Goal: Task Accomplishment & Management: Manage account settings

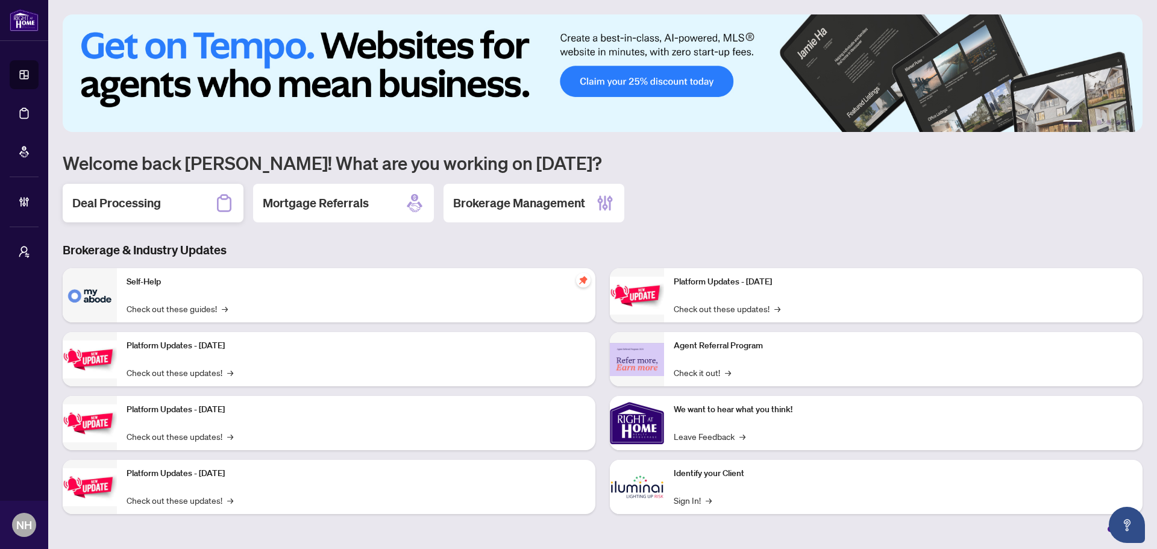
click at [147, 217] on div "Deal Processing" at bounding box center [153, 203] width 181 height 39
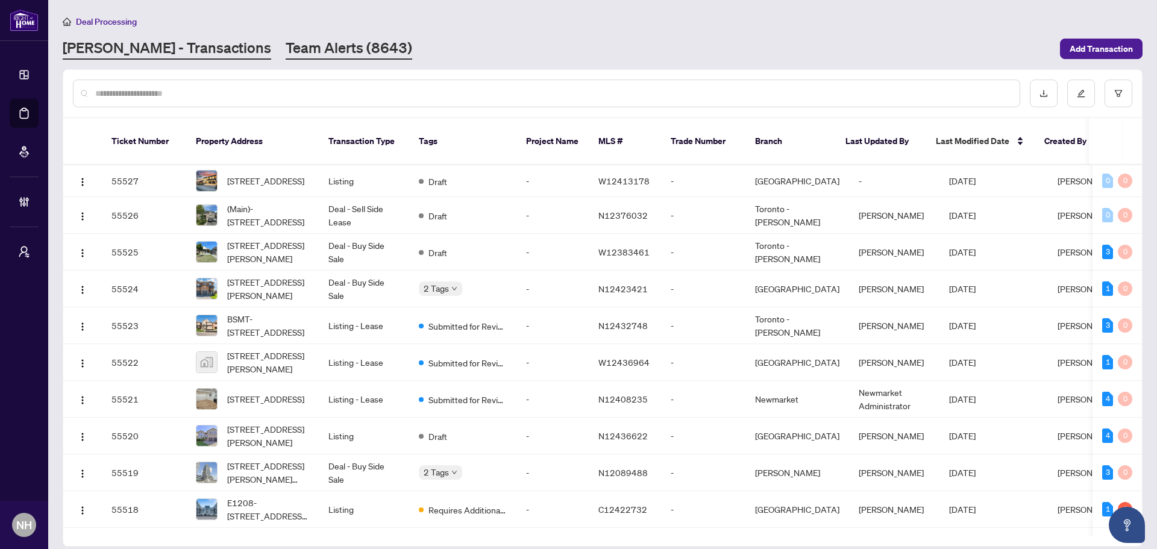
click at [304, 49] on link "Team Alerts (8643)" at bounding box center [349, 49] width 127 height 22
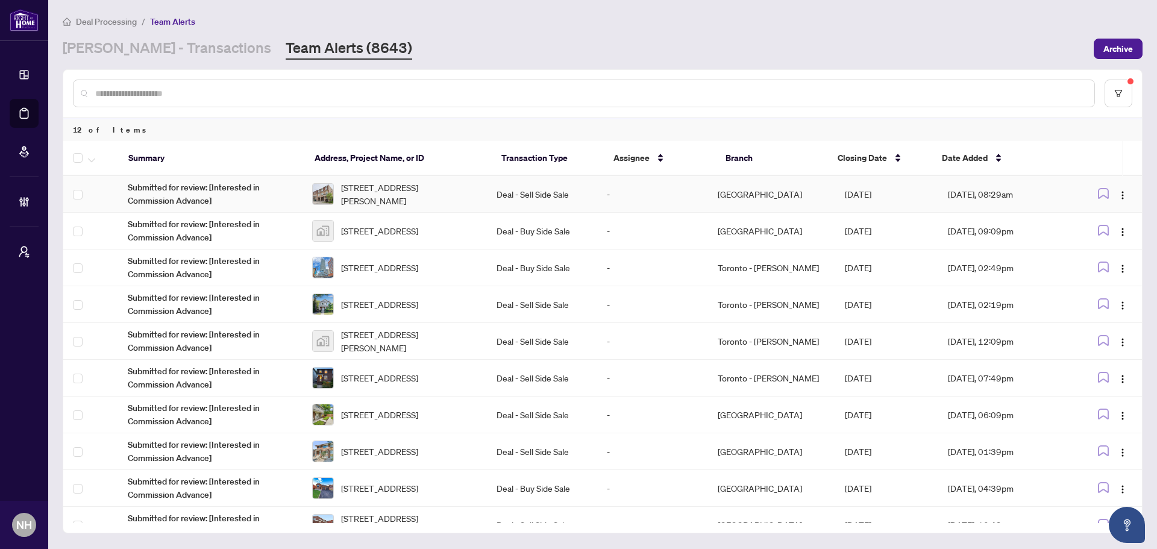
click at [363, 204] on span "72 Jeremiah Lane, Toronto, Ontario M1J 0A4, Canada" at bounding box center [409, 194] width 136 height 27
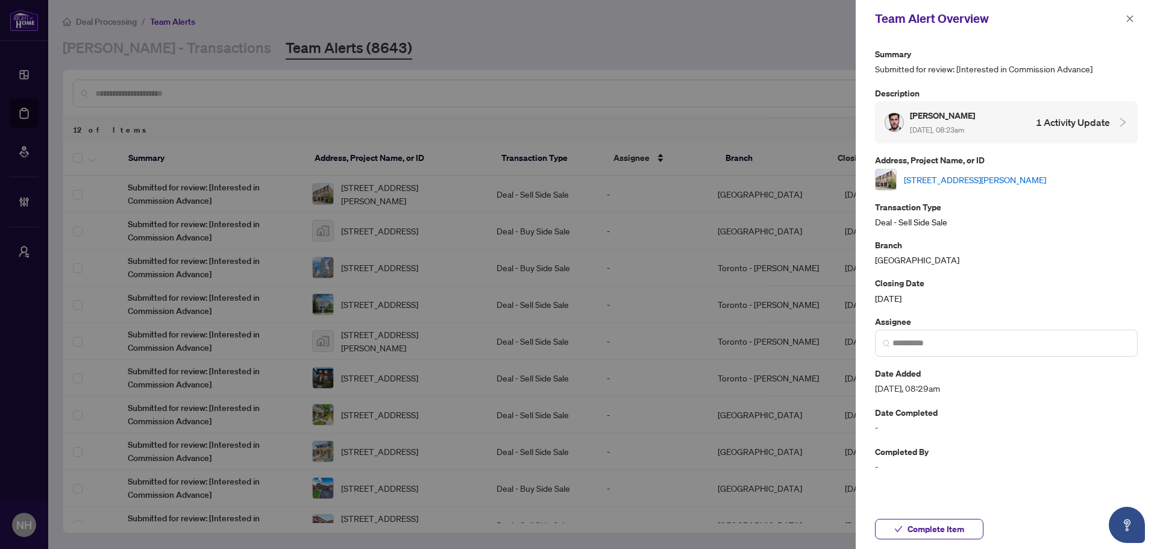
click at [939, 176] on link "72 Jeremiah Lane, Toronto, Ontario M1J 0A4, Canada" at bounding box center [975, 179] width 142 height 13
click at [1128, 16] on icon "close" at bounding box center [1129, 18] width 8 height 8
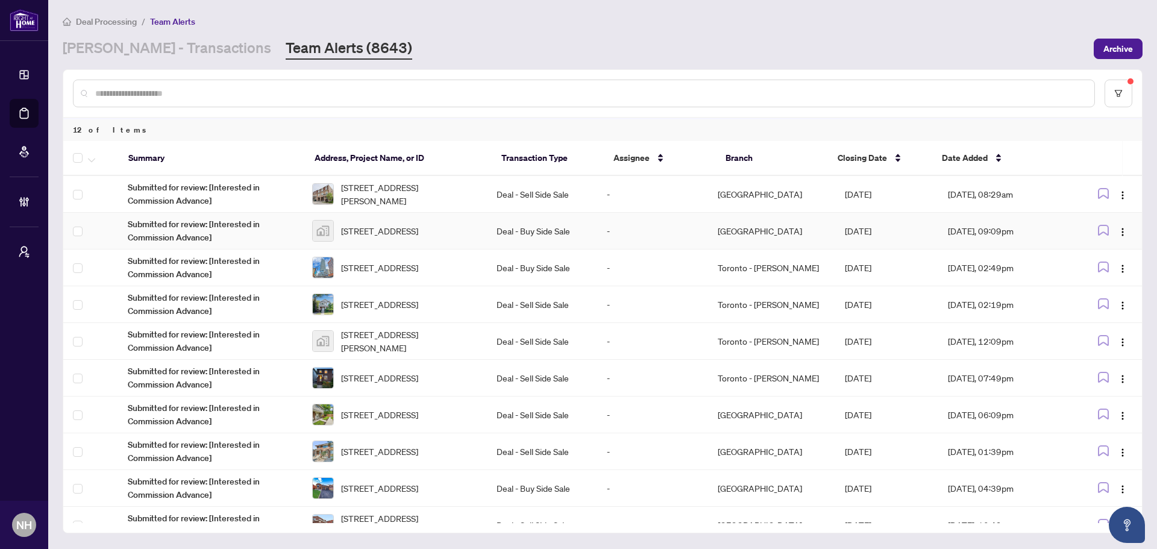
click at [386, 225] on span "43 Dominion Gardens Drive, Georgetown, ON, Canada" at bounding box center [379, 230] width 77 height 13
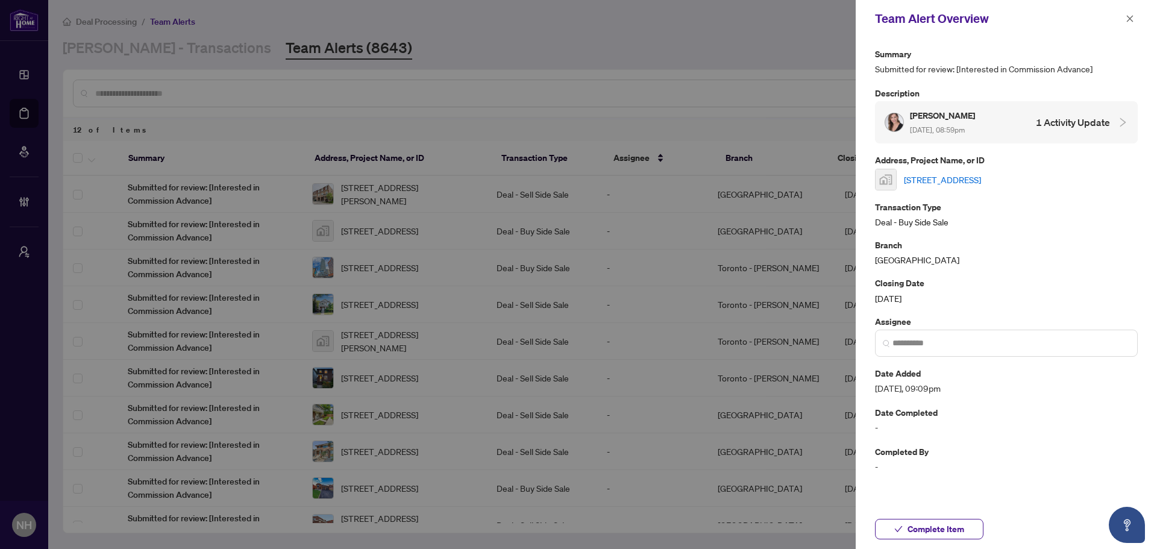
click at [981, 177] on link "43 Dominion Gardens Drive, Georgetown, ON, Canada" at bounding box center [942, 179] width 77 height 13
click at [1130, 23] on span "button" at bounding box center [1129, 18] width 8 height 19
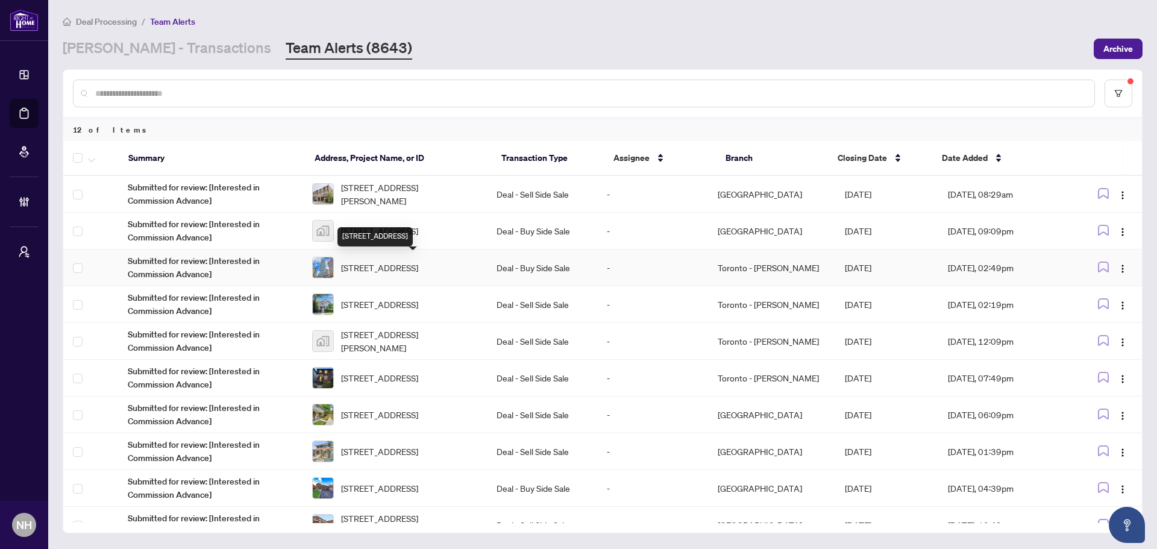
click at [398, 266] on span "2709-403 Church St, Toronto, Ontario M4Y 0C9, Canada" at bounding box center [379, 267] width 77 height 13
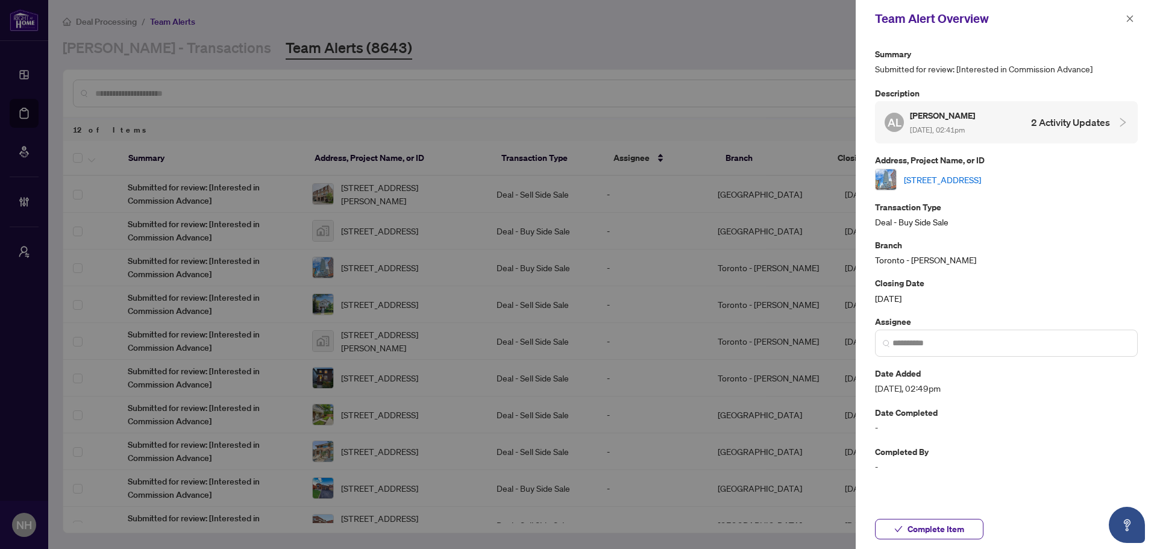
click at [981, 181] on link "2709-403 Church St, Toronto, Ontario M4Y 0C9, Canada" at bounding box center [942, 179] width 77 height 13
click at [1133, 15] on icon "close" at bounding box center [1129, 18] width 8 height 8
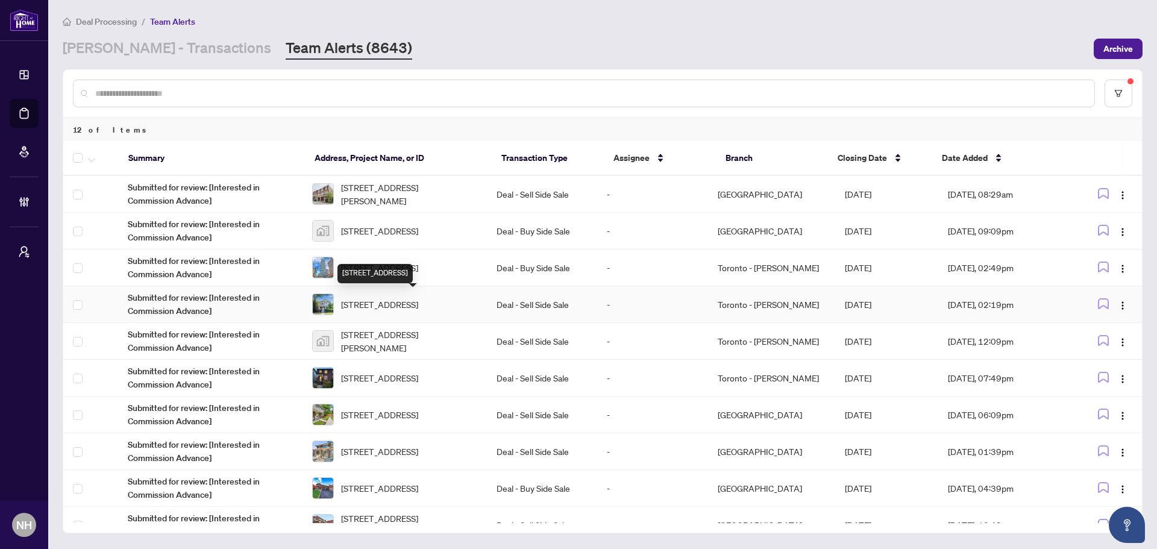
click at [418, 310] on span "6 Lauder Ave, Toronto, Ontario M6H 3E3, Canada" at bounding box center [379, 304] width 77 height 13
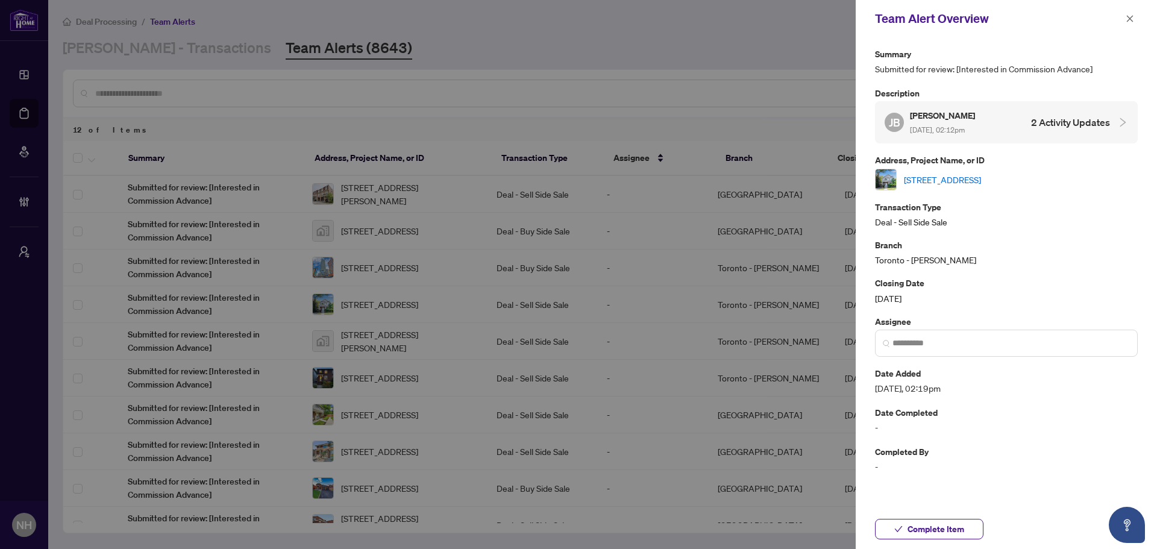
click at [966, 179] on link "6 Lauder Ave, Toronto, Ontario M6H 3E3, Canada" at bounding box center [942, 179] width 77 height 13
click at [1126, 17] on icon "close" at bounding box center [1129, 18] width 8 height 8
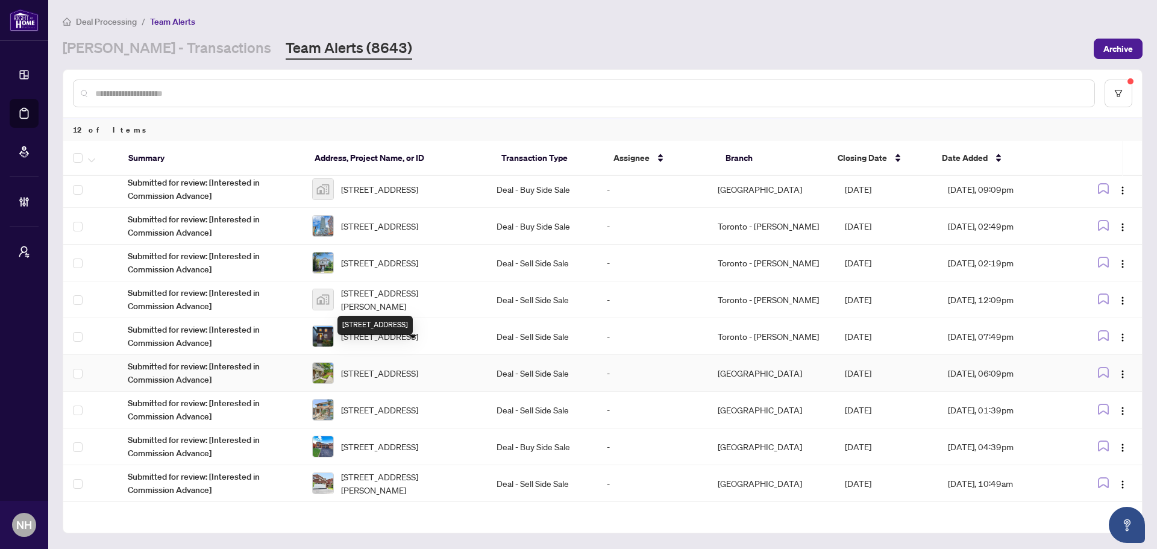
scroll to position [94, 0]
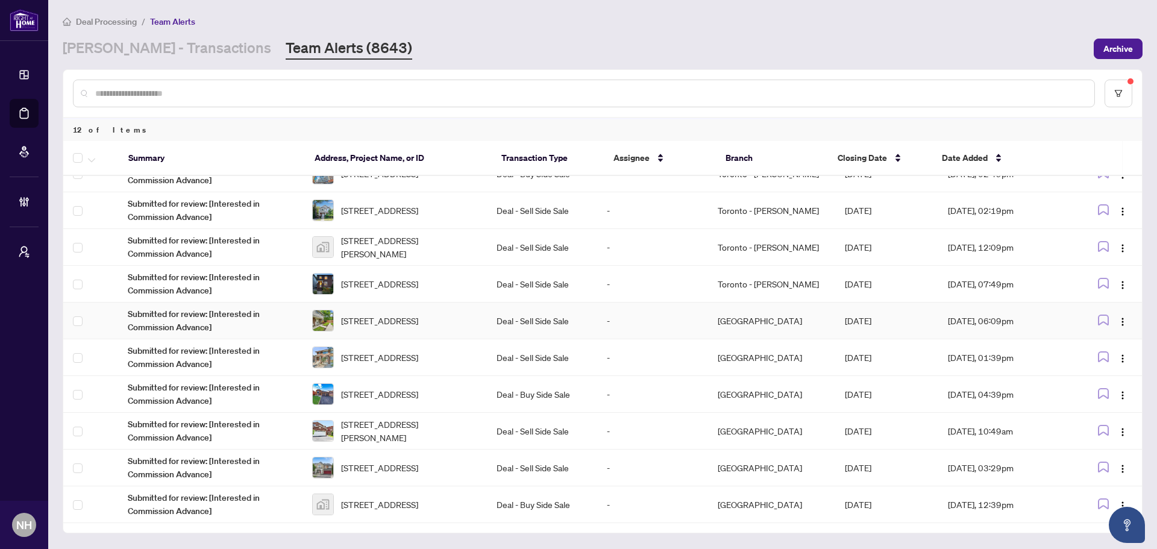
click at [418, 323] on span "30 Village Crt, Brampton, Ontario L6W 1A6, Canada" at bounding box center [379, 320] width 77 height 13
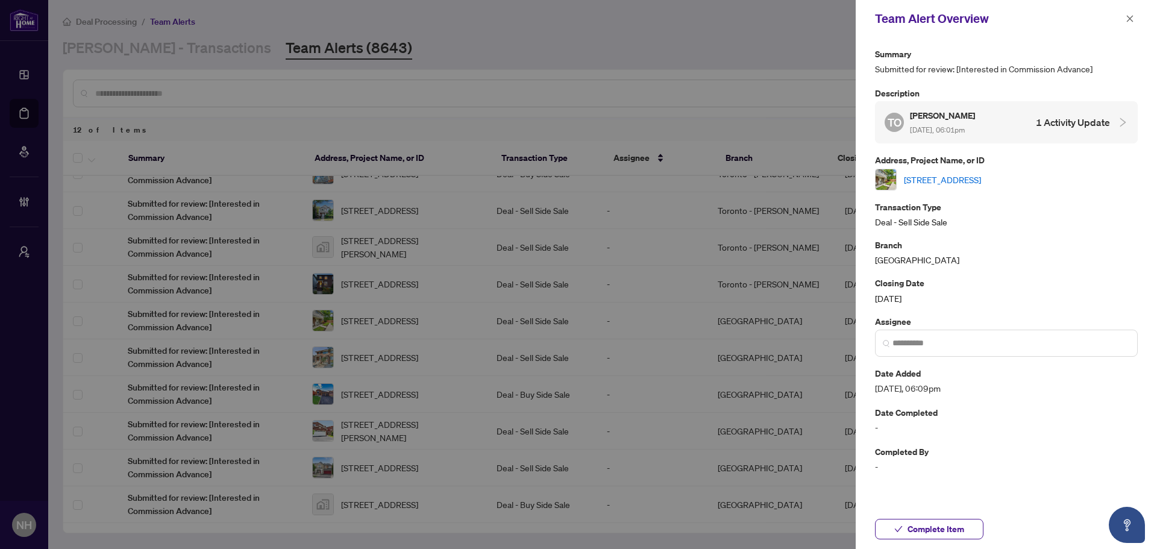
click at [981, 175] on link "30 Village Crt, Brampton, Ontario L6W 1A6, Canada" at bounding box center [942, 179] width 77 height 13
click at [1129, 23] on icon "close" at bounding box center [1129, 18] width 8 height 8
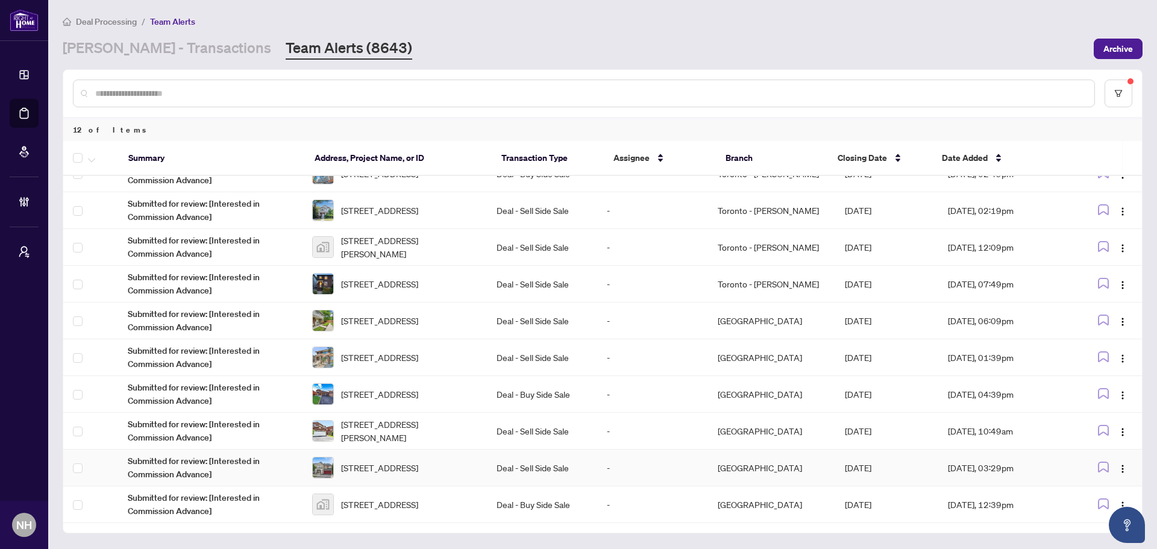
click at [408, 473] on span "65 Styles Cres, Ajax, Ontario L1Z 0A8, Canada" at bounding box center [379, 467] width 77 height 13
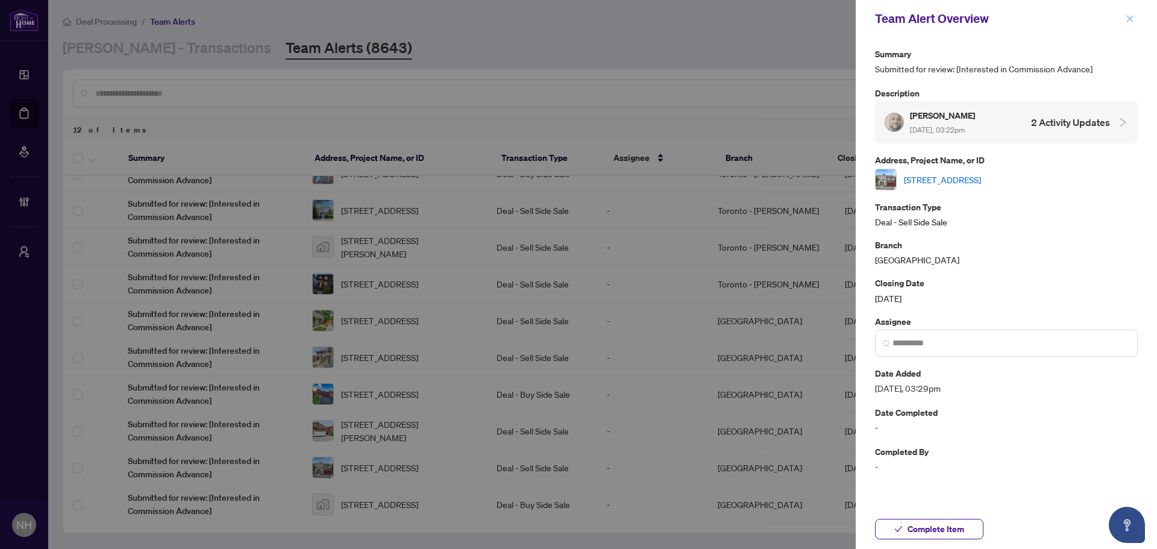
click at [1128, 17] on icon "close" at bounding box center [1129, 18] width 7 height 7
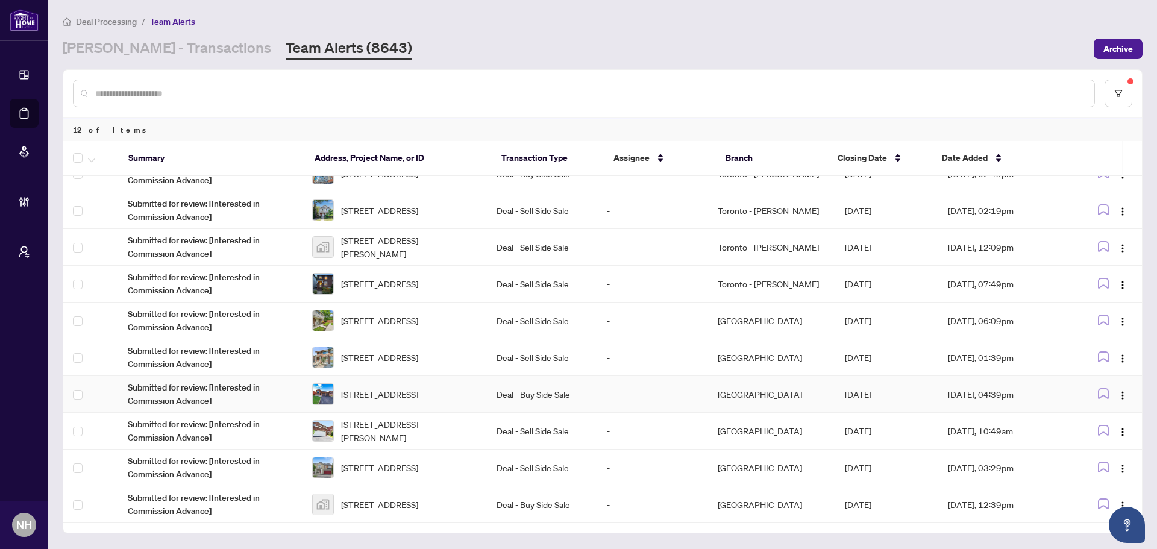
click at [417, 398] on span "52 Donaghedy Dr, Halton Hills, Ontario L7G 5H1, Canada" at bounding box center [379, 393] width 77 height 13
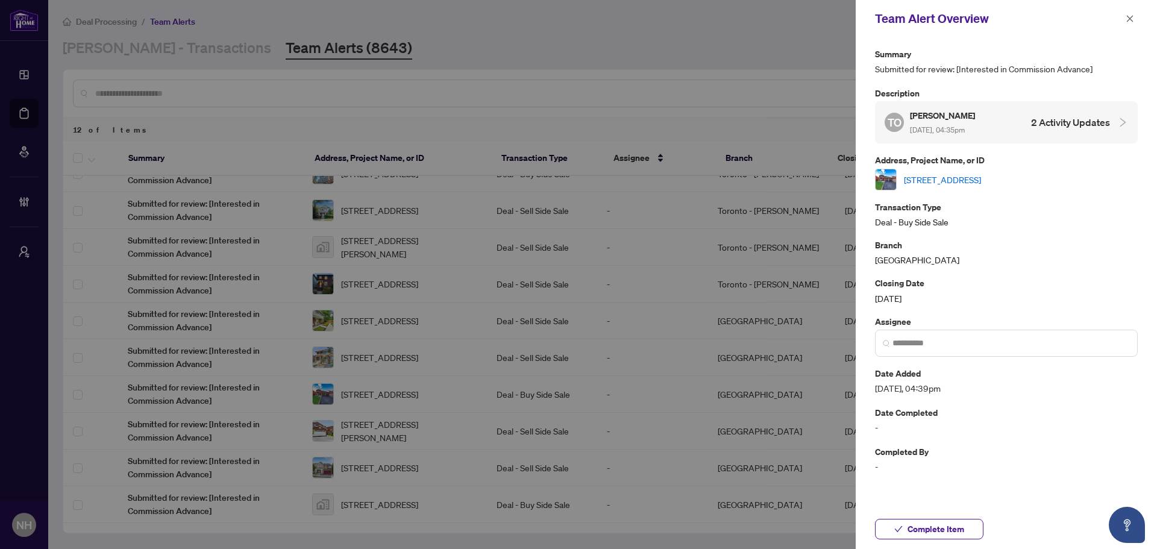
click at [978, 181] on link "52 Donaghedy Dr, Halton Hills, Ontario L7G 5H1, Canada" at bounding box center [942, 179] width 77 height 13
click at [1130, 19] on icon "close" at bounding box center [1129, 18] width 7 height 7
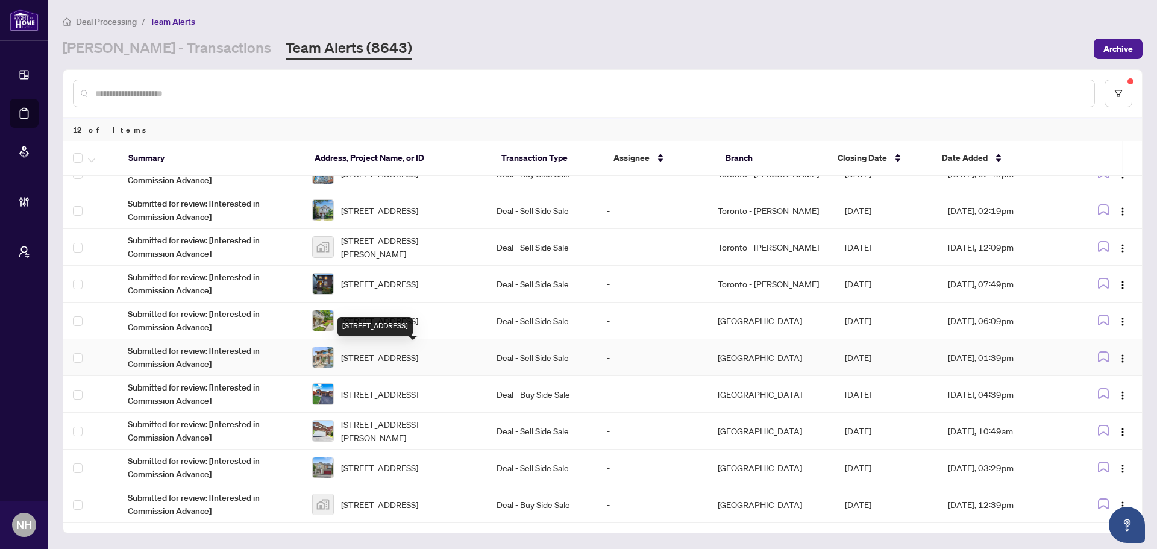
click at [415, 364] on span "[STREET_ADDRESS]" at bounding box center [379, 357] width 77 height 13
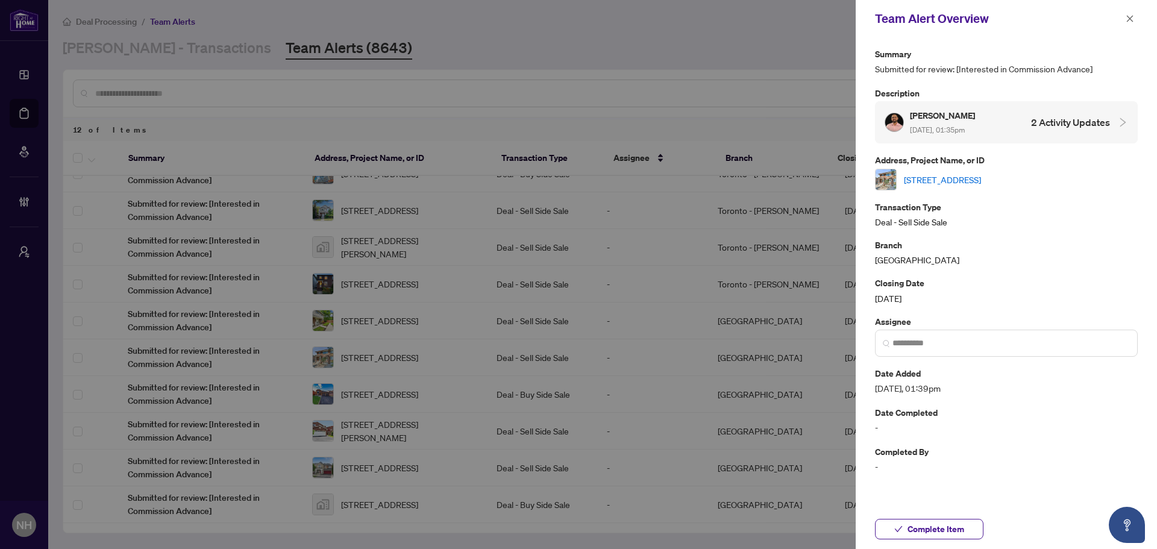
click at [955, 178] on link "[STREET_ADDRESS]" at bounding box center [942, 179] width 77 height 13
click at [1130, 12] on span "button" at bounding box center [1129, 18] width 8 height 19
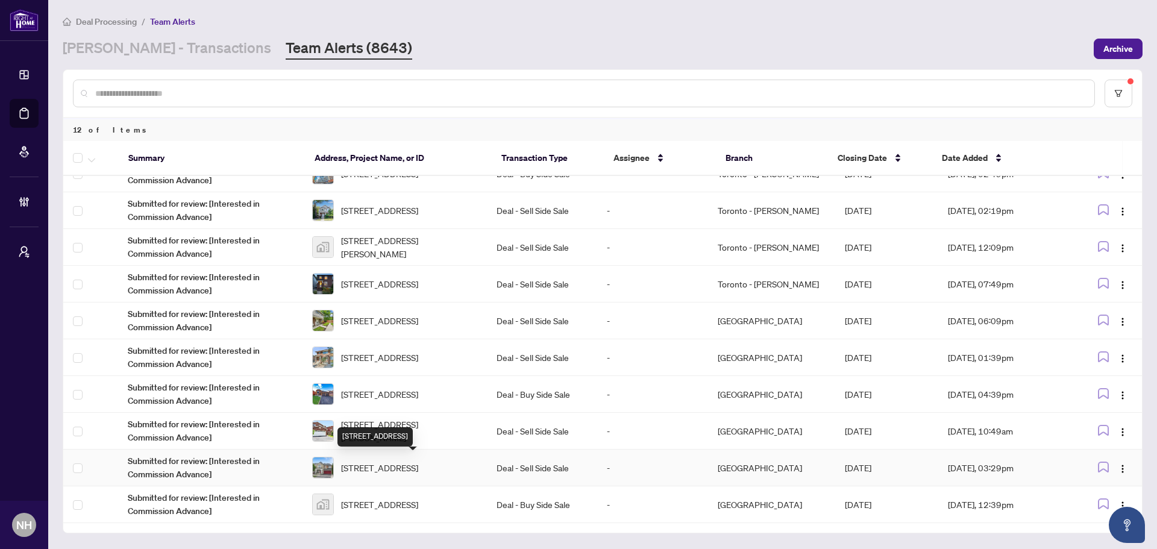
click at [398, 465] on span "[STREET_ADDRESS]" at bounding box center [379, 467] width 77 height 13
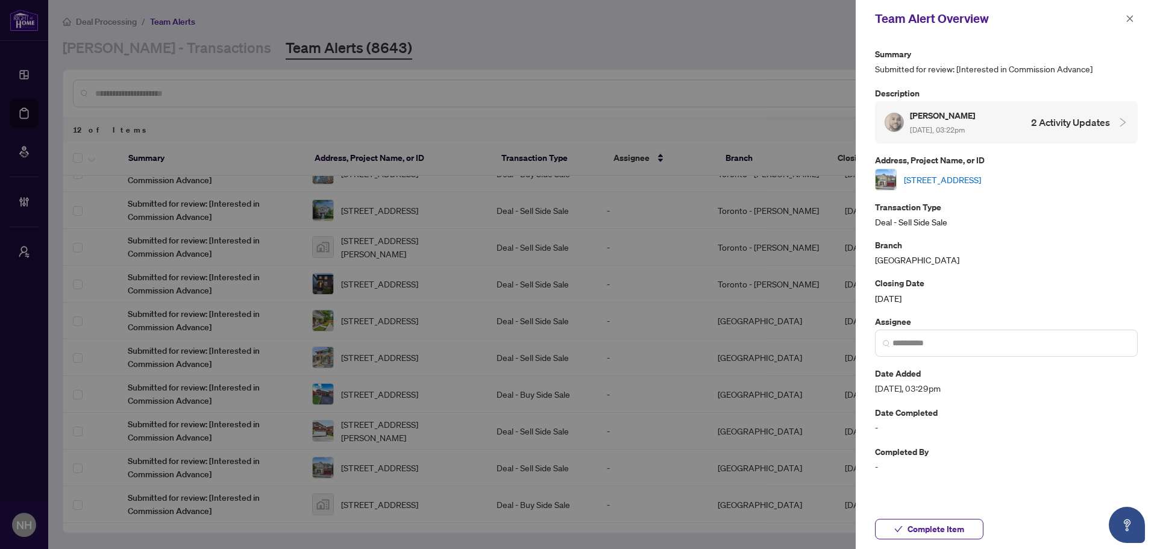
click at [981, 179] on link "[STREET_ADDRESS]" at bounding box center [942, 179] width 77 height 13
click at [1132, 20] on icon "close" at bounding box center [1129, 18] width 8 height 8
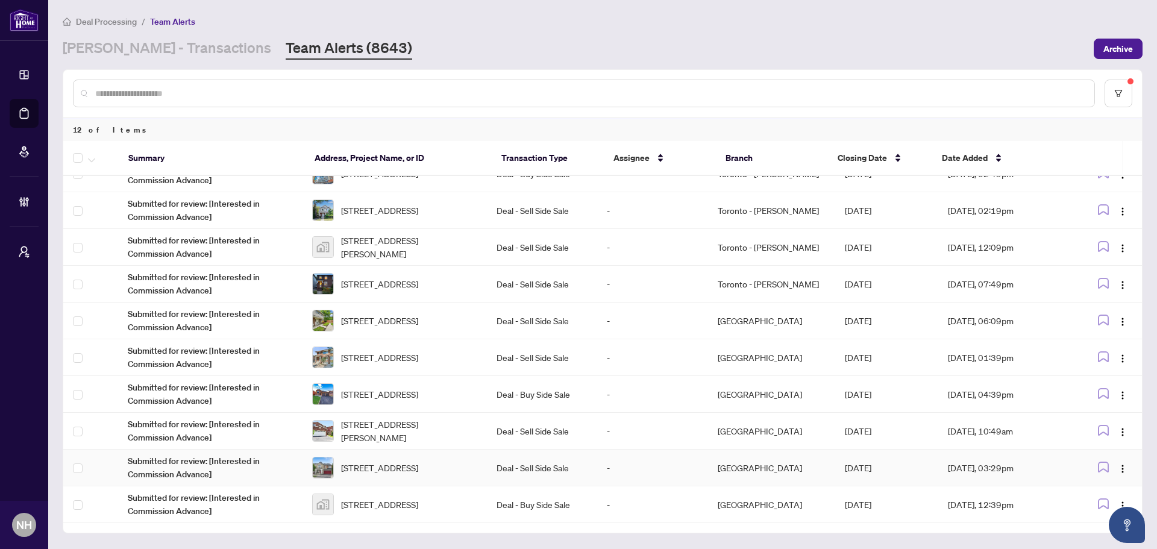
scroll to position [0, 0]
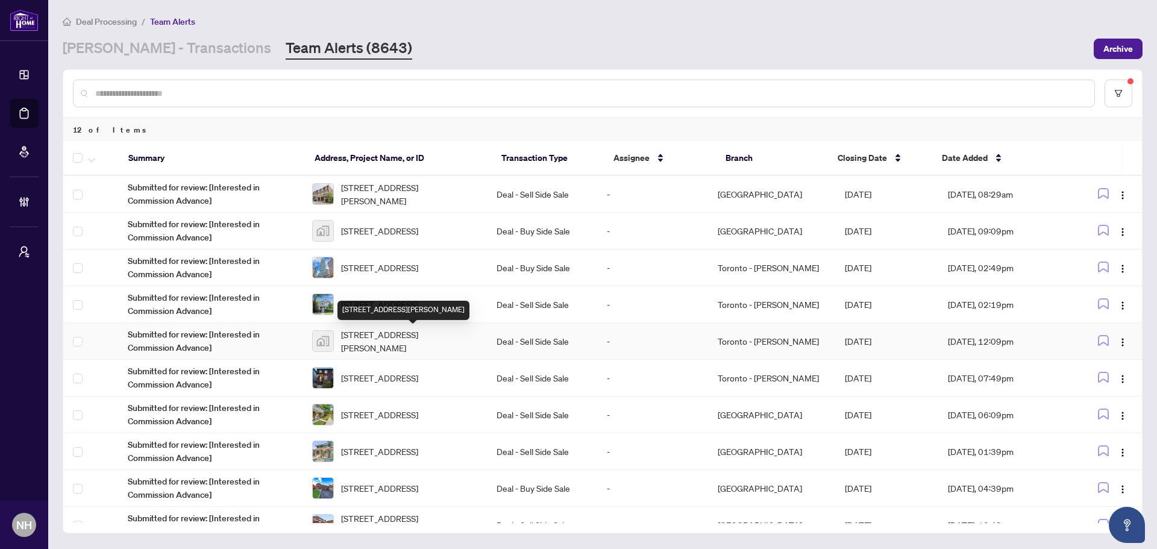
click at [371, 338] on span "11753 Sheppard Avenue East #1110, Scarborough, Toronto, Ontario M1B 5M3, Canada" at bounding box center [409, 341] width 136 height 27
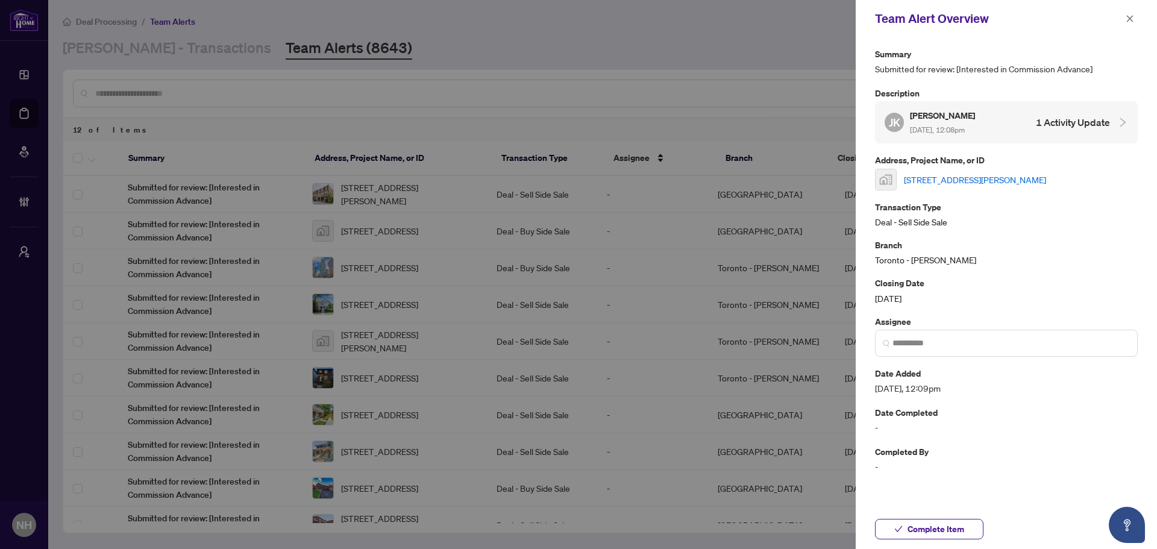
click at [1017, 178] on link "11753 Sheppard Avenue East #1110, Scarborough, Toronto, Ontario M1B 5M3, Canada" at bounding box center [975, 179] width 142 height 13
click at [916, 177] on link "11753 Sheppard Avenue East #1110, Scarborough, Toronto, Ontario M1B 5M3, Canada" at bounding box center [975, 179] width 142 height 13
click at [1125, 18] on icon "close" at bounding box center [1129, 18] width 8 height 8
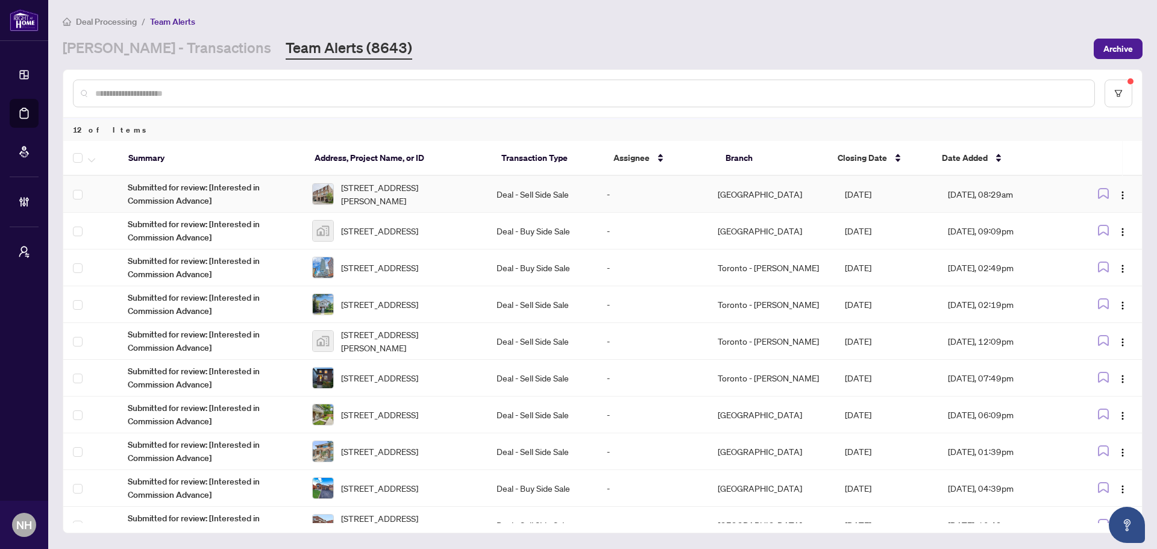
click at [401, 190] on span "72 Jeremiah Lane, Toronto, Ontario M1J 0A4, Canada" at bounding box center [409, 194] width 136 height 27
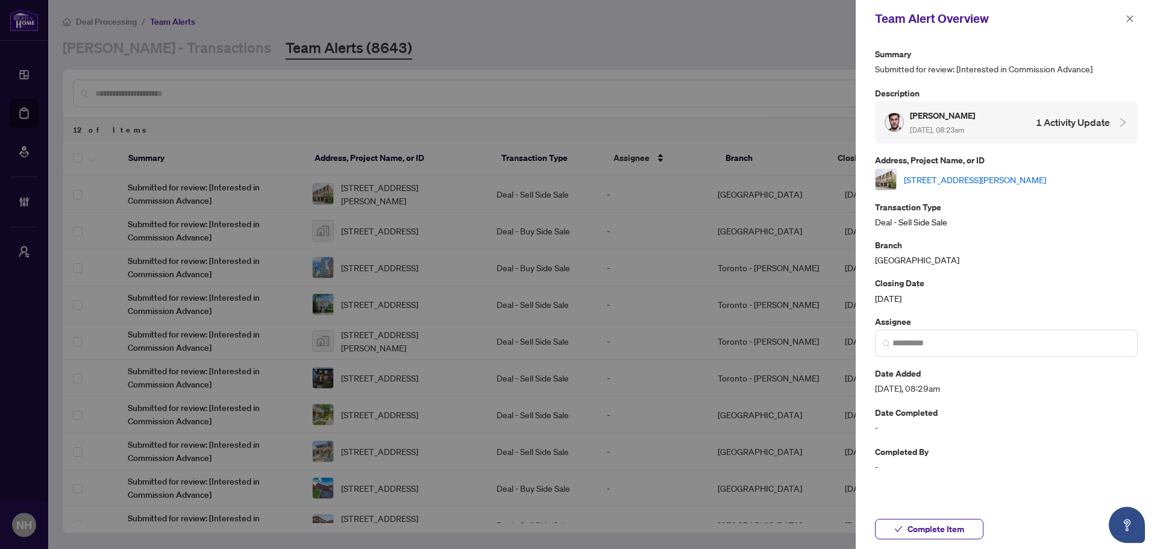
click at [992, 178] on link "72 Jeremiah Lane, Toronto, Ontario M1J 0A4, Canada" at bounding box center [975, 179] width 142 height 13
click at [1125, 18] on icon "close" at bounding box center [1129, 18] width 8 height 8
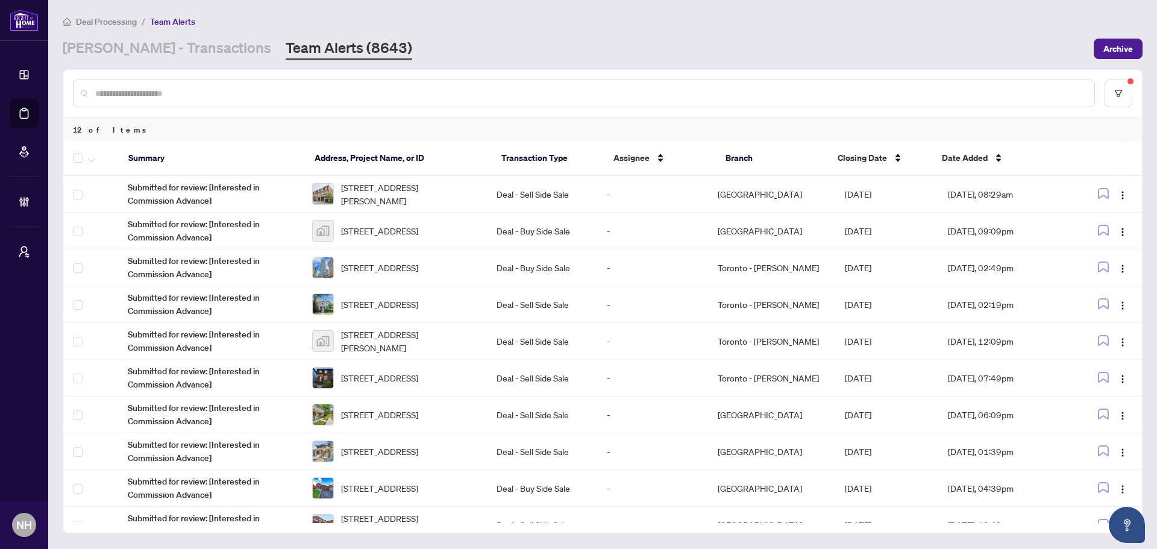
click at [130, 46] on link "RAHR - Transactions" at bounding box center [167, 49] width 208 height 22
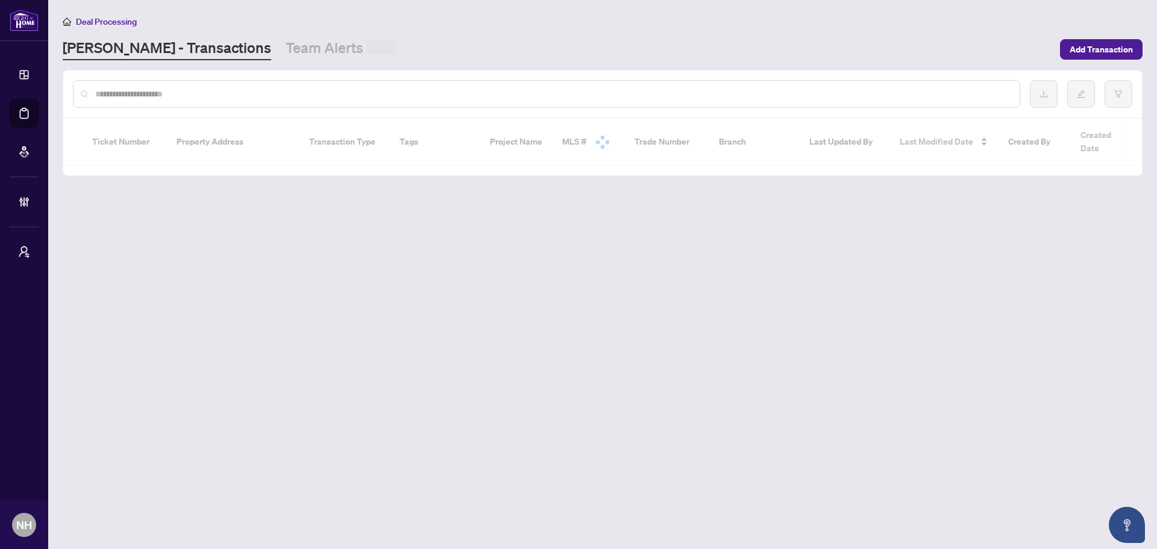
click at [222, 99] on div at bounding box center [546, 94] width 947 height 28
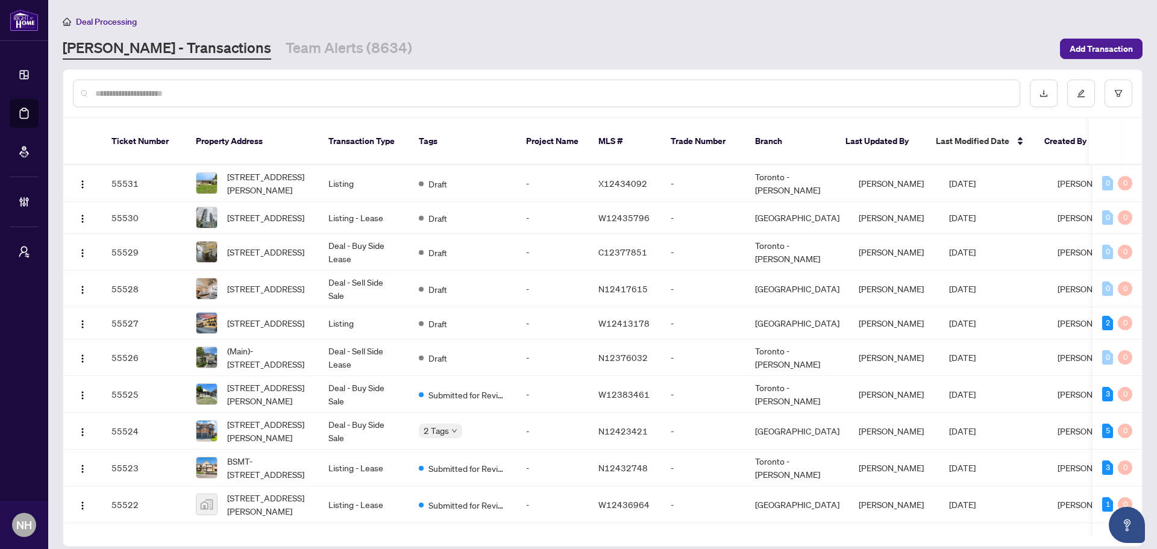
click at [220, 99] on div at bounding box center [546, 94] width 947 height 28
click at [191, 95] on input "text" at bounding box center [552, 93] width 914 height 13
paste input "**********"
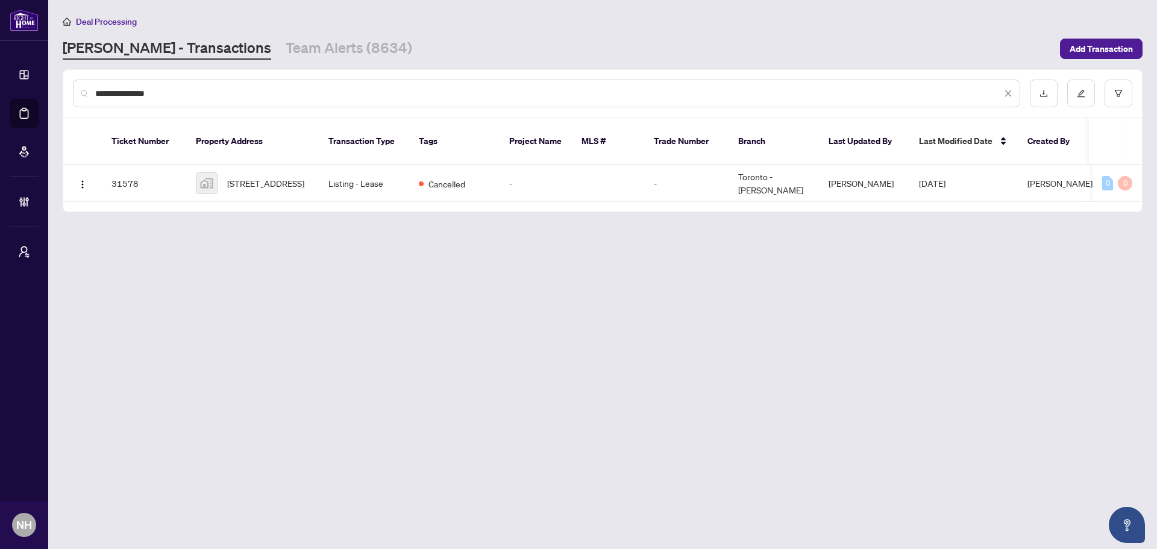
click at [95, 93] on div "**********" at bounding box center [546, 94] width 947 height 28
click at [97, 93] on input "**********" at bounding box center [548, 93] width 906 height 13
type input "**********"
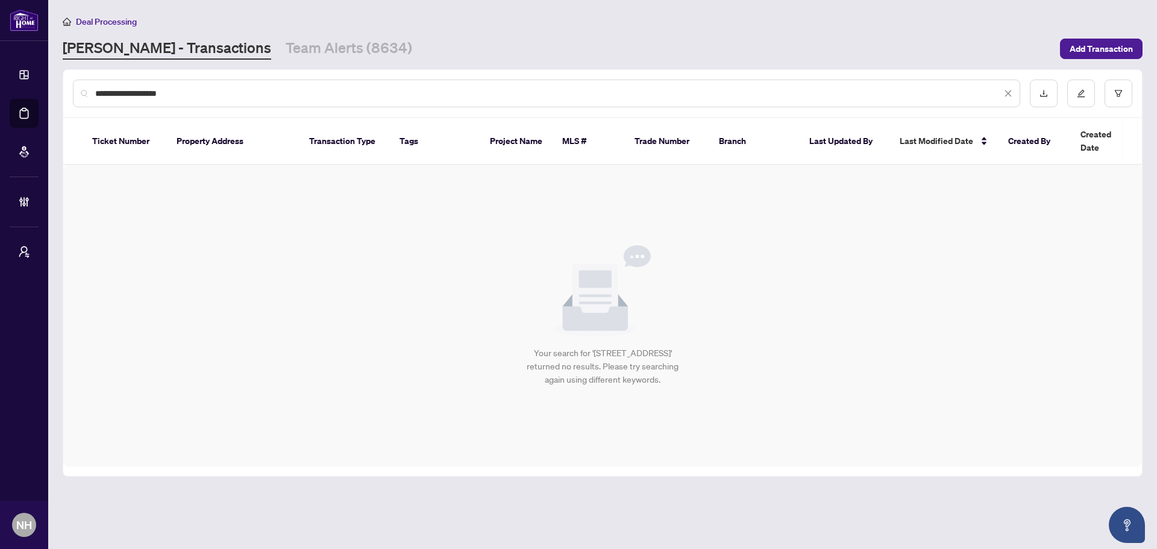
click at [190, 91] on input "**********" at bounding box center [548, 93] width 906 height 13
drag, startPoint x: 189, startPoint y: 91, endPoint x: 25, endPoint y: 92, distance: 163.3
click at [26, 92] on div "**********" at bounding box center [578, 274] width 1157 height 549
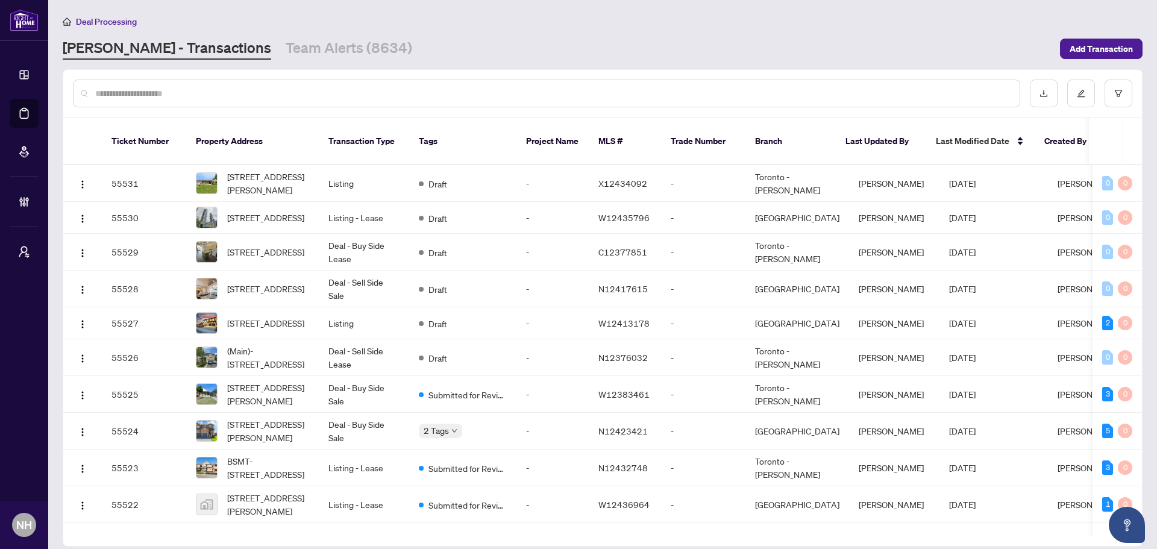
click at [155, 91] on input "text" at bounding box center [552, 93] width 914 height 13
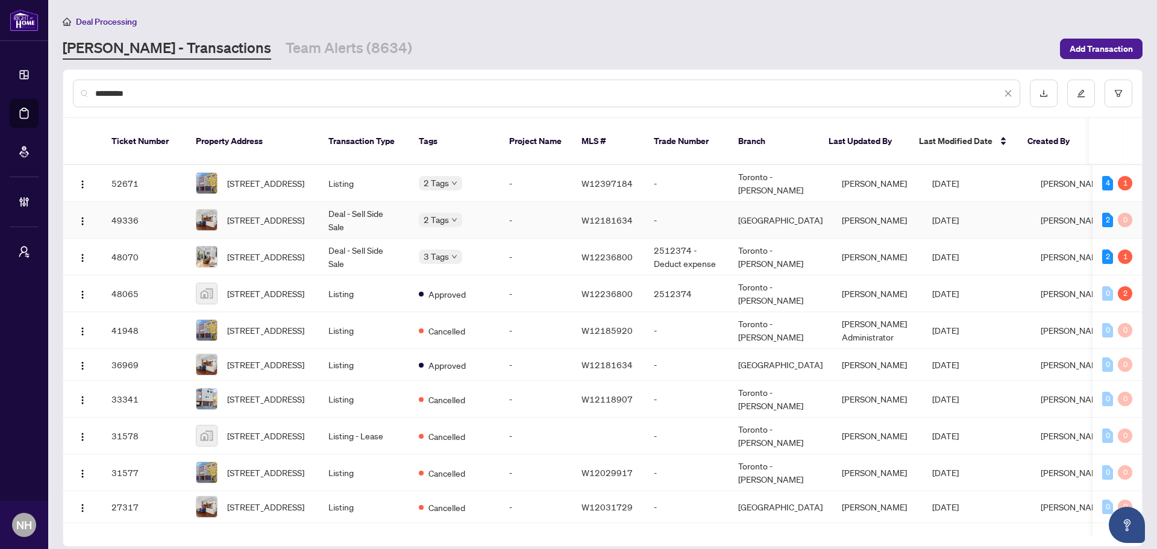
type input "*********"
click at [263, 214] on span "100-400 Bloor St, Mississauga, Ontario L5A 3M8, Canada" at bounding box center [265, 219] width 77 height 13
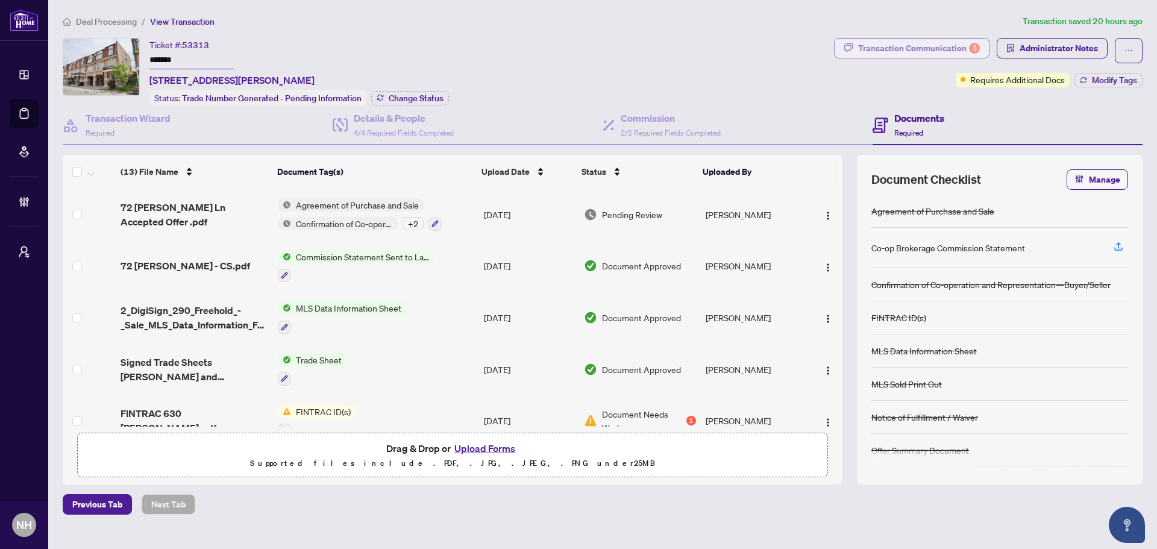
click at [931, 55] on div "Transaction Communication 3" at bounding box center [919, 48] width 122 height 19
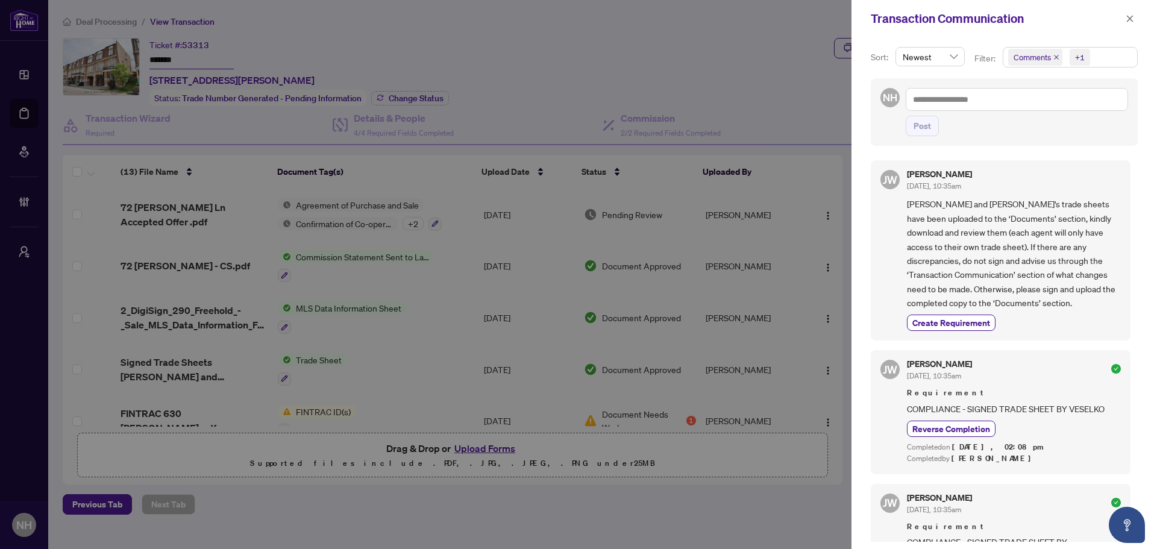
click at [1055, 56] on icon "close" at bounding box center [1056, 57] width 6 height 6
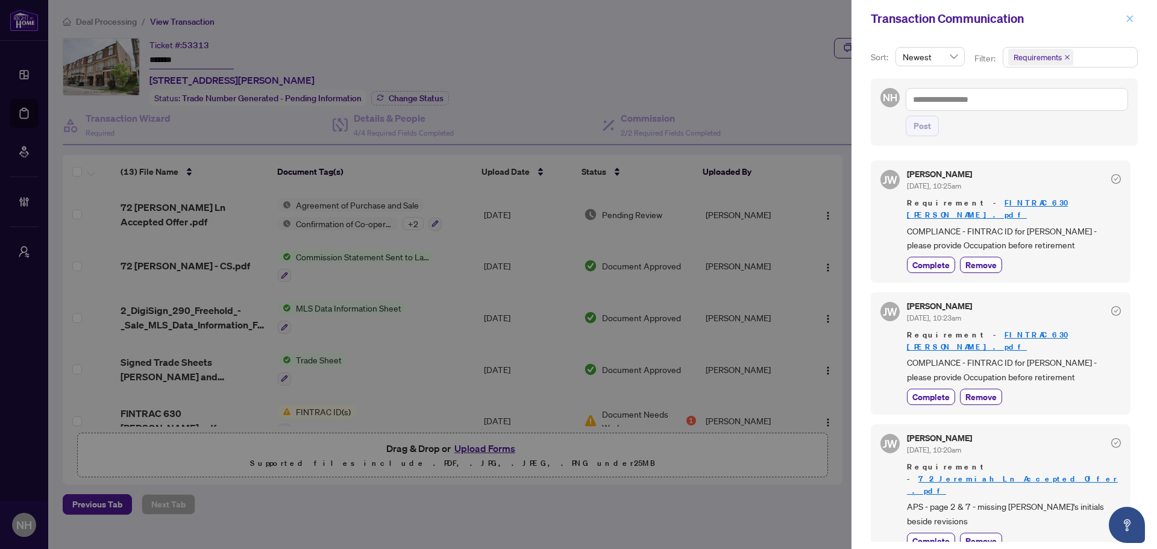
click at [1128, 20] on icon "close" at bounding box center [1129, 18] width 7 height 7
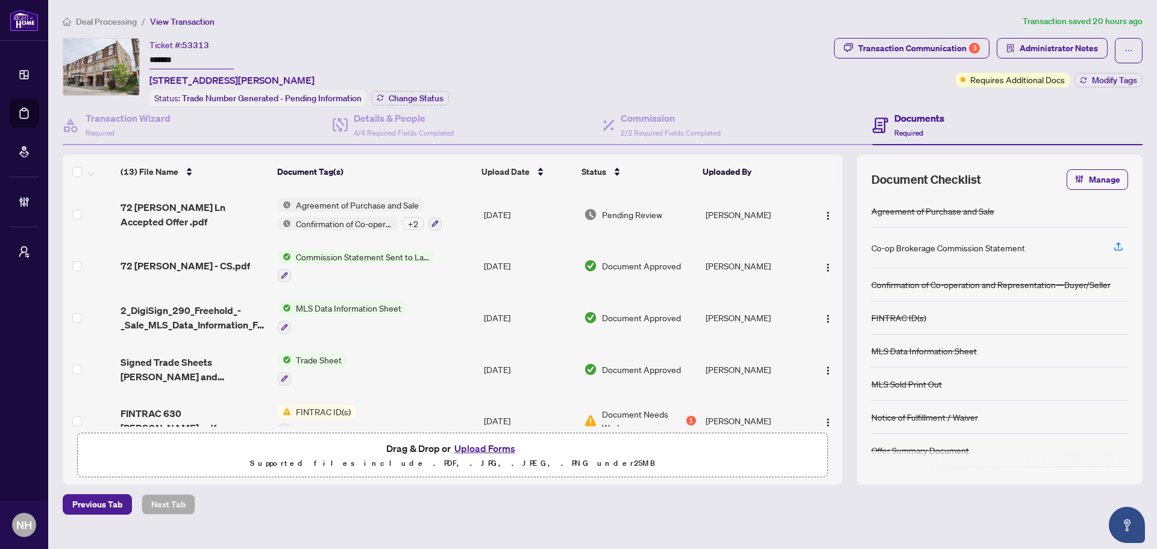
drag, startPoint x: 184, startPoint y: 57, endPoint x: 147, endPoint y: 52, distance: 37.1
click at [147, 53] on div "Ticket #: 53313 ******* 72 Jeremiah Lane, Toronto, Ontario M1J 0A4, Canada Stat…" at bounding box center [446, 72] width 766 height 68
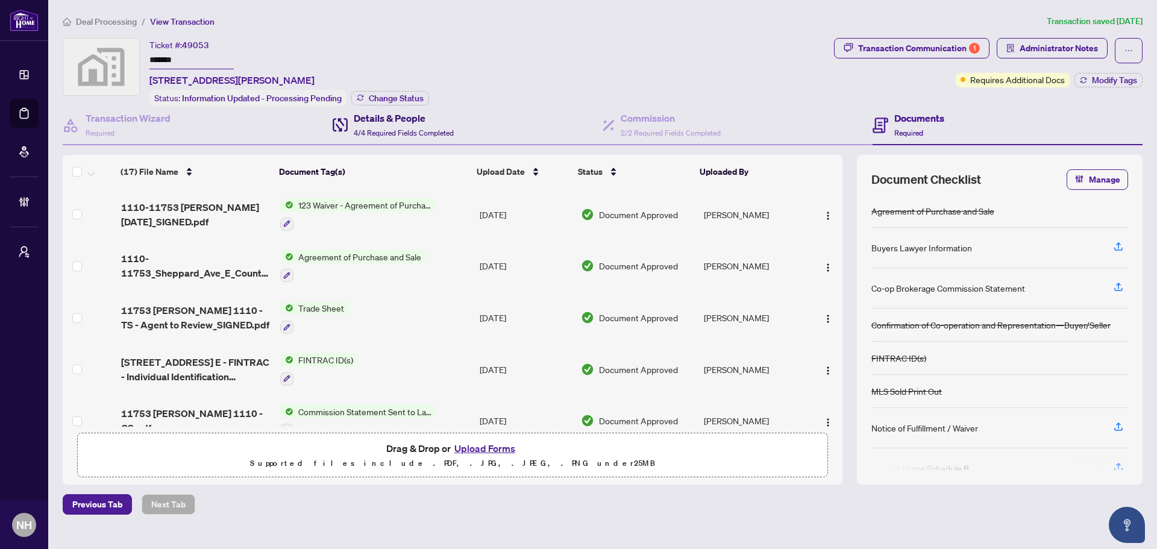
click at [383, 128] on span "4/4 Required Fields Completed" at bounding box center [404, 132] width 100 height 9
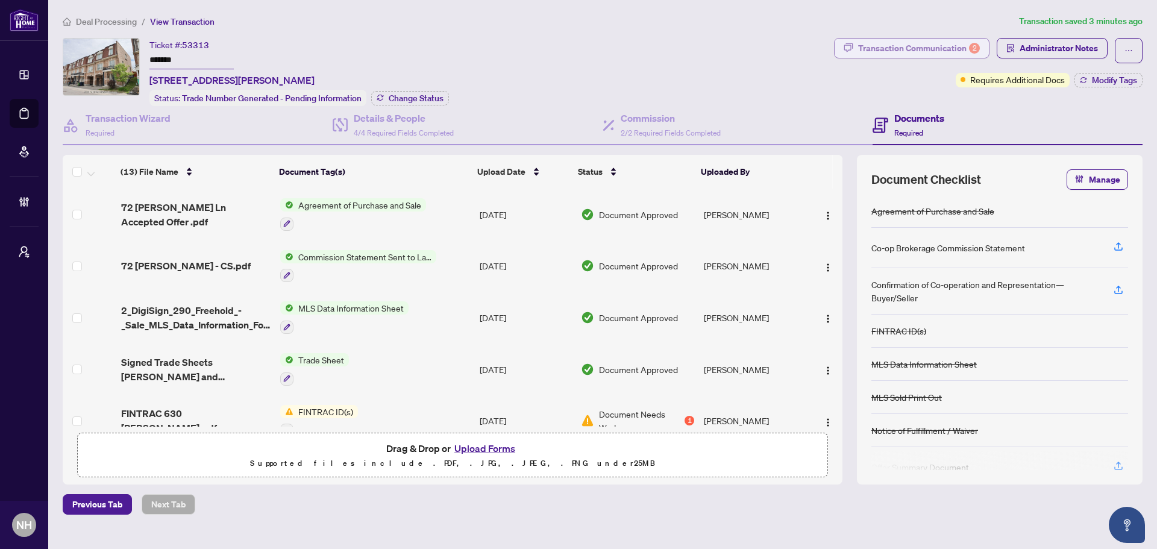
click at [917, 45] on div "Transaction Communication 2" at bounding box center [919, 48] width 122 height 19
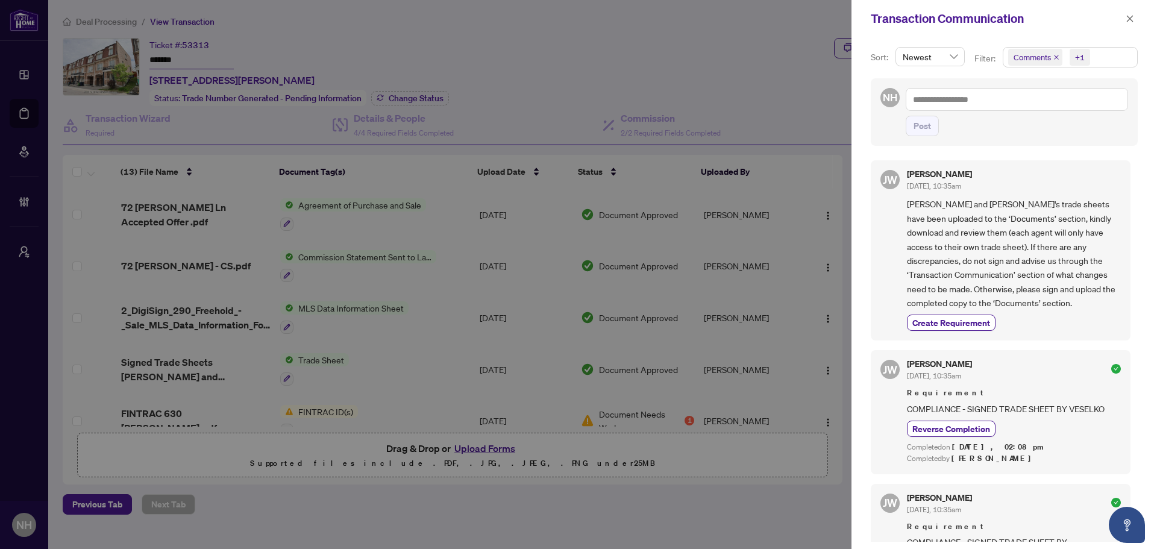
click at [1054, 59] on icon "close" at bounding box center [1056, 57] width 6 height 6
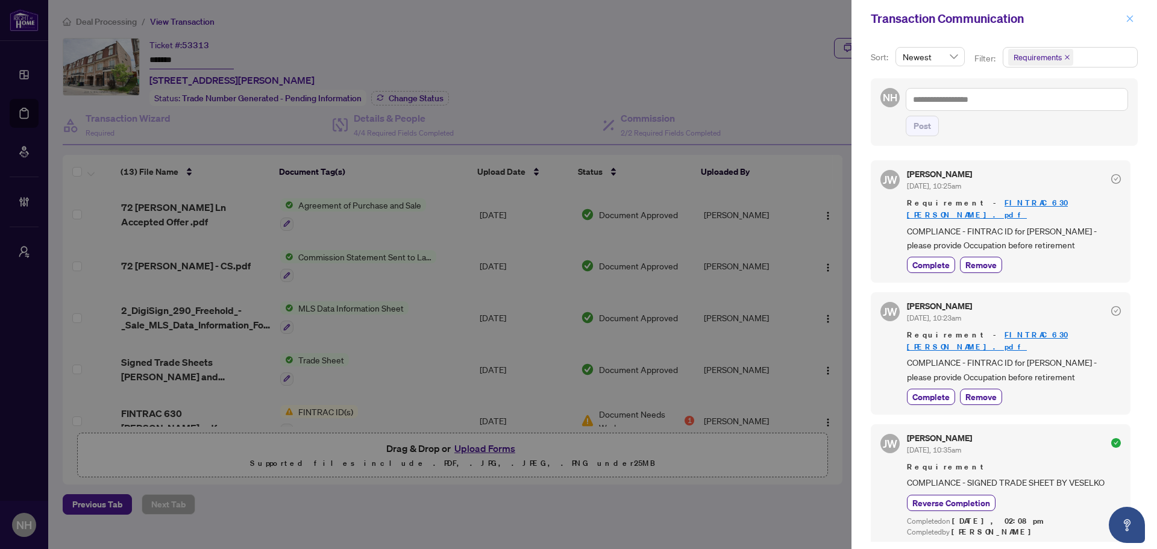
click at [1132, 22] on icon "close" at bounding box center [1129, 18] width 8 height 8
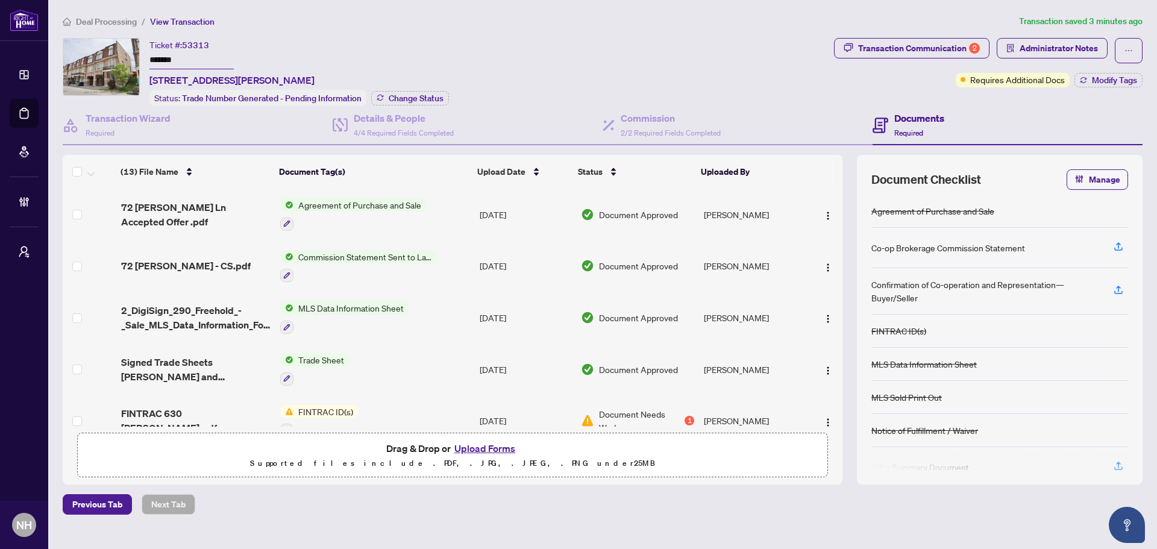
click at [107, 19] on span "Deal Processing" at bounding box center [106, 21] width 61 height 11
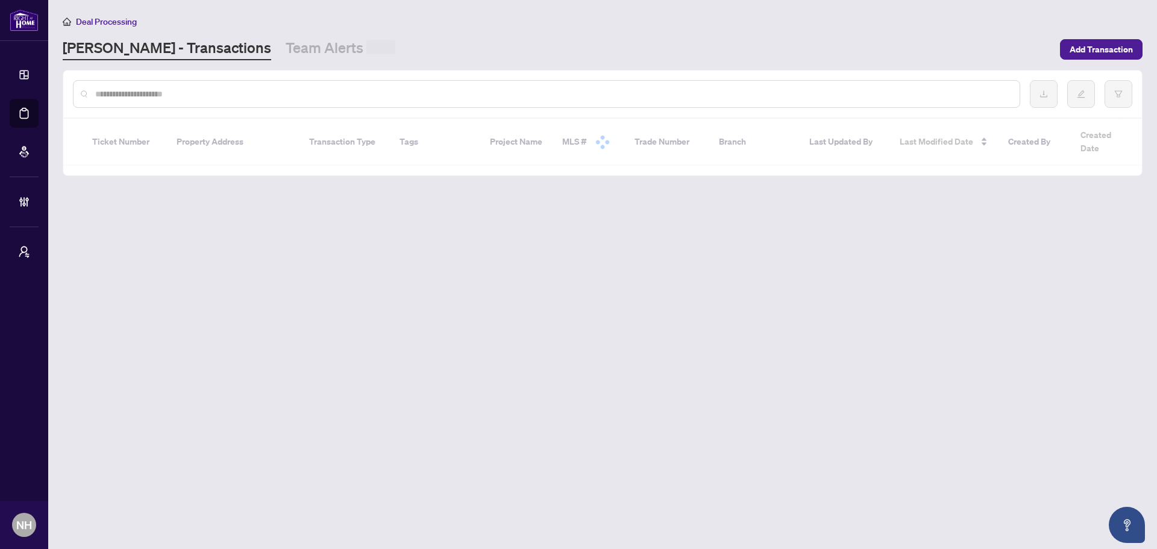
click at [237, 93] on input "text" at bounding box center [552, 93] width 914 height 13
paste input "**********"
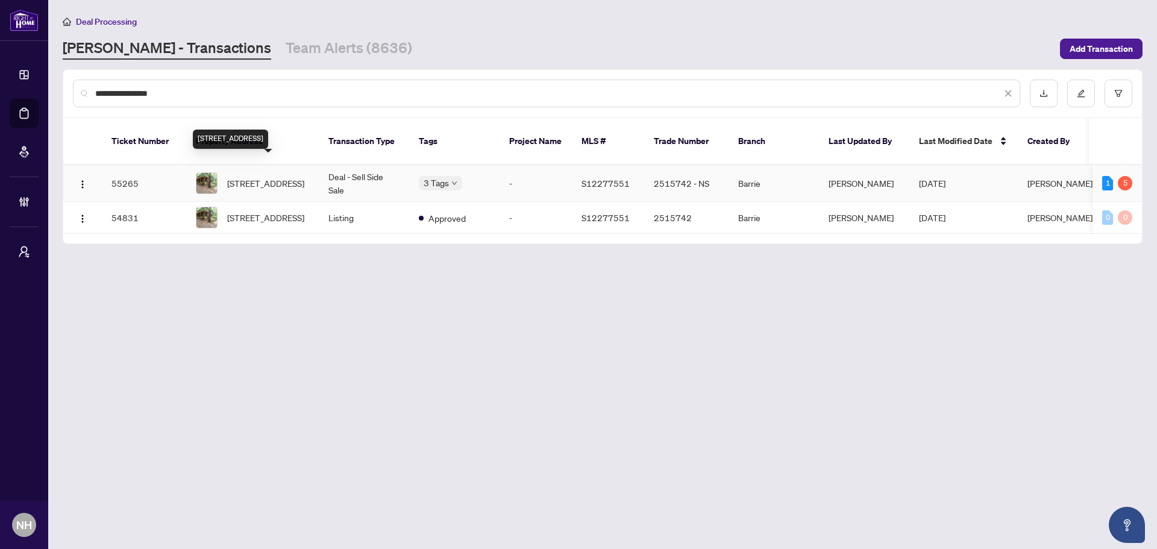
type input "**********"
click at [253, 177] on span "[STREET_ADDRESS]" at bounding box center [265, 183] width 77 height 13
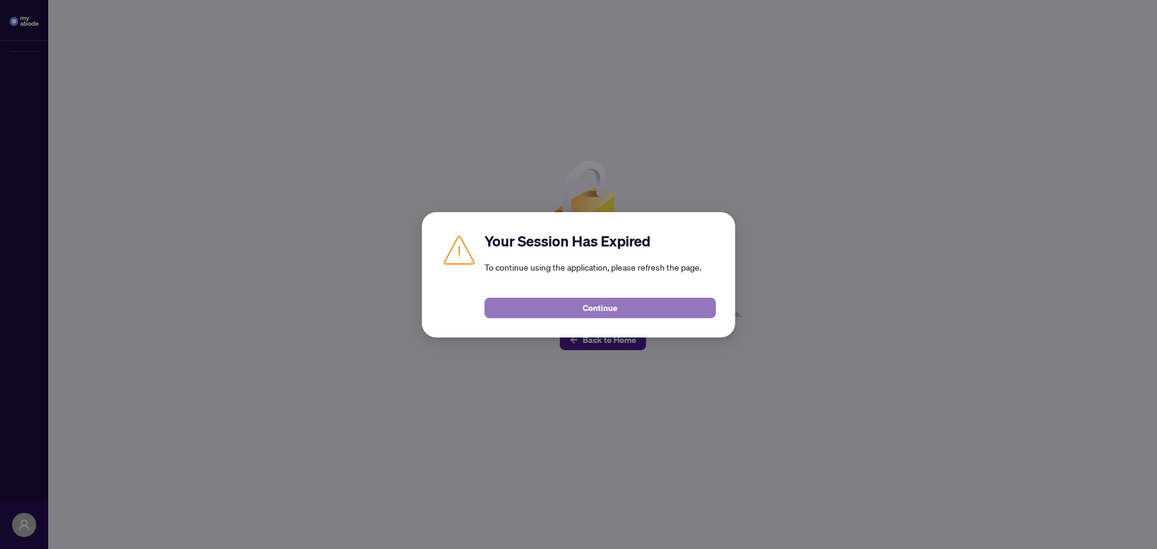
click at [610, 305] on span "Continue" at bounding box center [600, 307] width 35 height 19
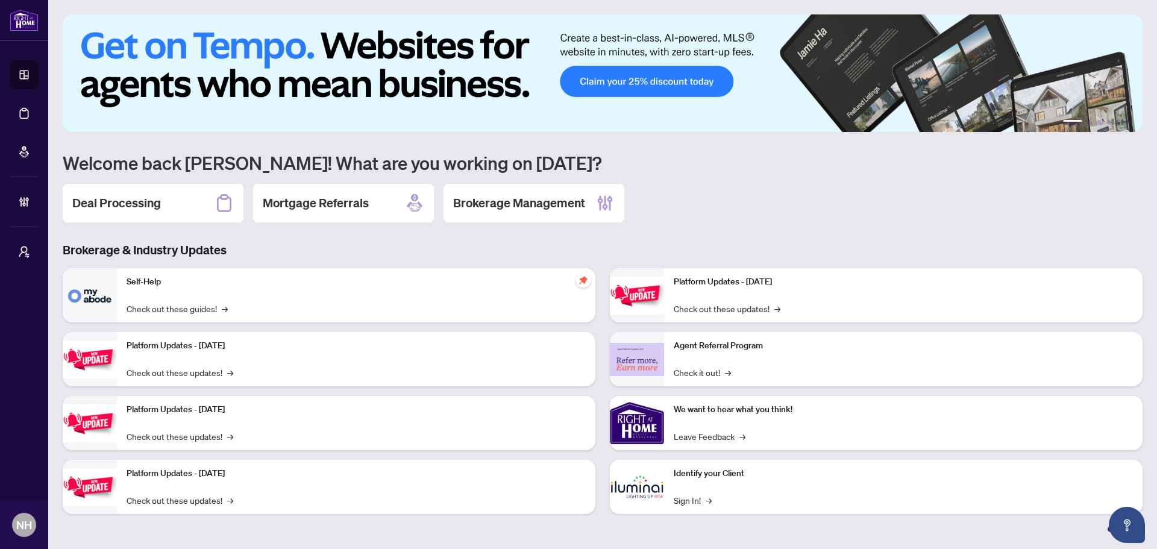
drag, startPoint x: 105, startPoint y: 202, endPoint x: 111, endPoint y: 202, distance: 6.1
click at [105, 202] on h2 "Deal Processing" at bounding box center [116, 203] width 89 height 17
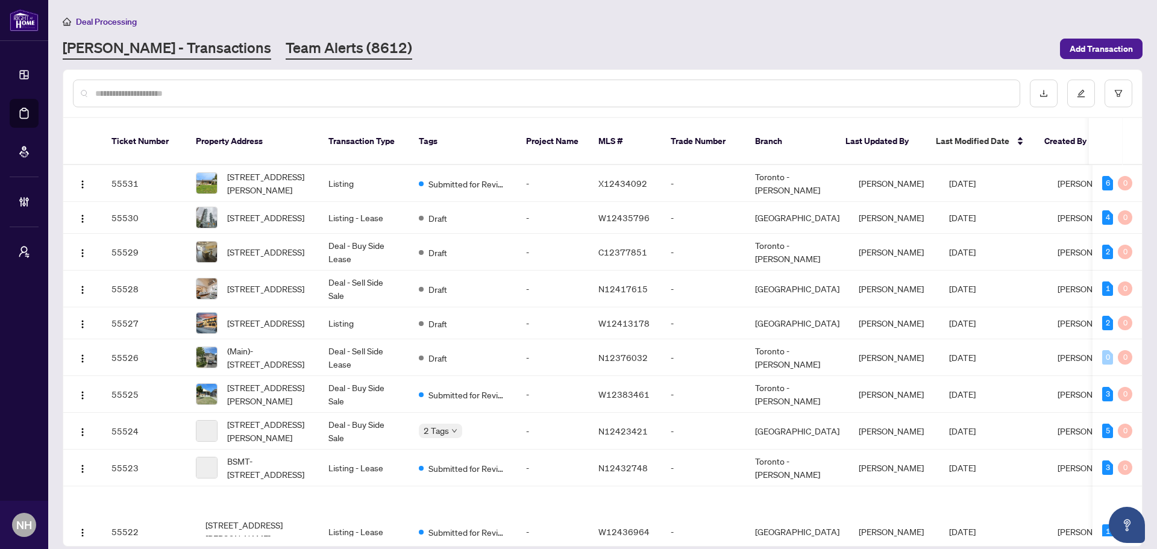
click at [286, 52] on link "Team Alerts (8612)" at bounding box center [349, 49] width 127 height 22
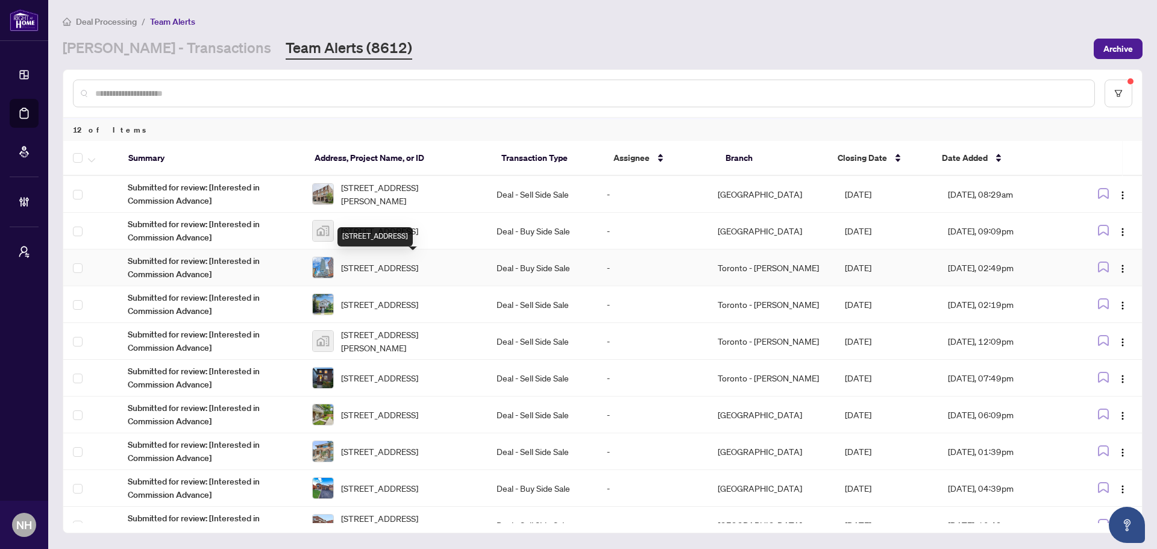
click at [396, 272] on span "[STREET_ADDRESS]" at bounding box center [379, 267] width 77 height 13
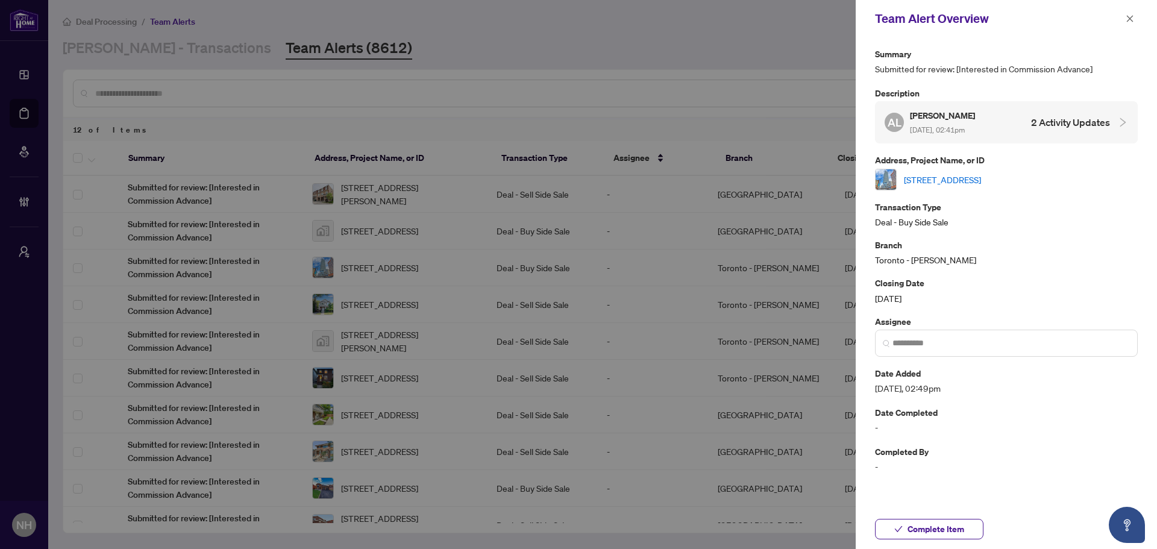
click at [922, 180] on link "[STREET_ADDRESS]" at bounding box center [942, 179] width 77 height 13
click at [1134, 19] on button "button" at bounding box center [1130, 18] width 16 height 14
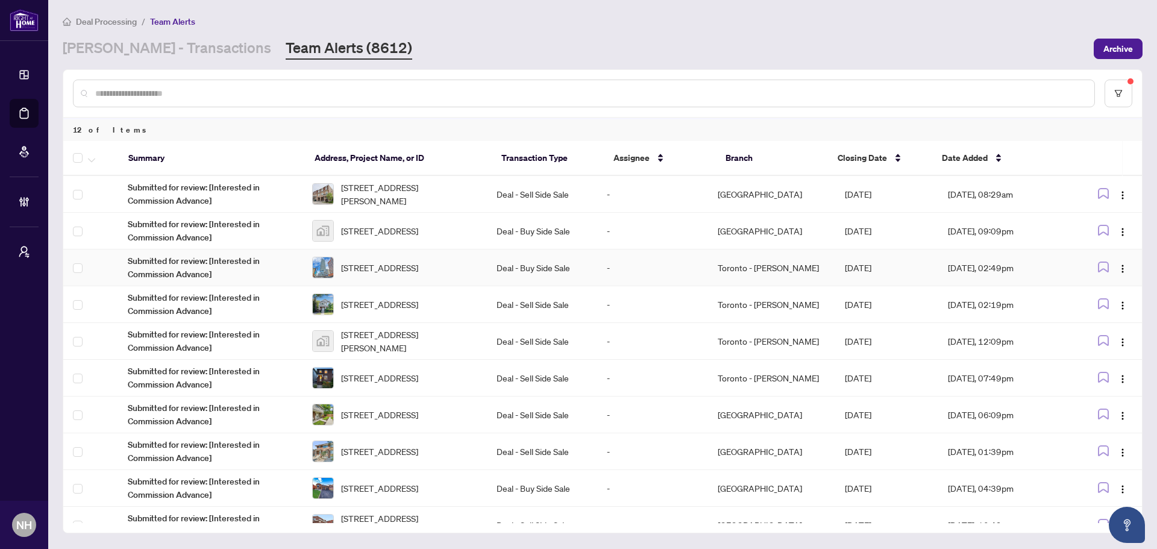
click at [316, 267] on img at bounding box center [323, 267] width 20 height 20
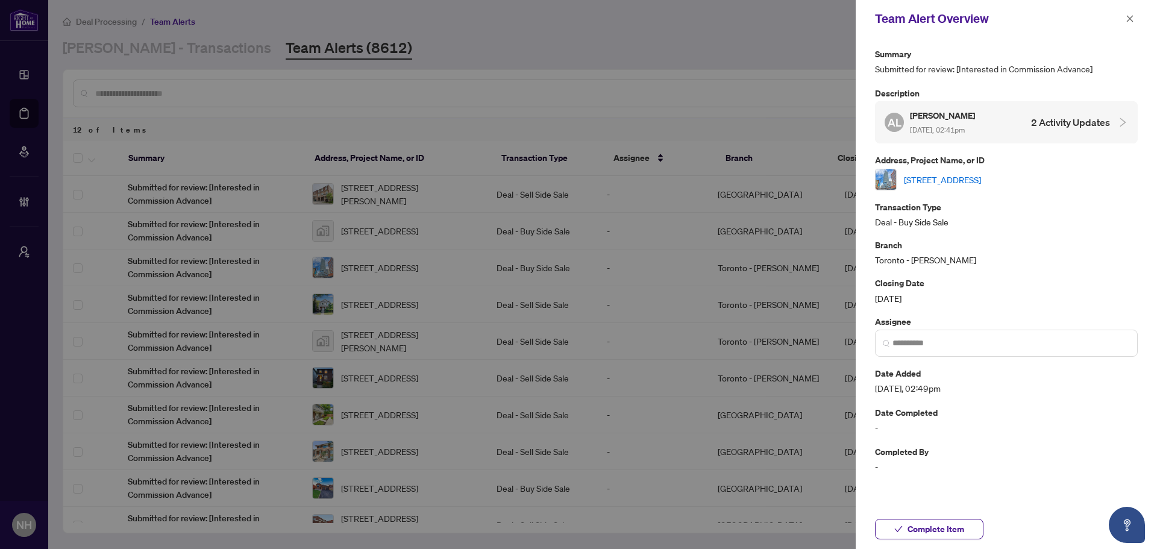
click at [981, 180] on link "[STREET_ADDRESS]" at bounding box center [942, 179] width 77 height 13
click at [1134, 22] on button "button" at bounding box center [1130, 18] width 16 height 14
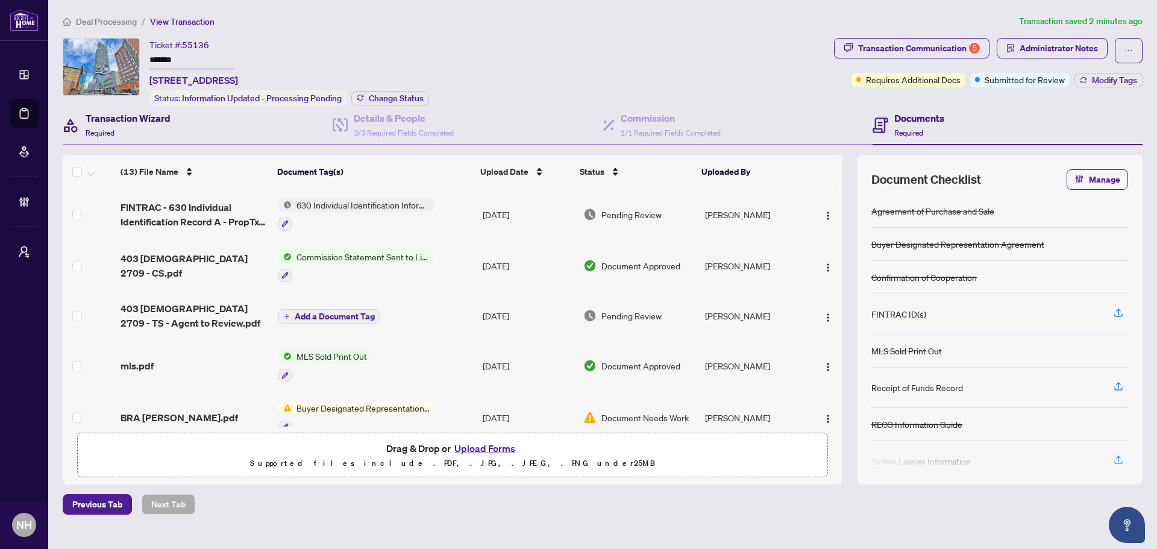
click at [151, 128] on div "Transaction Wizard Required" at bounding box center [128, 125] width 85 height 28
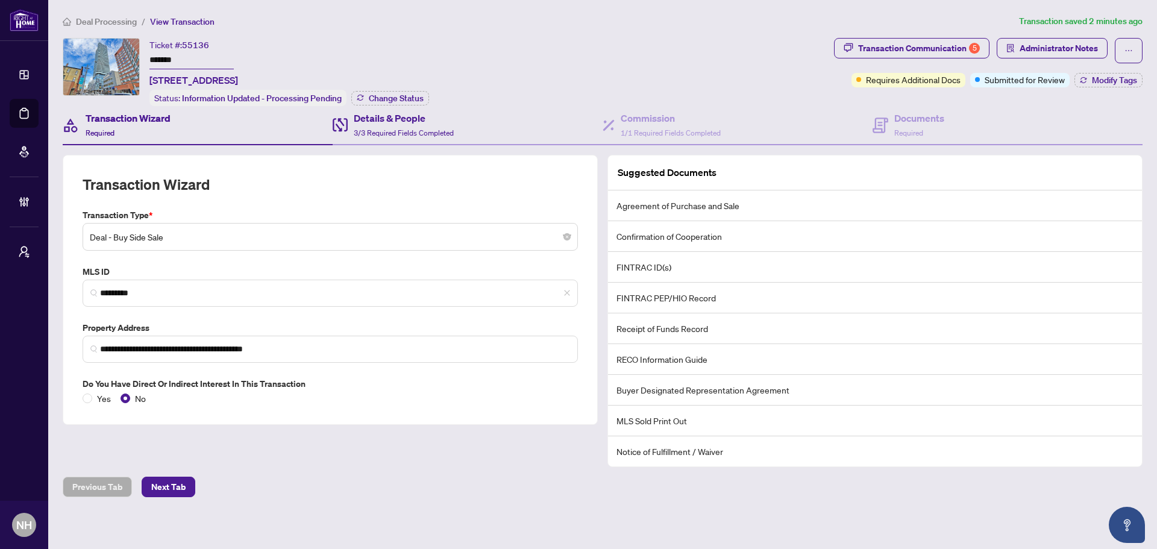
click at [470, 116] on div "Details & People 3/3 Required Fields Completed" at bounding box center [468, 125] width 270 height 39
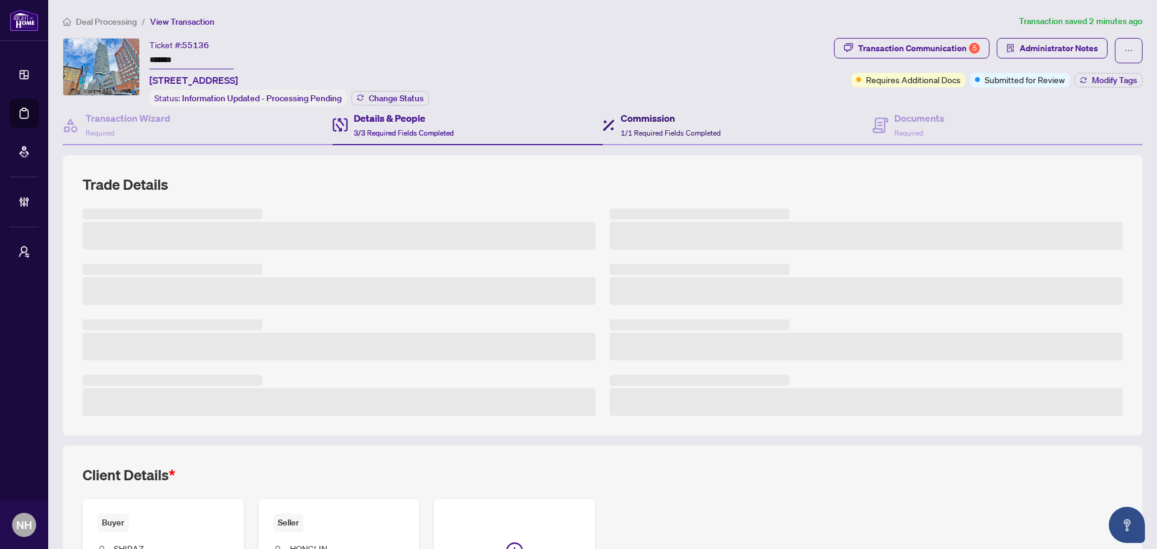
click at [689, 111] on h4 "Commission" at bounding box center [670, 118] width 100 height 14
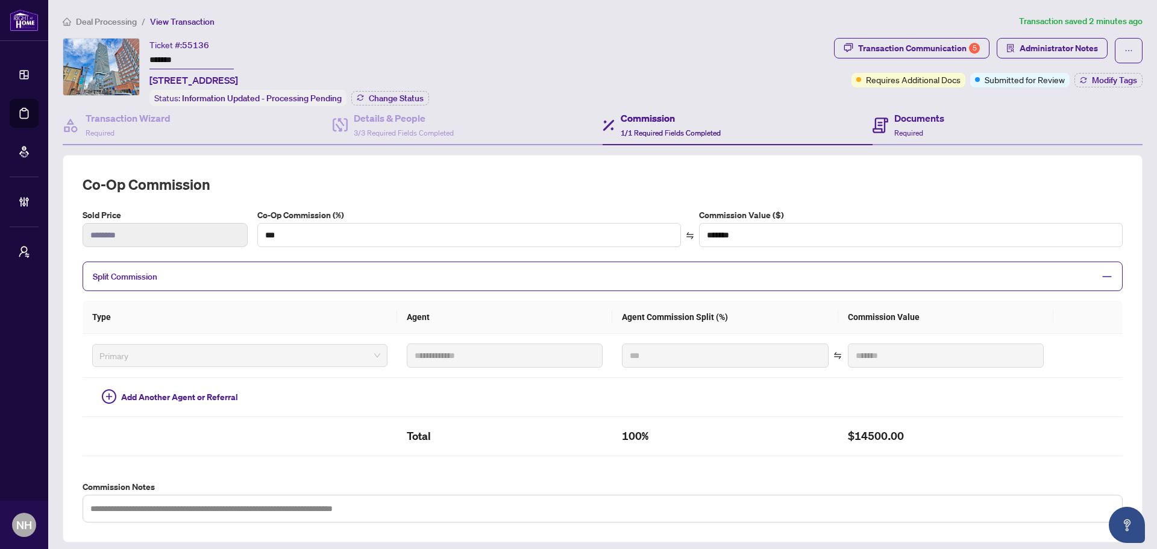
click at [932, 106] on div "Documents Required" at bounding box center [1007, 125] width 270 height 39
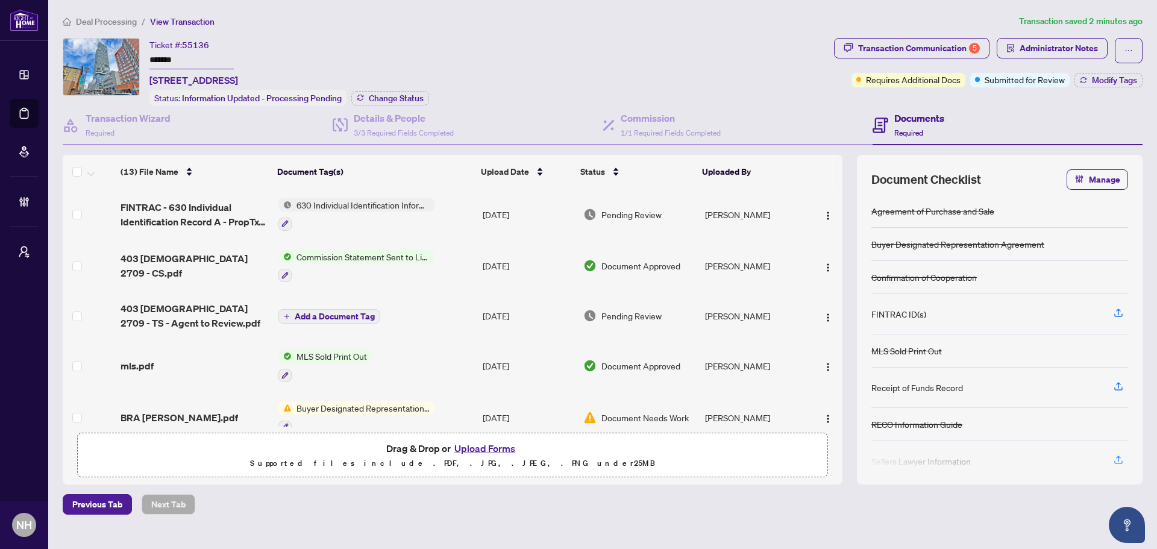
click at [945, 122] on div "Documents Required" at bounding box center [1007, 125] width 270 height 39
click at [912, 42] on div "Transaction Communication 5" at bounding box center [919, 48] width 122 height 19
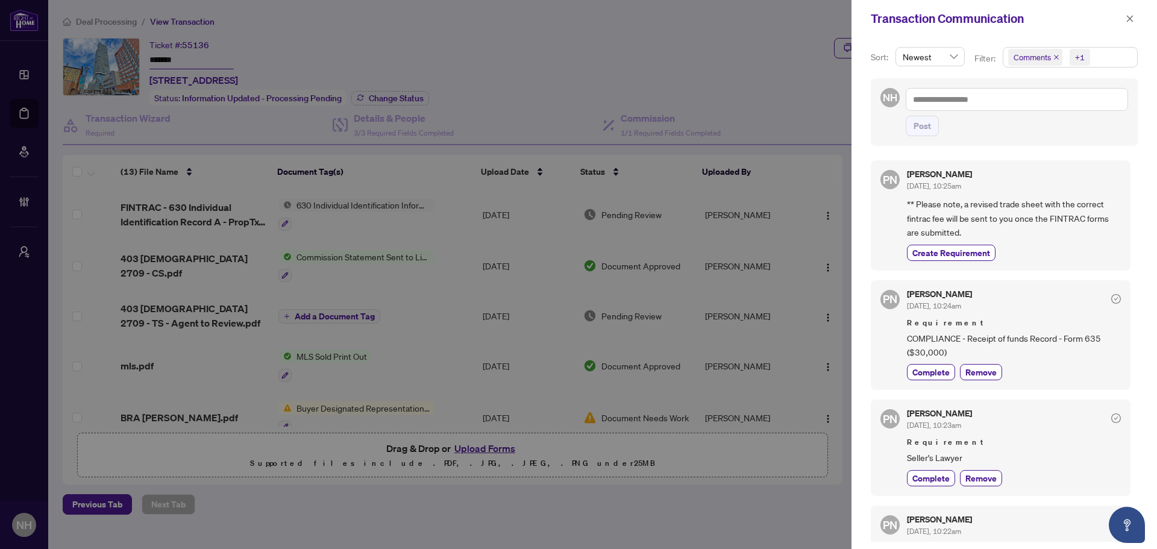
click at [1056, 58] on icon "close" at bounding box center [1056, 57] width 6 height 6
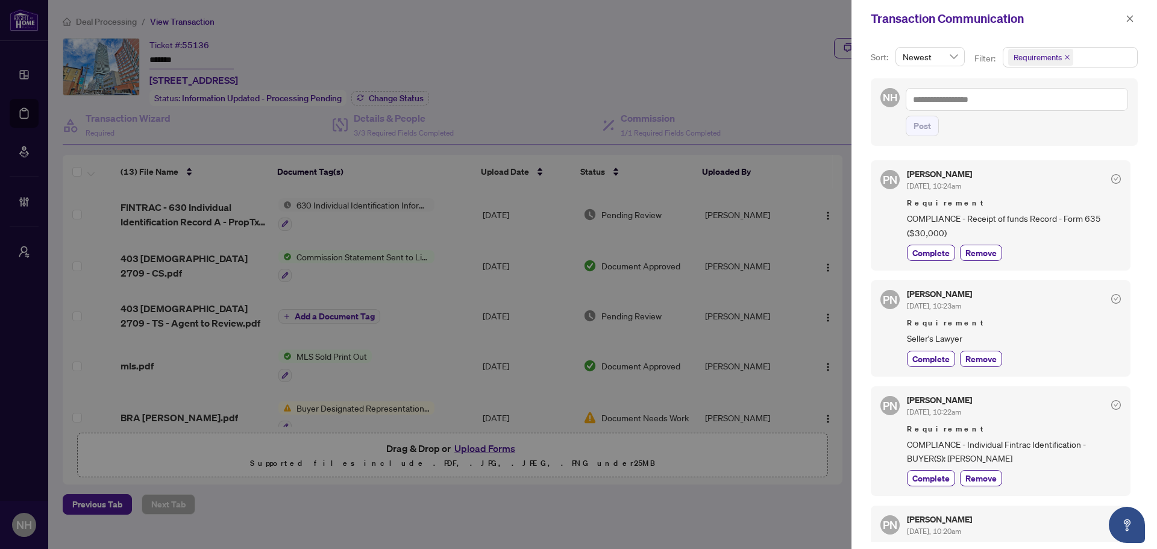
click at [1128, 17] on icon "close" at bounding box center [1129, 18] width 7 height 7
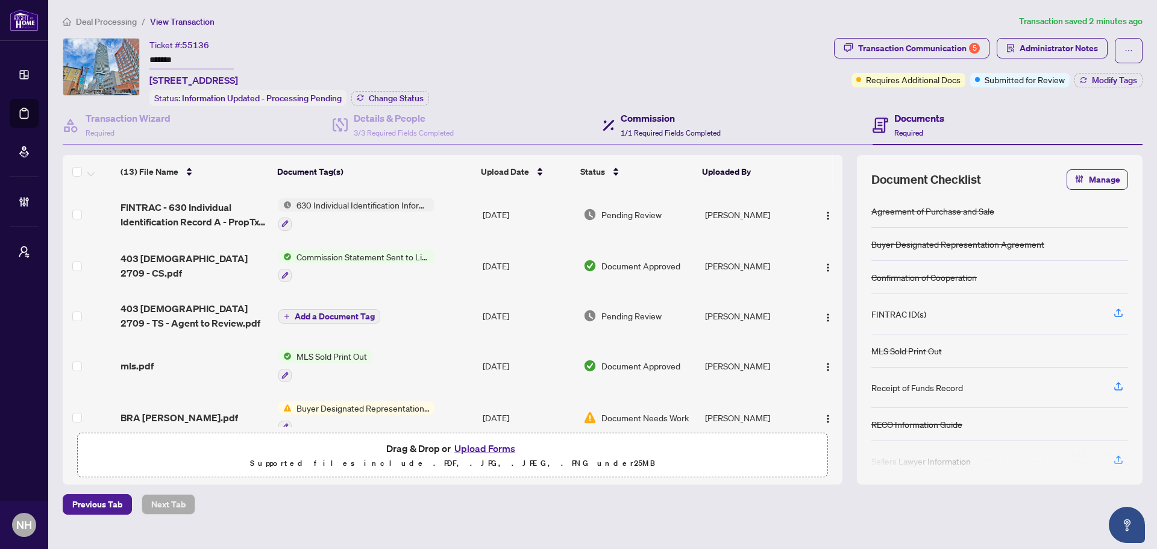
click at [685, 132] on span "1/1 Required Fields Completed" at bounding box center [670, 132] width 100 height 9
type textarea "**********"
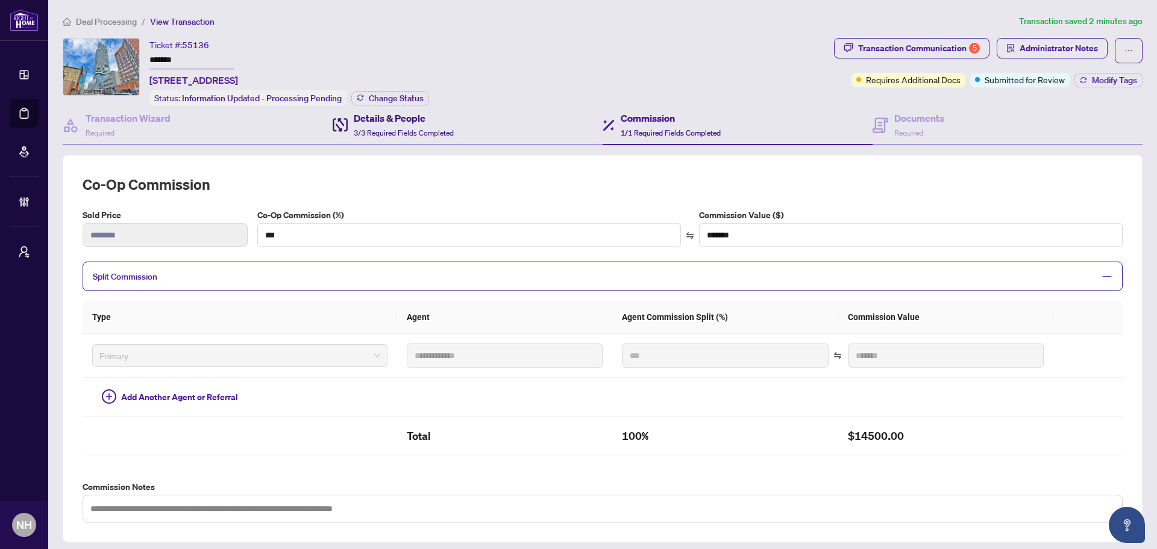
click at [390, 117] on h4 "Details & People" at bounding box center [404, 118] width 100 height 14
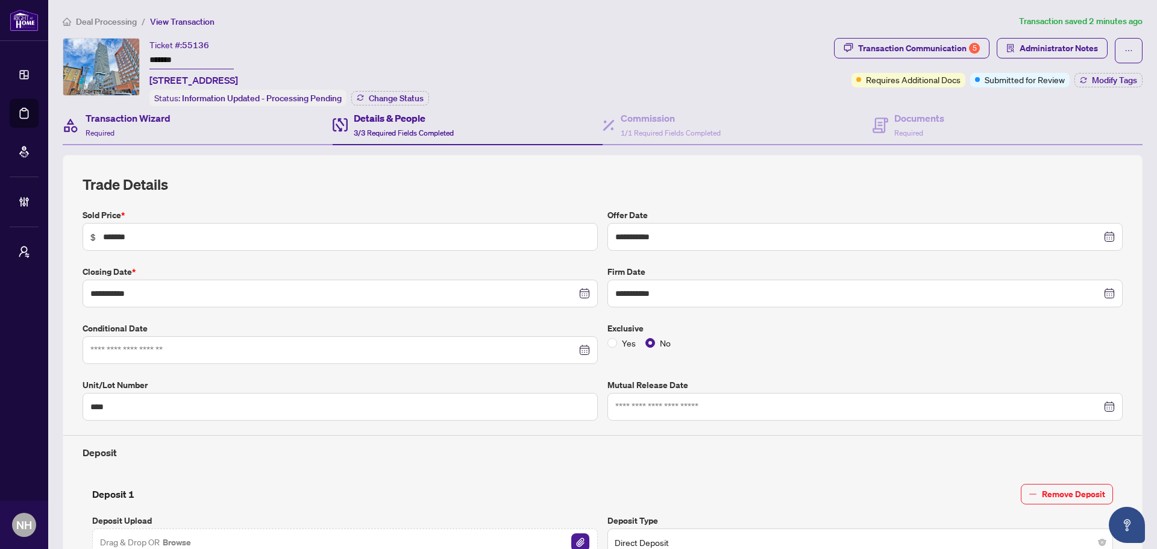
click at [179, 111] on div "Transaction Wizard Required" at bounding box center [198, 125] width 270 height 39
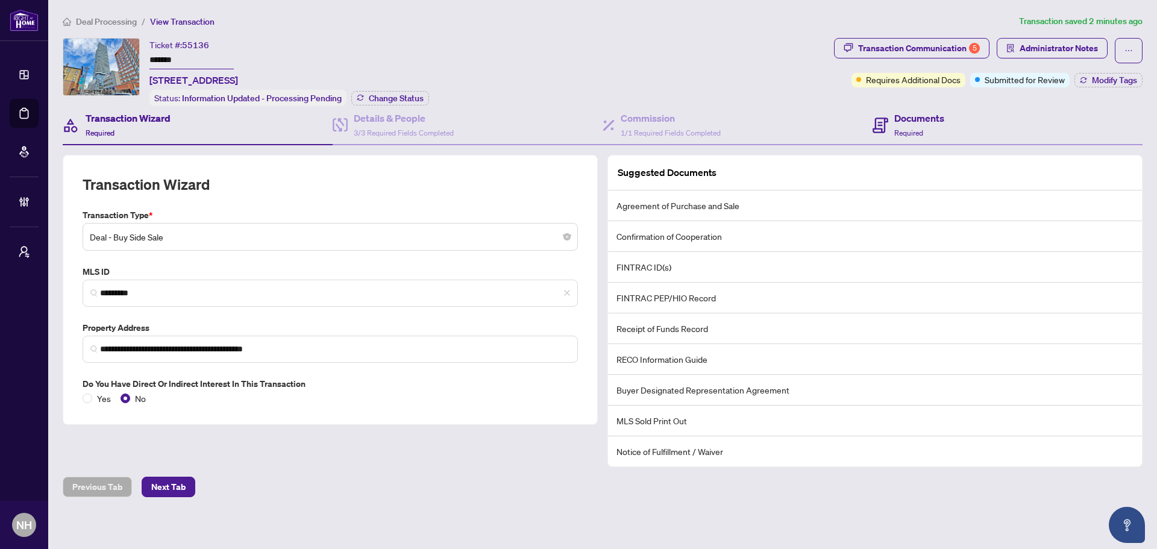
click at [981, 120] on div "Documents Required" at bounding box center [1007, 125] width 270 height 39
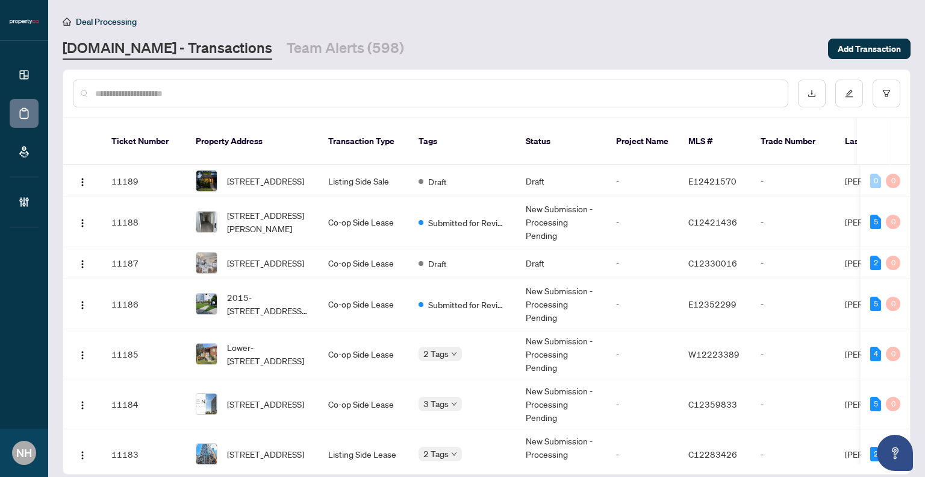
click at [220, 96] on input "text" at bounding box center [436, 93] width 683 height 13
paste input "**********"
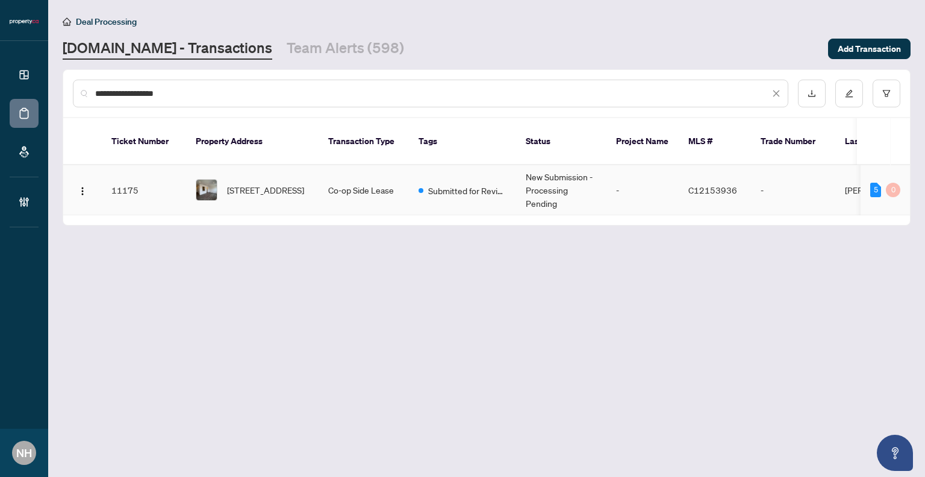
type input "**********"
click at [258, 183] on span "[STREET_ADDRESS]" at bounding box center [265, 189] width 77 height 13
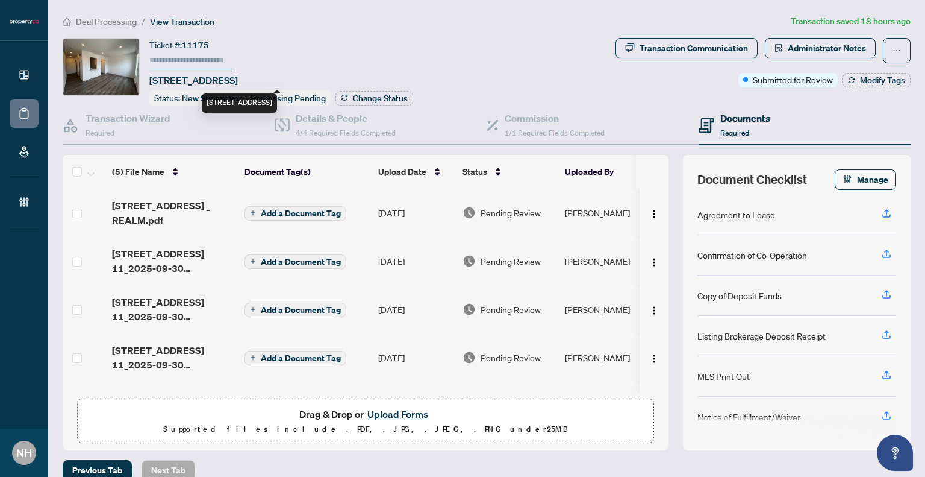
drag, startPoint x: 148, startPoint y: 79, endPoint x: 251, endPoint y: 80, distance: 102.4
click at [251, 80] on div "Ticket #: 11175 [STREET_ADDRESS] Status: New Submission - Processing Pending Ch…" at bounding box center [337, 72] width 548 height 68
copy span "[STREET_ADDRESS]"
drag, startPoint x: 184, startPoint y: 45, endPoint x: 224, endPoint y: 49, distance: 39.9
click at [224, 49] on div "Ticket #: 11175 [STREET_ADDRESS]" at bounding box center [193, 62] width 89 height 49
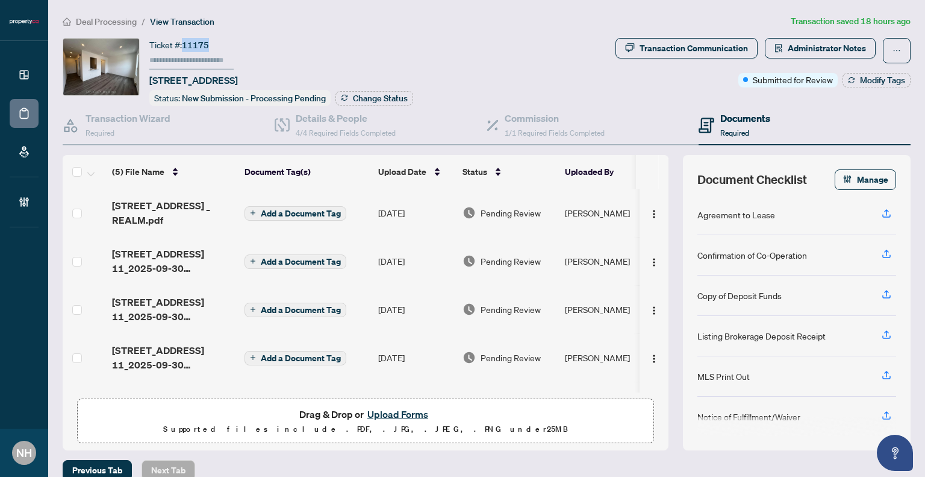
copy span "11175"
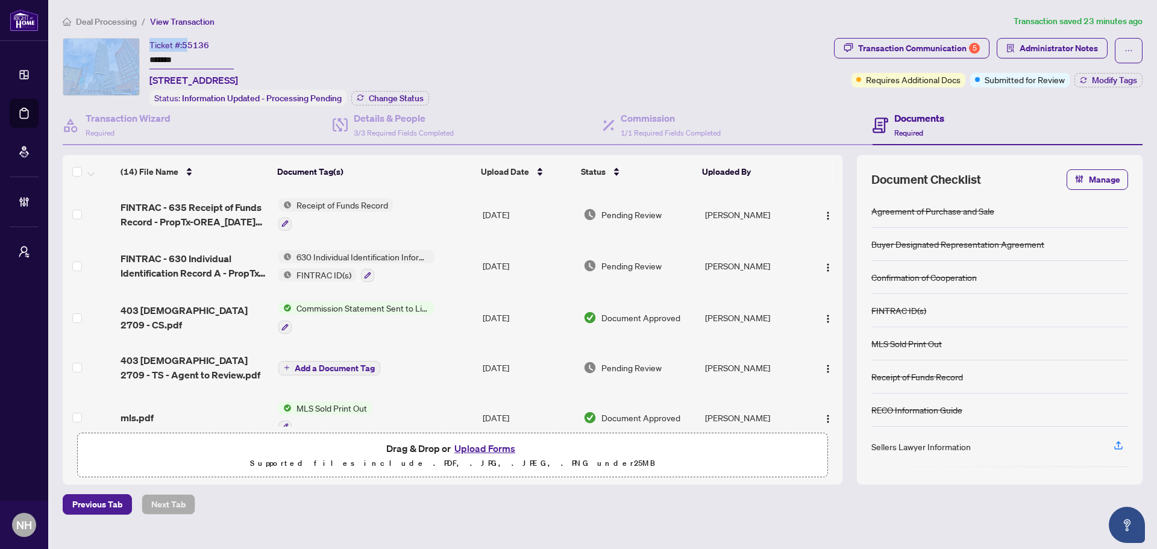
drag, startPoint x: 187, startPoint y: 49, endPoint x: 139, endPoint y: 57, distance: 48.1
click at [139, 57] on div "Ticket #: 55136 ******* 2709-403 Church St, Toronto, Ontario M4Y 0C9, Canada St…" at bounding box center [446, 72] width 766 height 68
drag, startPoint x: 185, startPoint y: 57, endPoint x: 149, endPoint y: 59, distance: 35.6
click at [148, 60] on div "Ticket #: 55136 ******* 2709-403 Church St, Toronto, Ontario M4Y 0C9, Canada St…" at bounding box center [446, 72] width 766 height 68
click at [113, 23] on span "Deal Processing" at bounding box center [106, 21] width 61 height 11
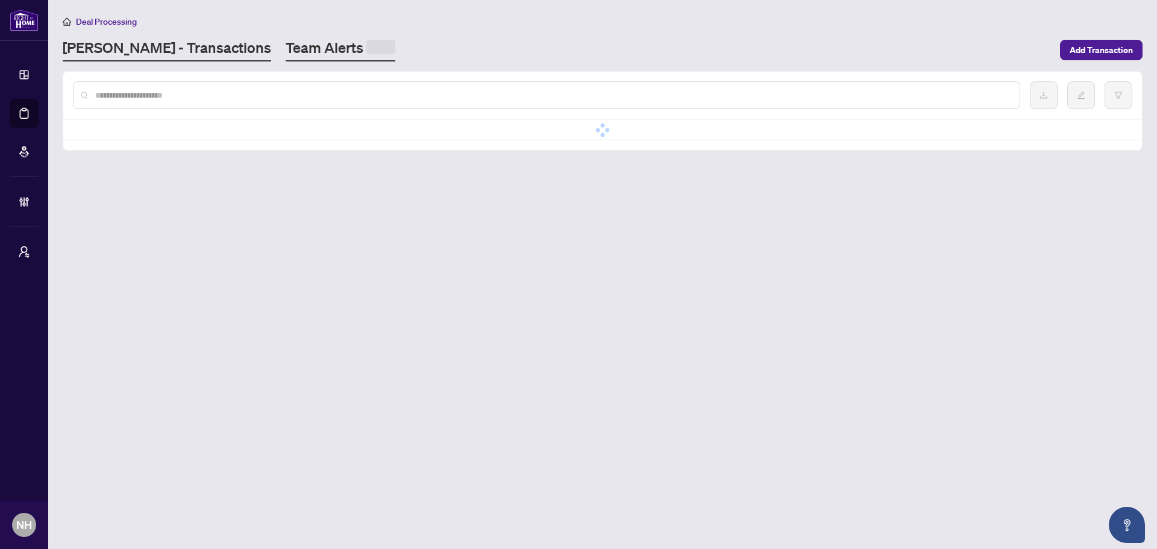
click at [286, 55] on link "Team Alerts" at bounding box center [341, 49] width 110 height 23
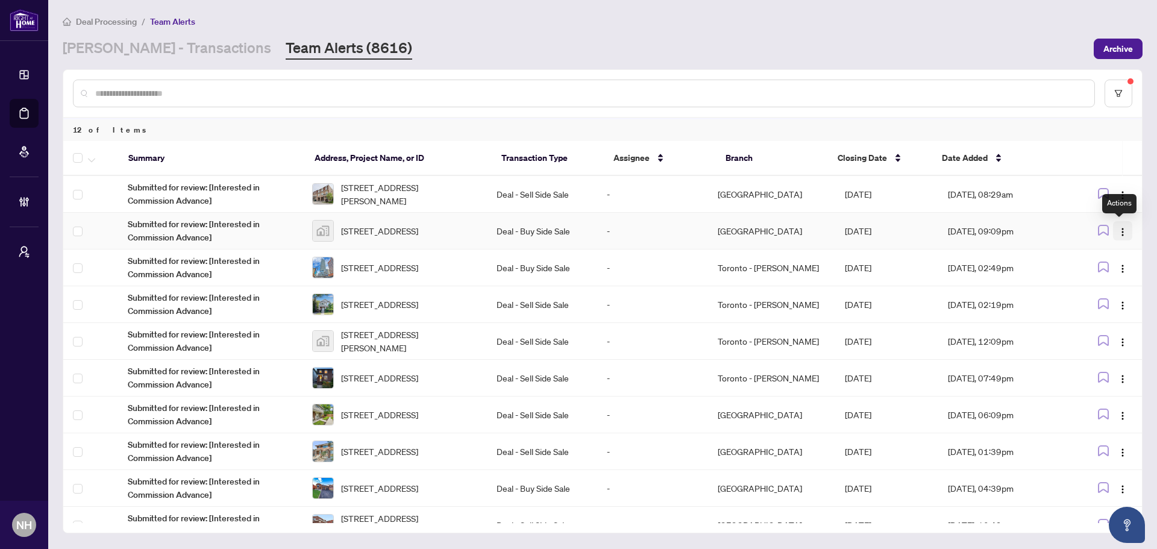
click at [1123, 230] on button "button" at bounding box center [1122, 230] width 19 height 19
click at [1098, 290] on span "Complete Item" at bounding box center [1091, 292] width 56 height 13
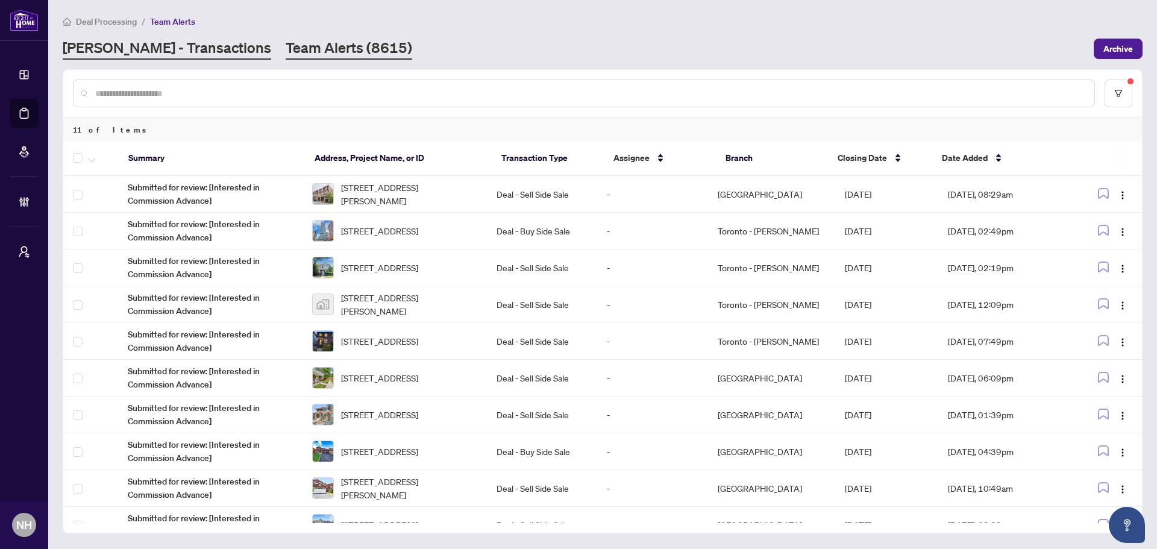
click at [127, 55] on link "[PERSON_NAME] - Transactions" at bounding box center [167, 49] width 208 height 22
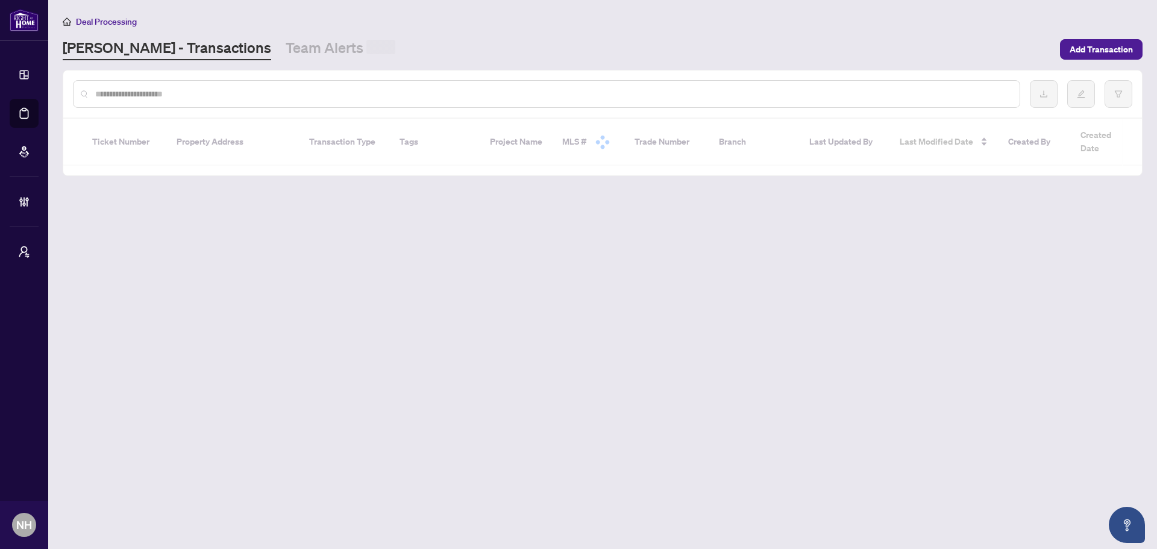
click at [142, 102] on div at bounding box center [546, 94] width 947 height 28
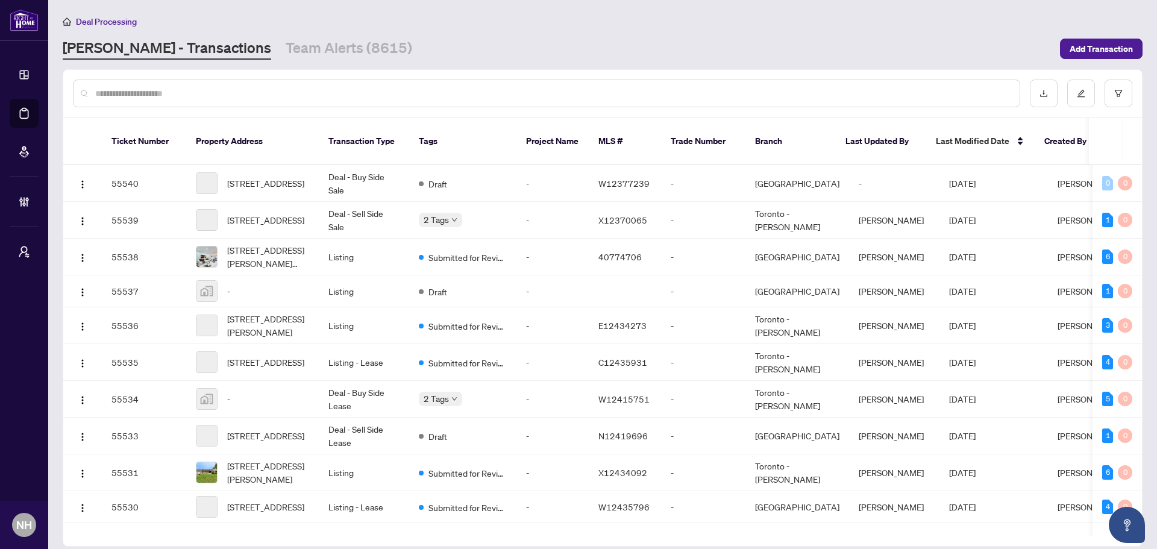
click at [143, 96] on input "text" at bounding box center [552, 93] width 914 height 13
paste input "**********"
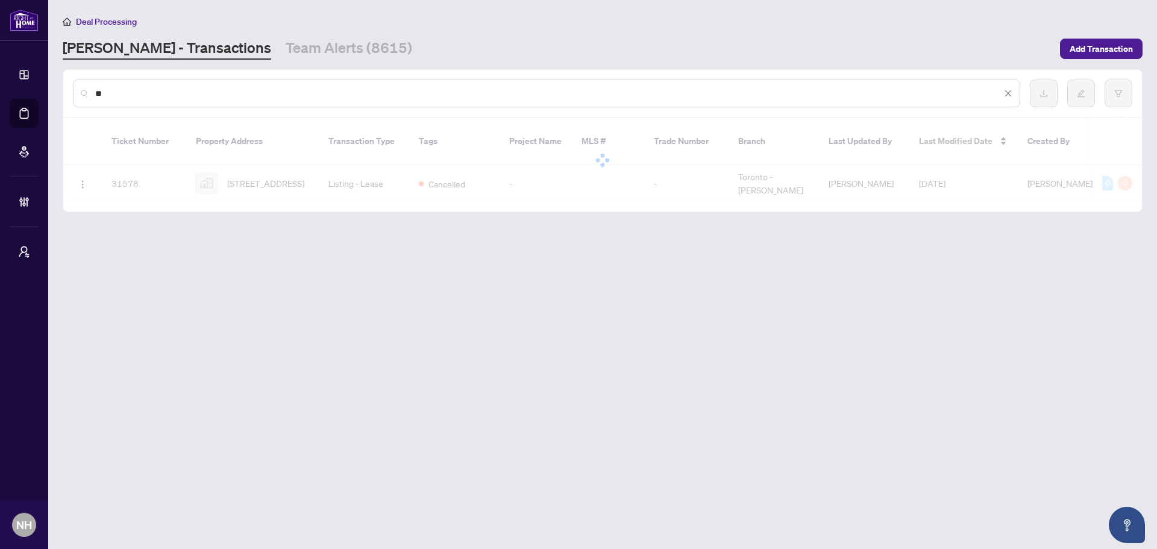
type input "*"
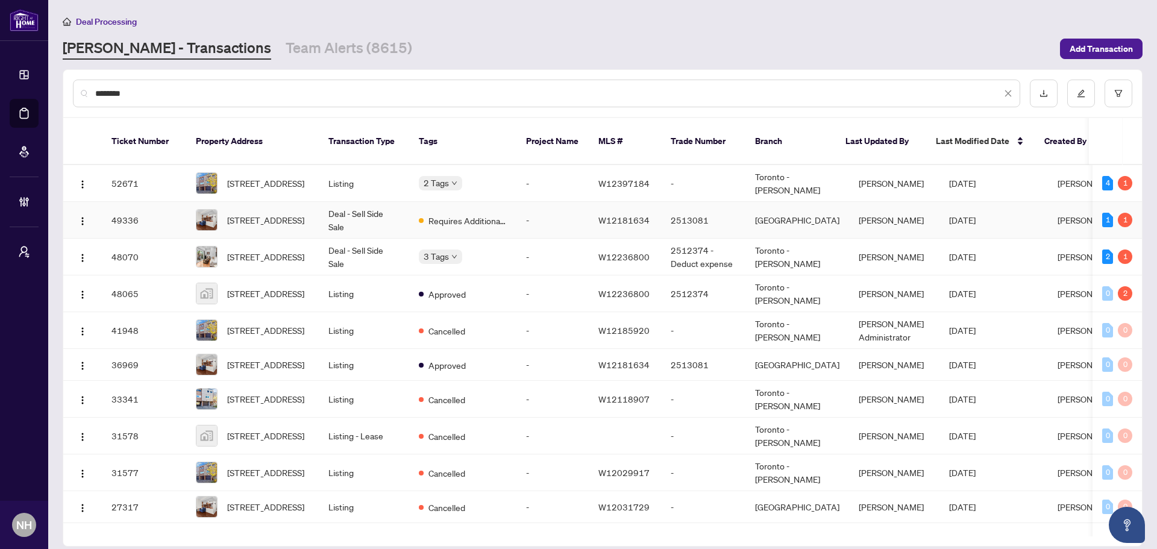
type input "********"
click at [235, 213] on span "100-400 Bloor St, Mississauga, Ontario L5A 3M8, Canada" at bounding box center [265, 219] width 77 height 13
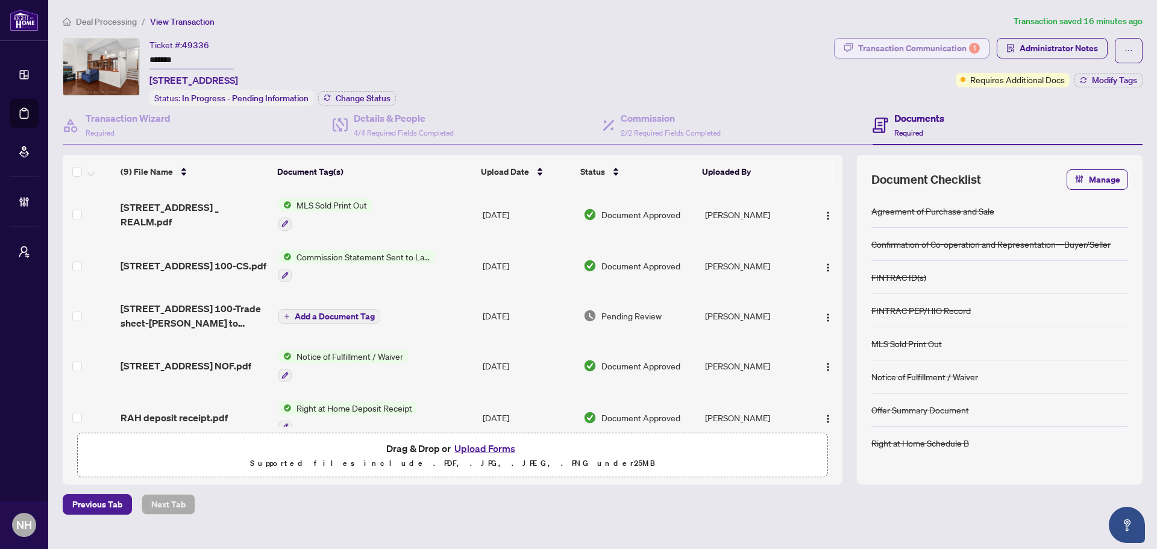
click at [912, 45] on div "Transaction Communication 1" at bounding box center [919, 48] width 122 height 19
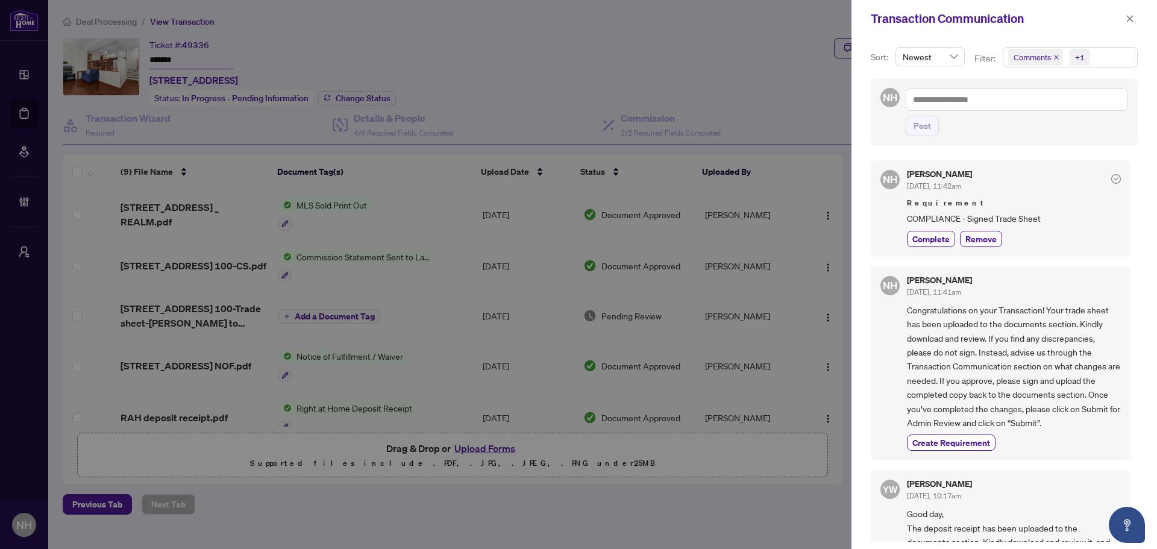
scroll to position [2, 0]
click at [1132, 20] on icon "close" at bounding box center [1129, 18] width 8 height 8
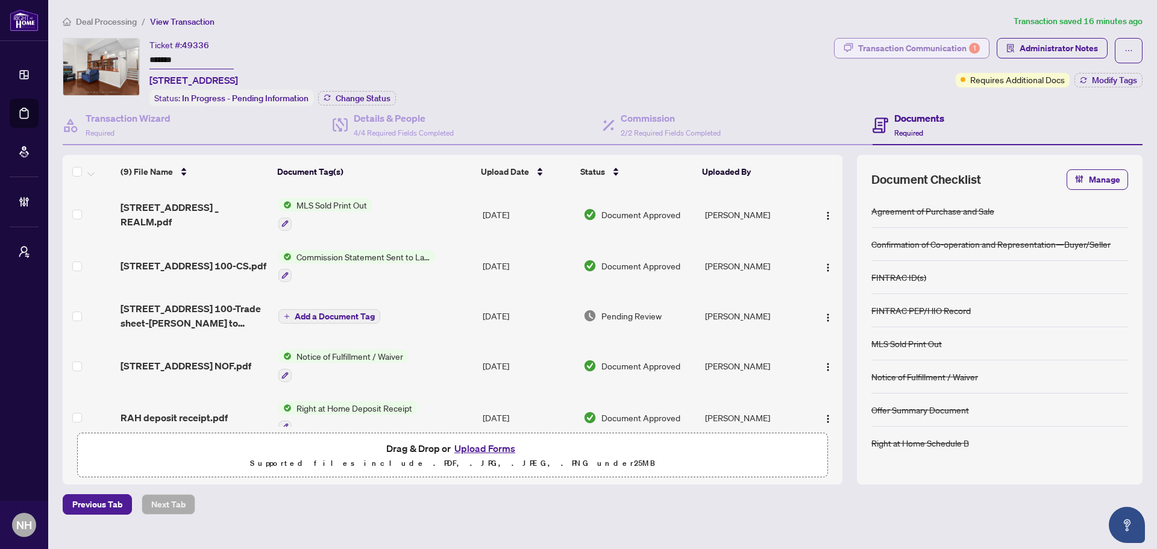
click at [911, 42] on div "Transaction Communication 1" at bounding box center [919, 48] width 122 height 19
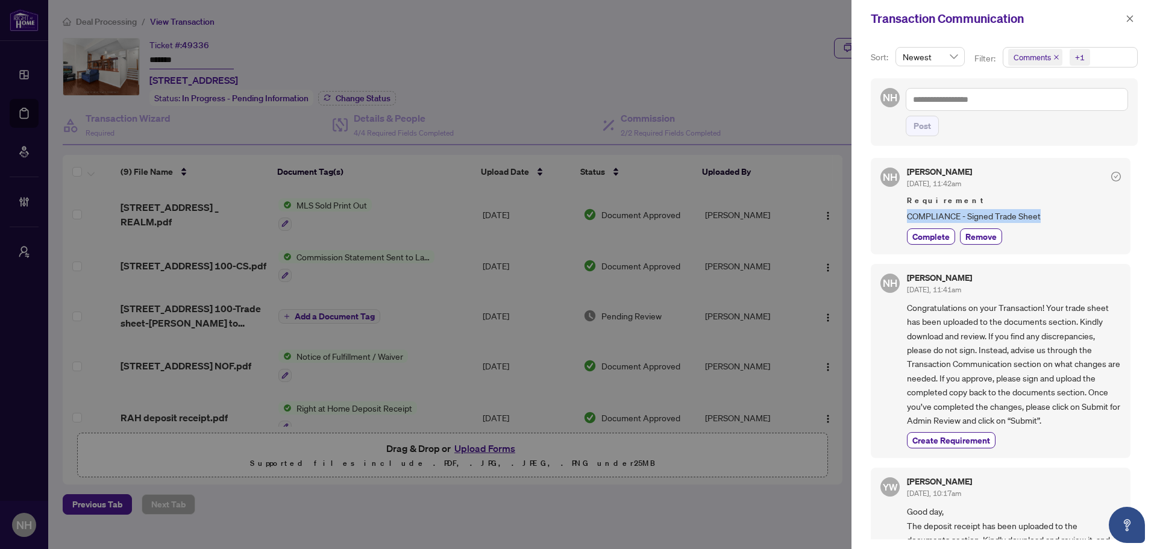
drag, startPoint x: 1042, startPoint y: 216, endPoint x: 889, endPoint y: 220, distance: 153.1
click at [889, 220] on div "NH Nazia Hossain Oct/01/2025, 11:42am Requirement COMPLIANCE - Signed Trade She…" at bounding box center [1000, 206] width 260 height 96
copy span "COMPLIANCE - Signed Trade Sheet"
drag, startPoint x: 1131, startPoint y: 22, endPoint x: 1123, endPoint y: 33, distance: 12.9
click at [1131, 22] on icon "close" at bounding box center [1129, 18] width 8 height 8
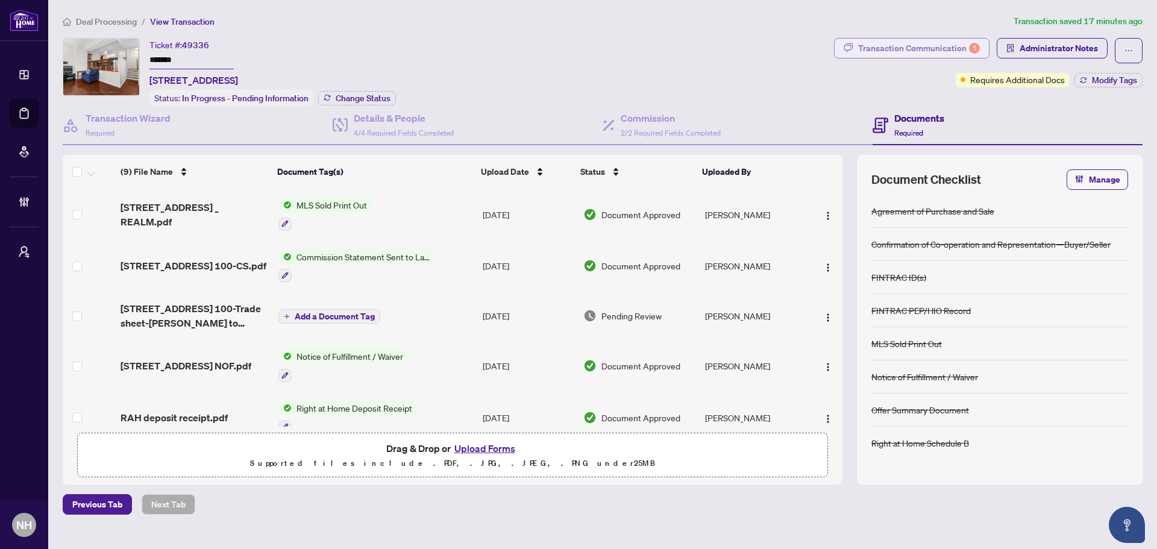
click at [898, 52] on div "Transaction Communication 1" at bounding box center [919, 48] width 122 height 19
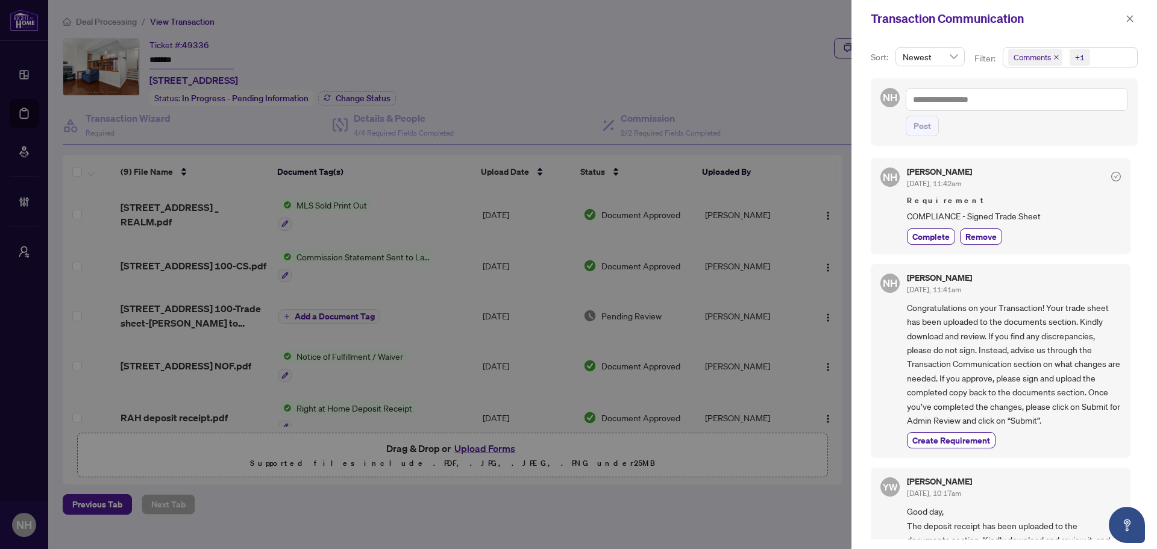
scroll to position [0, 0]
click at [1130, 22] on icon "close" at bounding box center [1129, 18] width 8 height 8
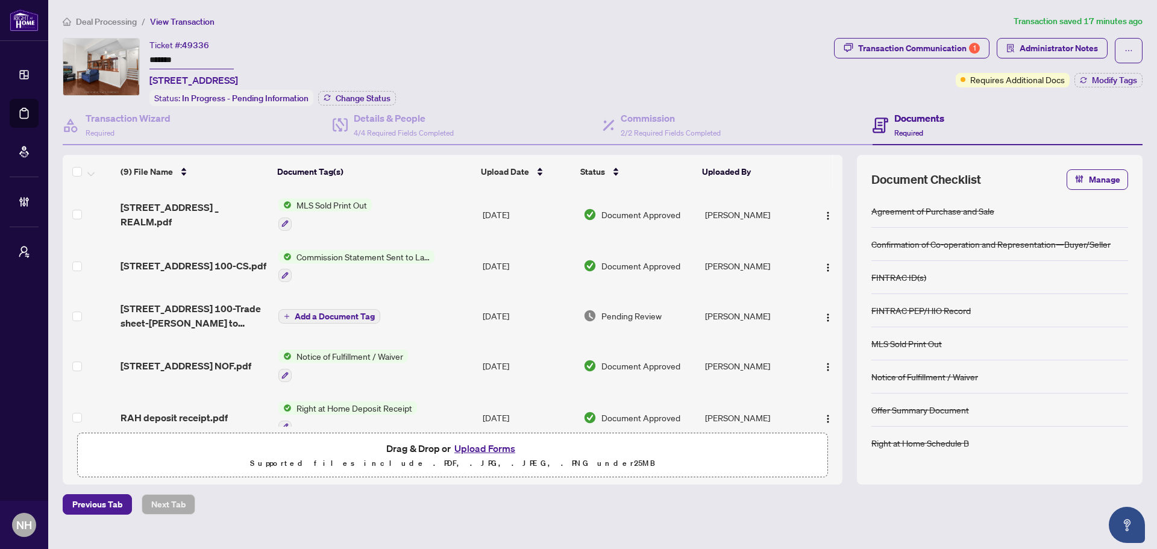
click at [107, 20] on span "Deal Processing" at bounding box center [106, 21] width 61 height 11
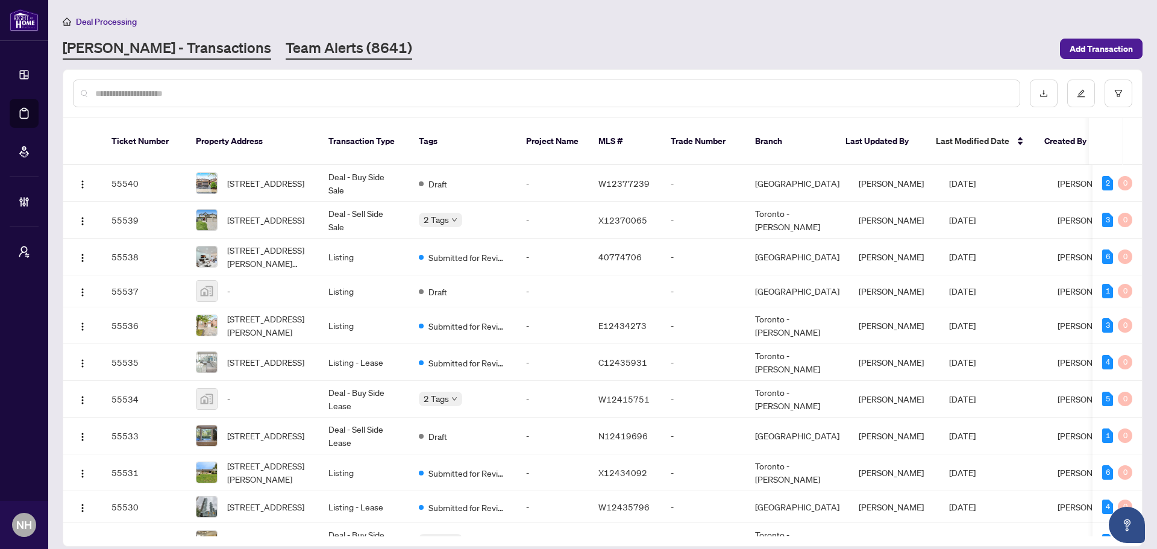
click at [286, 47] on link "Team Alerts (8641)" at bounding box center [349, 49] width 127 height 22
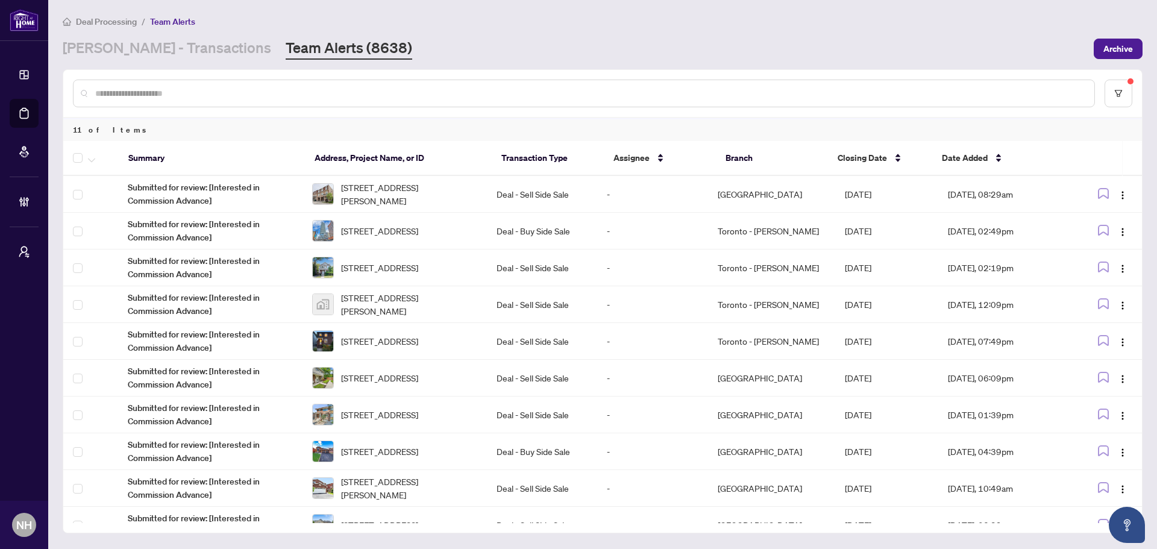
click at [296, 96] on input "text" at bounding box center [589, 93] width 989 height 13
paste input "*******"
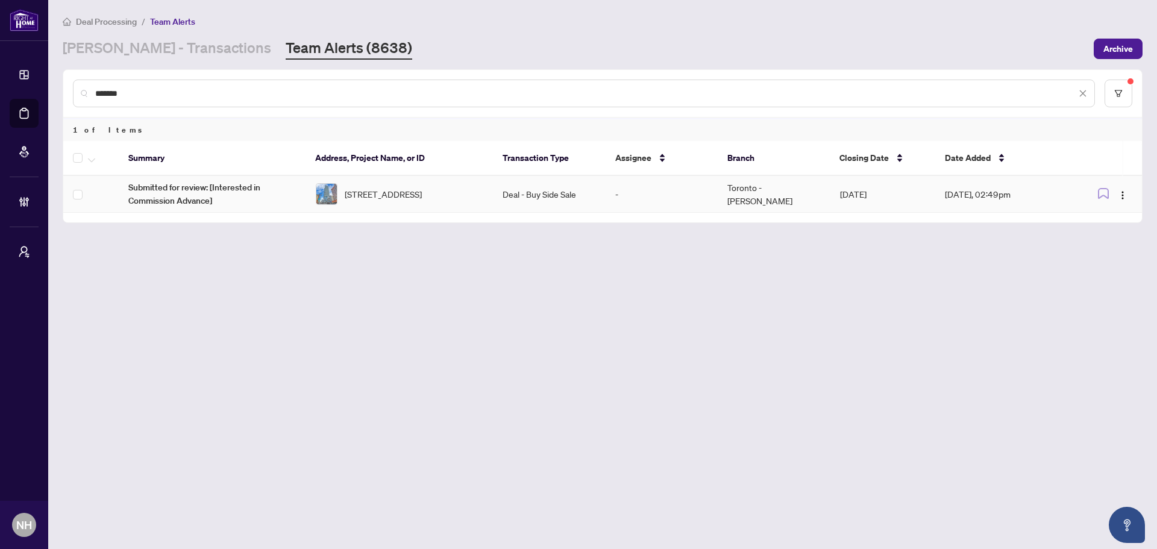
type input "*******"
click at [411, 199] on span "2709-403 Church St, Toronto, Ontario M4Y 0C9, Canada" at bounding box center [383, 193] width 77 height 13
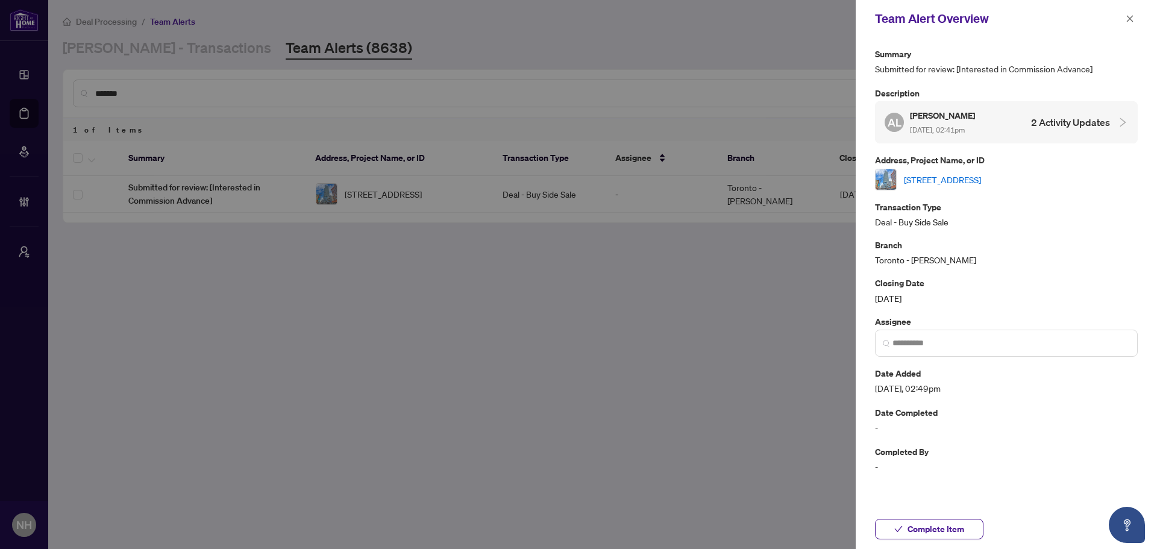
click at [981, 180] on link "2709-403 Church St, Toronto, Ontario M4Y 0C9, Canada" at bounding box center [942, 179] width 77 height 13
click at [1127, 19] on icon "close" at bounding box center [1129, 18] width 8 height 8
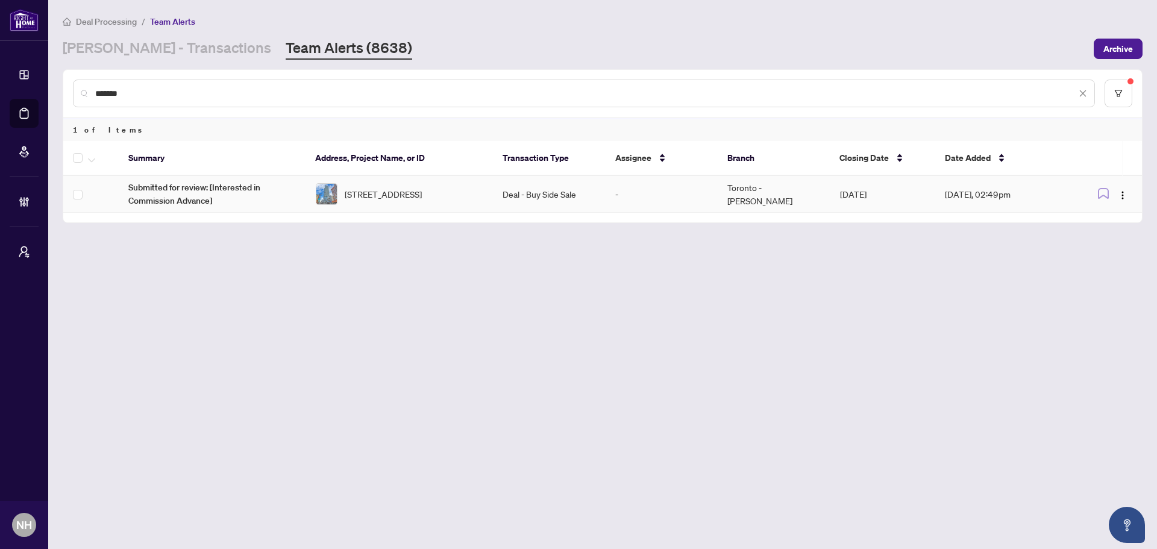
click at [367, 194] on span "2709-403 Church St, Toronto, Ontario M4Y 0C9, Canada" at bounding box center [383, 193] width 77 height 13
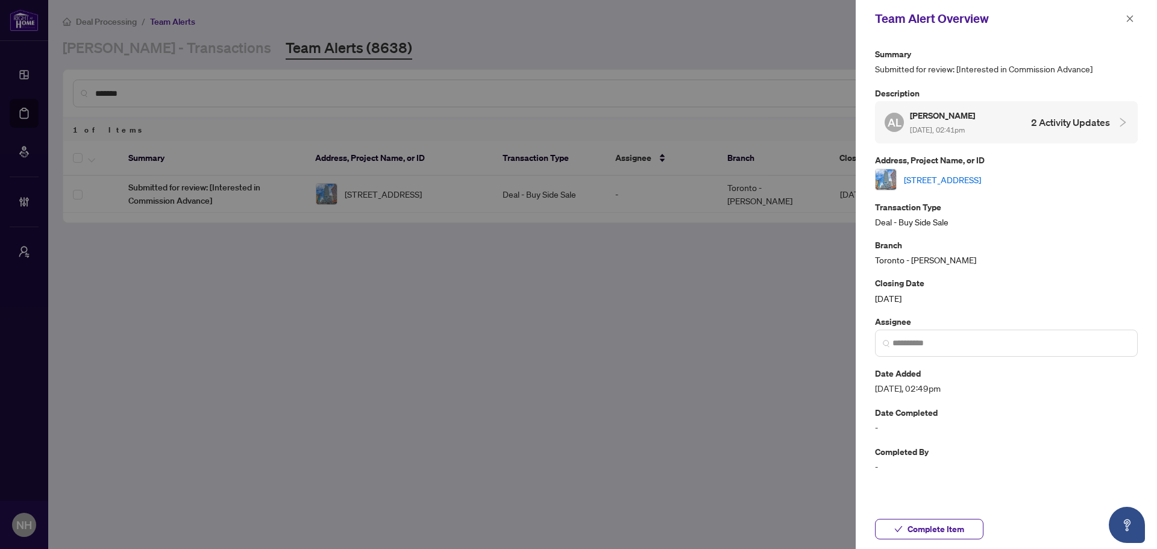
click at [981, 183] on link "2709-403 Church St, Toronto, Ontario M4Y 0C9, Canada" at bounding box center [942, 179] width 77 height 13
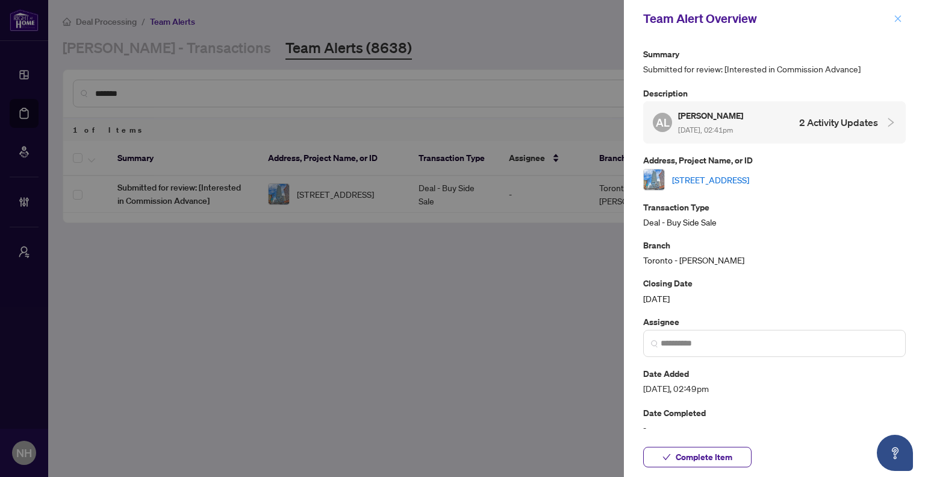
click at [894, 17] on icon "close" at bounding box center [898, 18] width 8 height 8
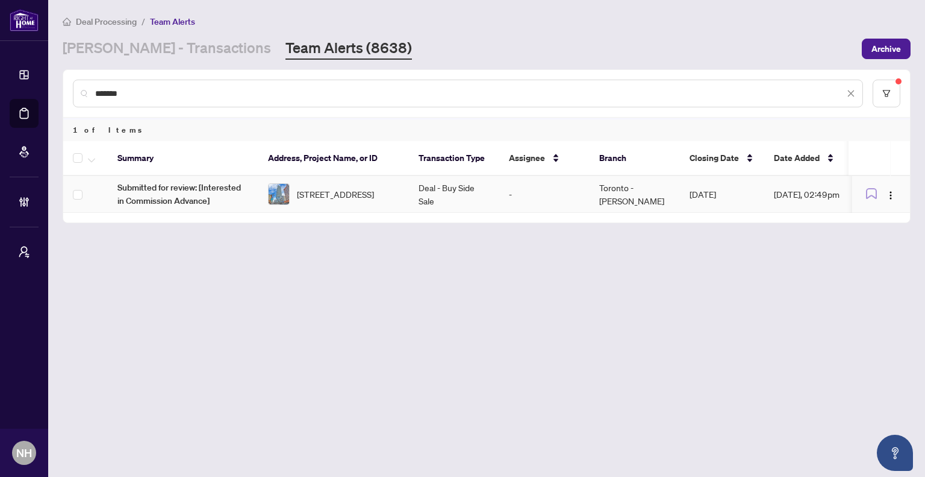
click at [354, 187] on span "2709-403 Church St, Toronto, Ontario M4Y 0C9, Canada" at bounding box center [335, 193] width 77 height 13
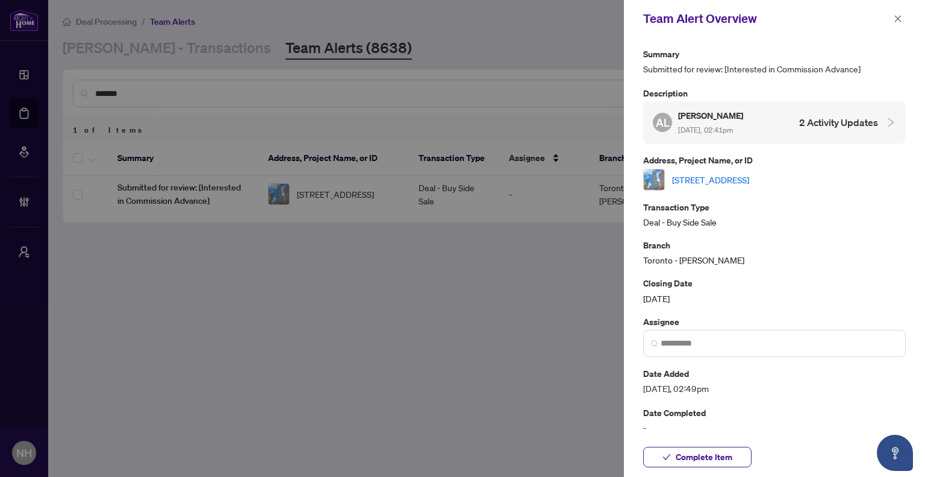
click at [749, 178] on link "2709-403 Church St, Toronto, Ontario M4Y 0C9, Canada" at bounding box center [710, 179] width 77 height 13
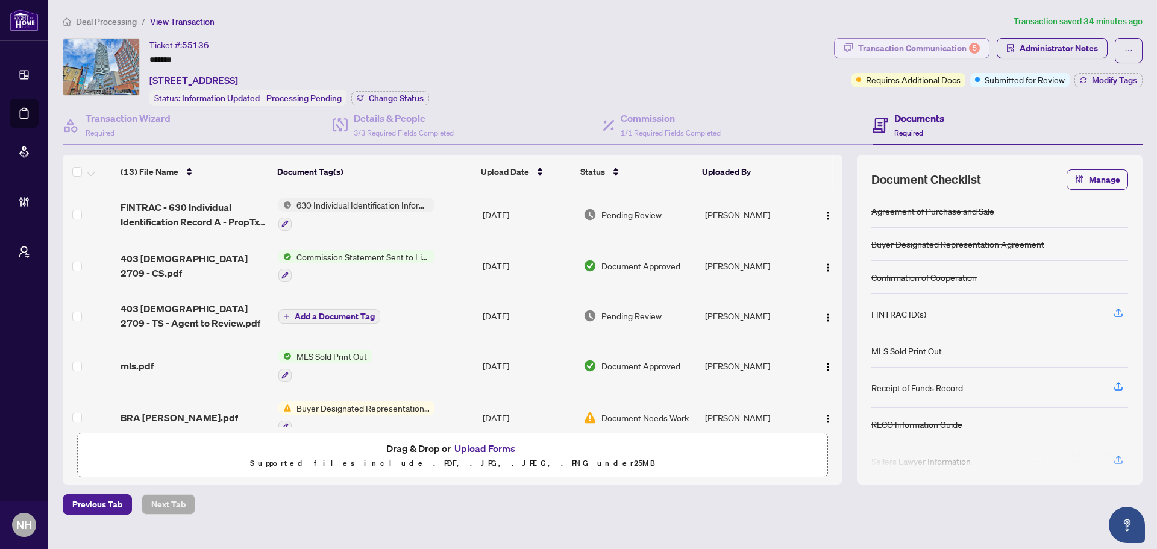
click at [948, 51] on div "Transaction Communication 5" at bounding box center [919, 48] width 122 height 19
type textarea "**********"
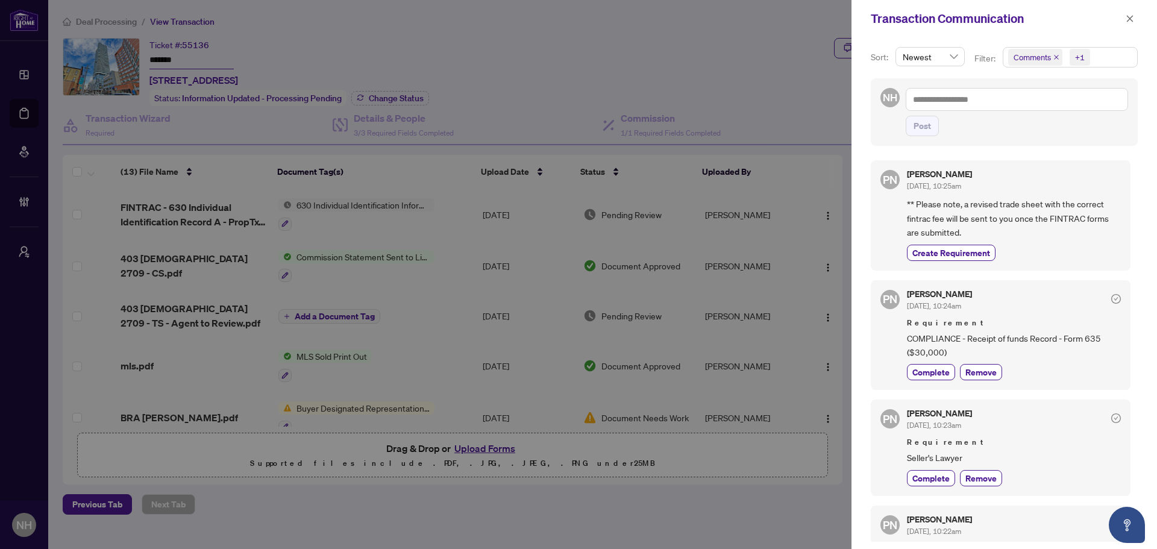
click at [1056, 56] on icon "close" at bounding box center [1056, 57] width 5 height 5
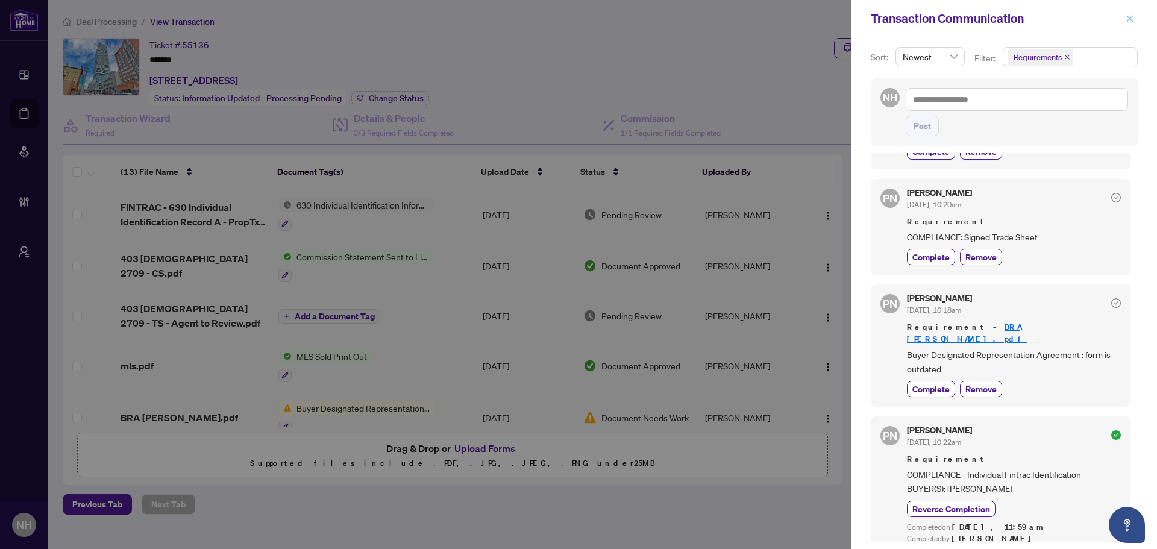
click at [1129, 17] on icon "close" at bounding box center [1129, 18] width 8 height 8
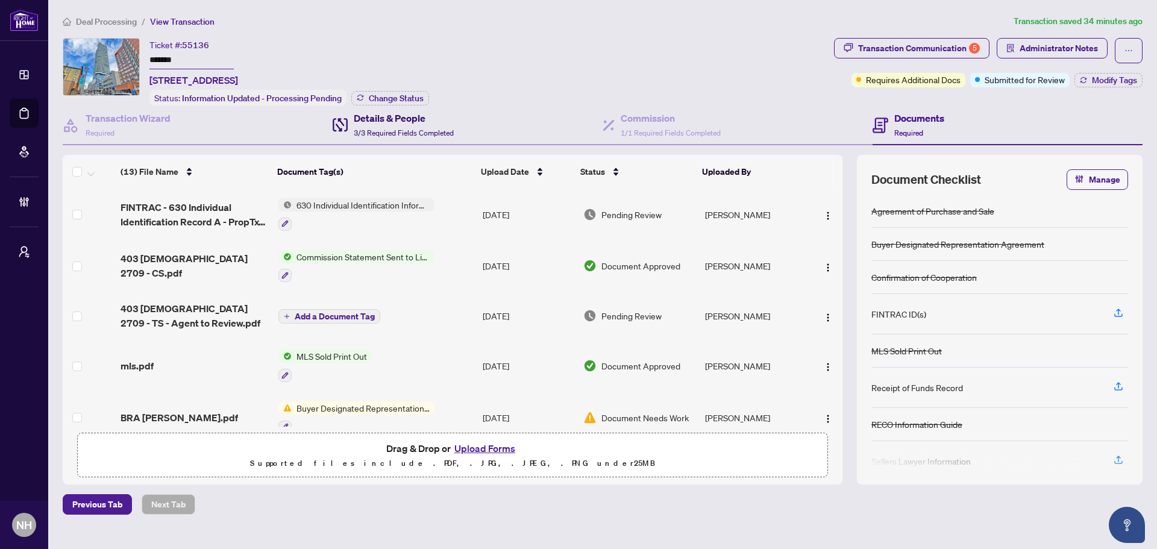
click at [392, 123] on div "Details & People 3/3 Required Fields Completed" at bounding box center [404, 125] width 100 height 28
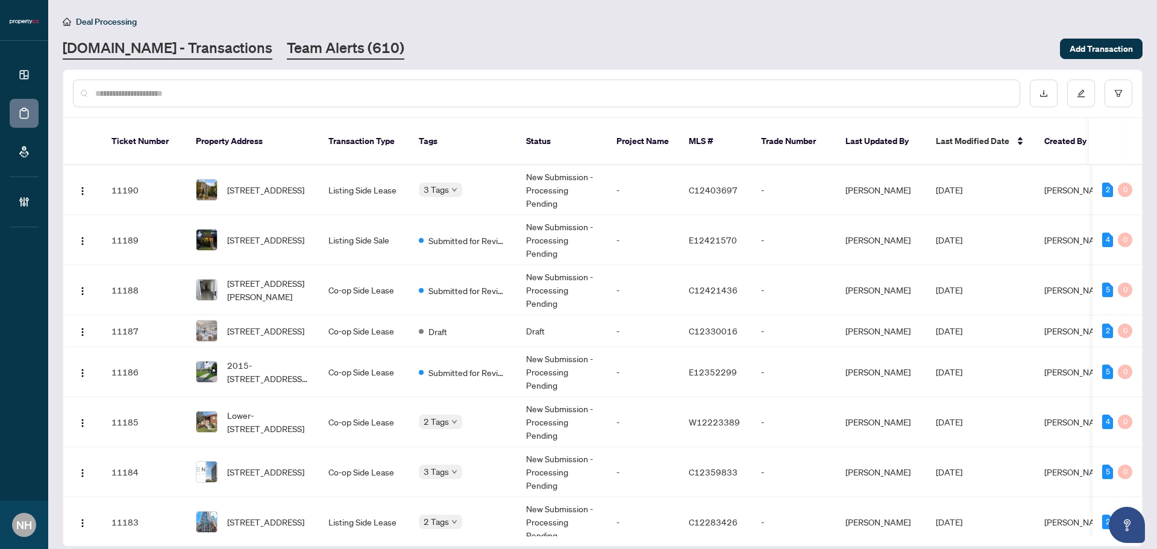
click at [287, 45] on link "Team Alerts (610)" at bounding box center [345, 49] width 117 height 22
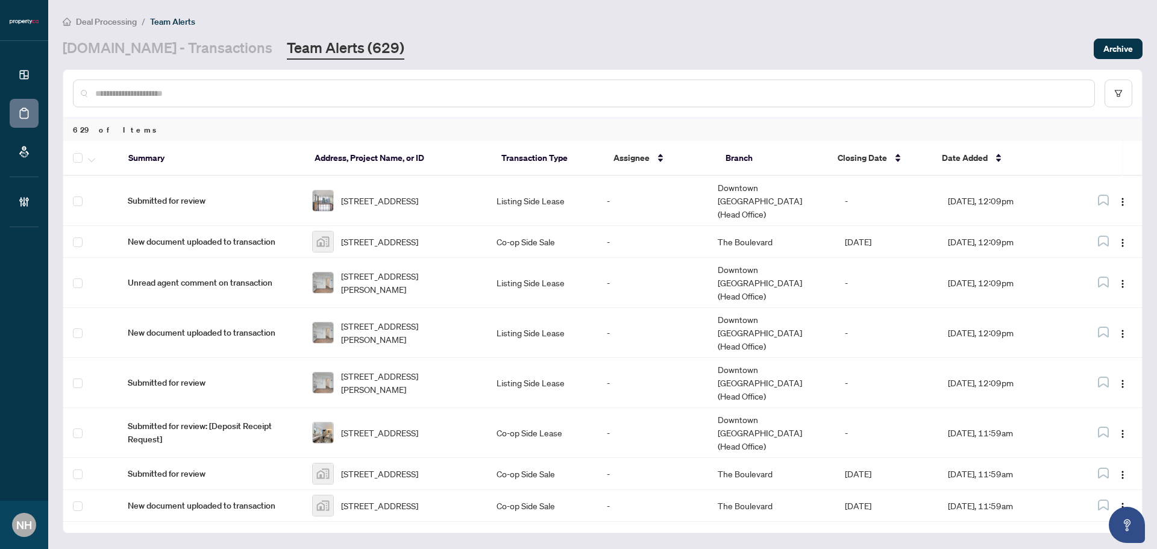
click at [287, 56] on link "Team Alerts (629)" at bounding box center [345, 49] width 117 height 22
click at [178, 52] on link "[DOMAIN_NAME] - Transactions" at bounding box center [168, 49] width 210 height 22
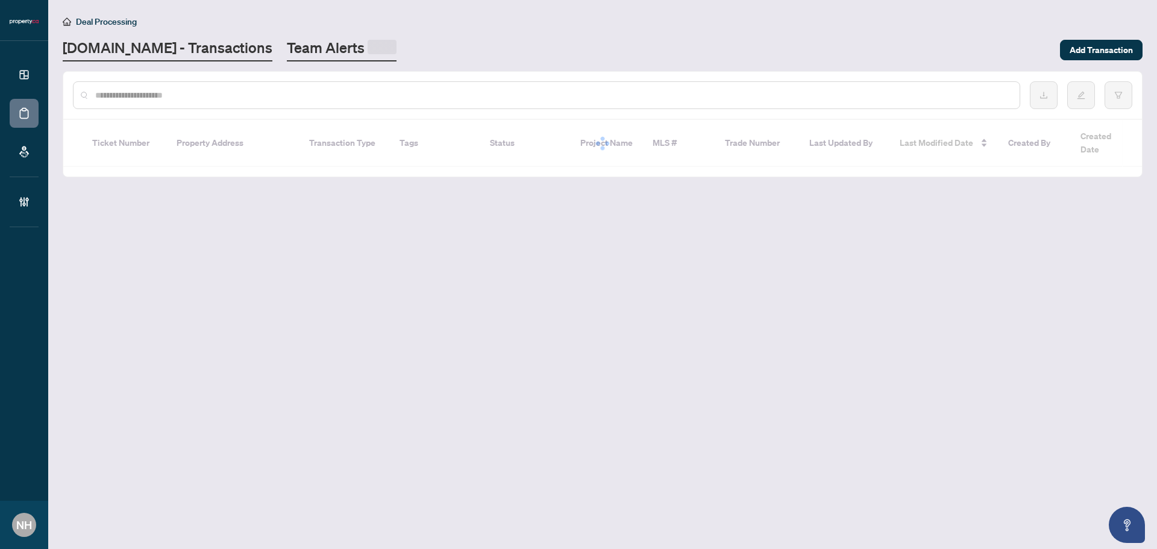
click at [307, 49] on link "Team Alerts" at bounding box center [342, 49] width 110 height 23
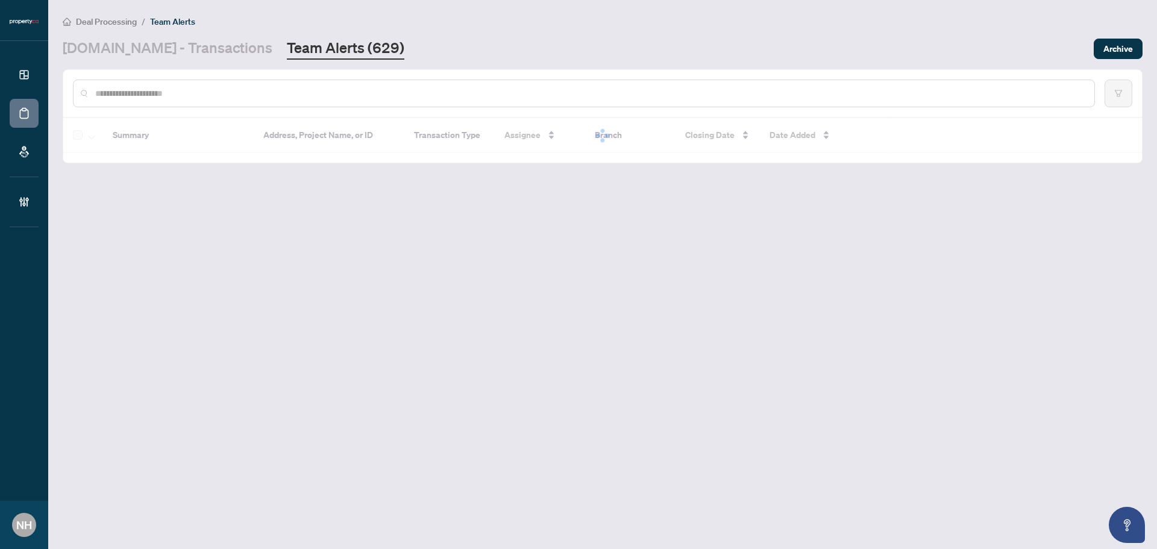
click at [133, 36] on div "Deal Processing / Team Alerts [DOMAIN_NAME] - Transactions Team Alerts (629) Ar…" at bounding box center [603, 36] width 1080 height 45
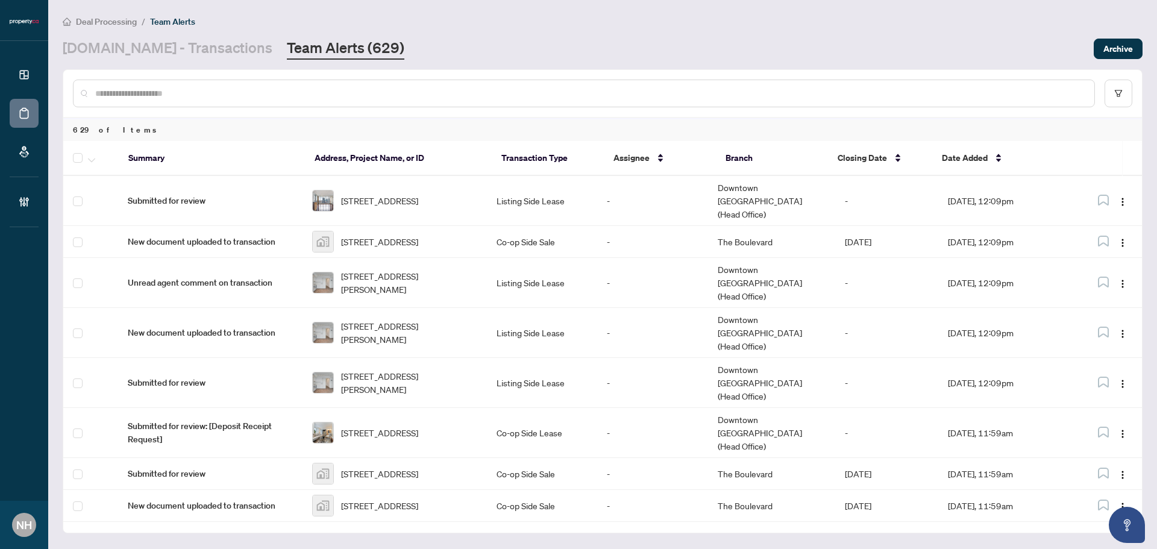
click at [136, 64] on main "Deal Processing / Team Alerts [DOMAIN_NAME] - Transactions Team Alerts (629) Ar…" at bounding box center [602, 274] width 1108 height 549
click at [139, 53] on link "[DOMAIN_NAME] - Transactions" at bounding box center [168, 49] width 210 height 22
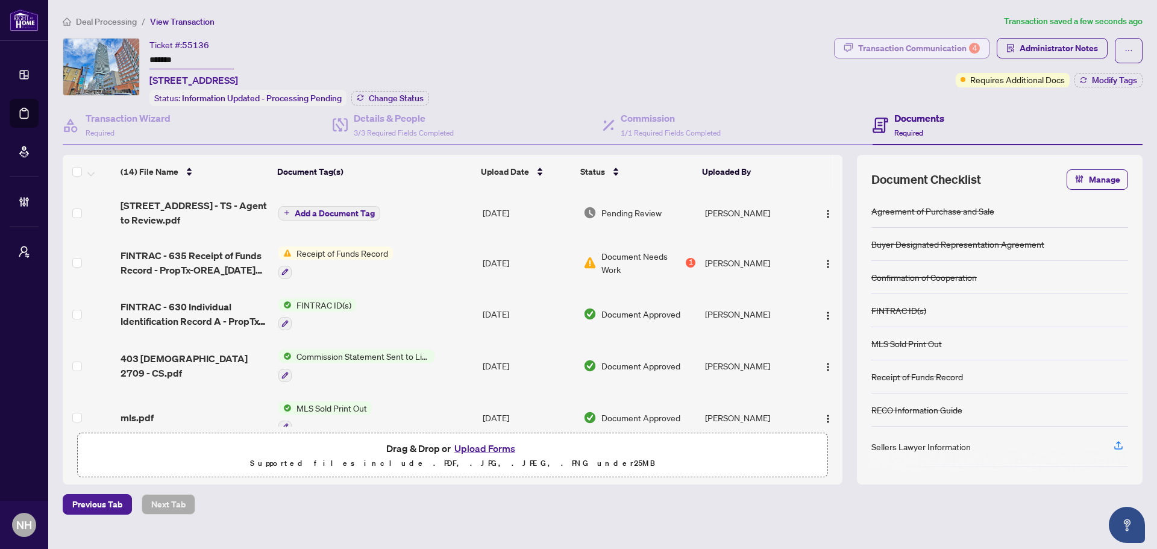
click at [919, 49] on div "Transaction Communication 4" at bounding box center [919, 48] width 122 height 19
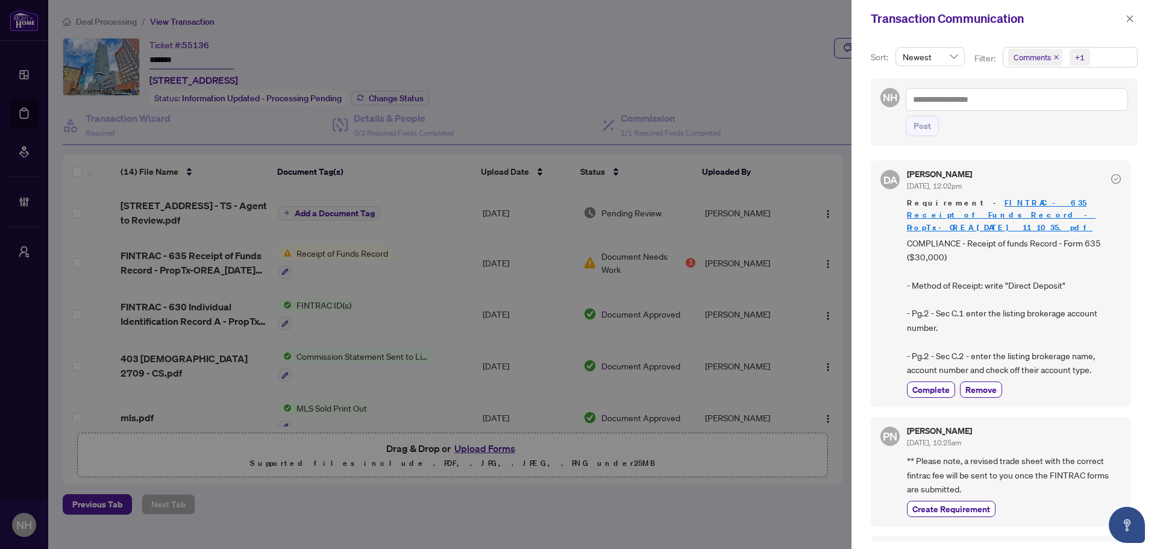
drag, startPoint x: 1055, startPoint y: 60, endPoint x: 1055, endPoint y: 70, distance: 10.3
click at [1055, 60] on icon "close" at bounding box center [1056, 57] width 6 height 6
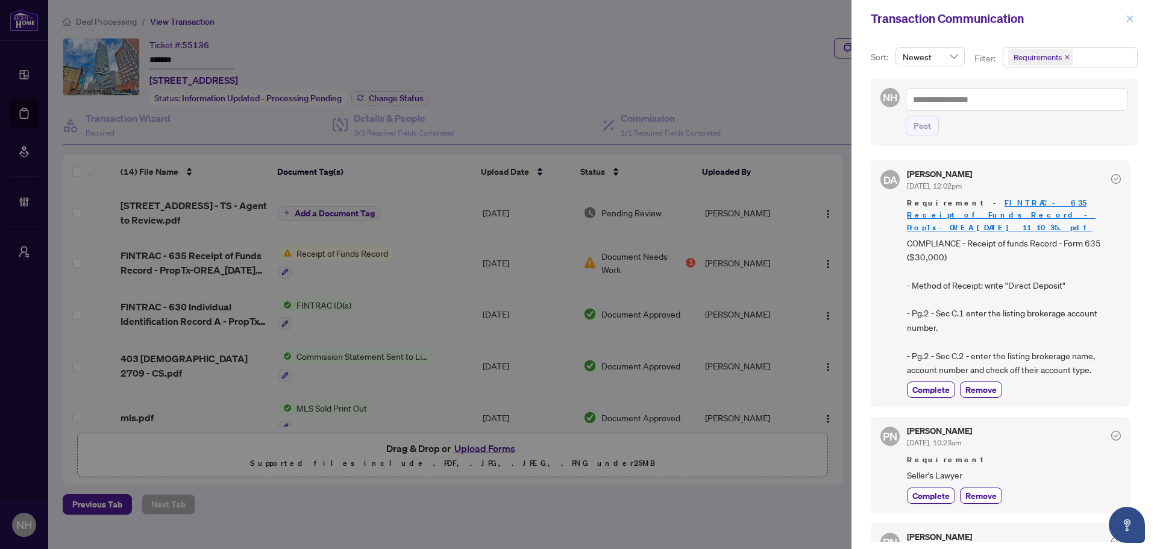
click at [1133, 11] on span "button" at bounding box center [1129, 18] width 8 height 19
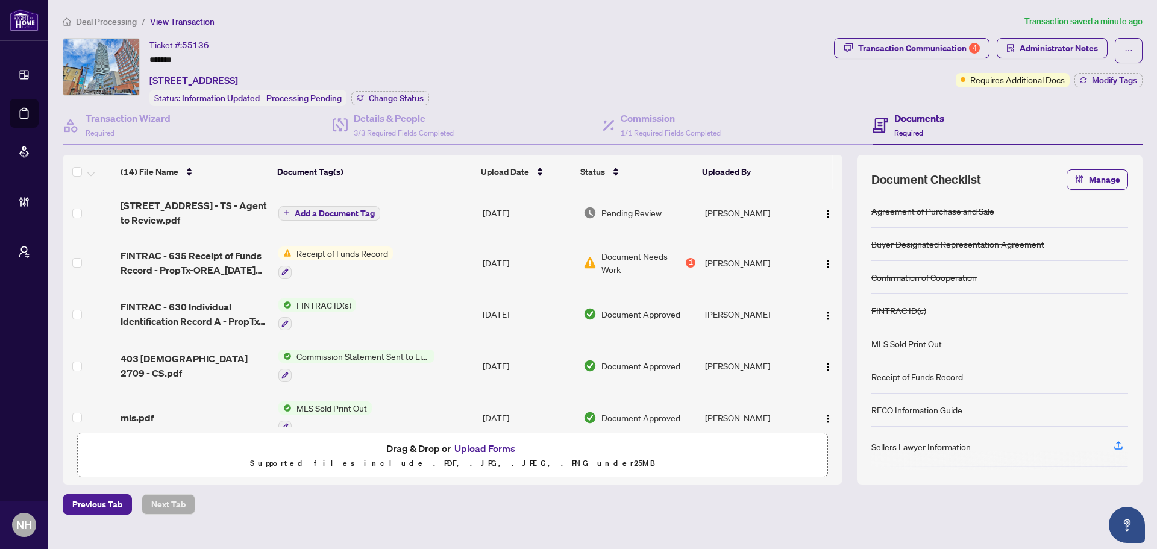
click at [1130, 27] on div "Transaction Communication Sort: Newest Filter: Requirements NH Post DA [PERSON_…" at bounding box center [578, 274] width 1157 height 549
click at [1048, 47] on span "Administrator Notes" at bounding box center [1058, 48] width 78 height 19
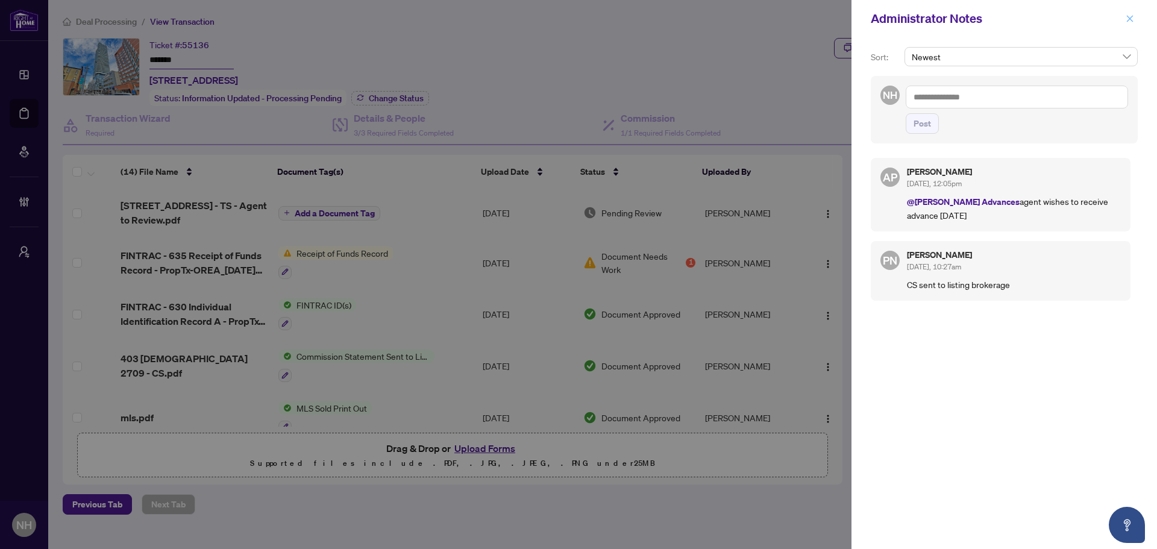
click at [1128, 19] on icon "close" at bounding box center [1129, 18] width 8 height 8
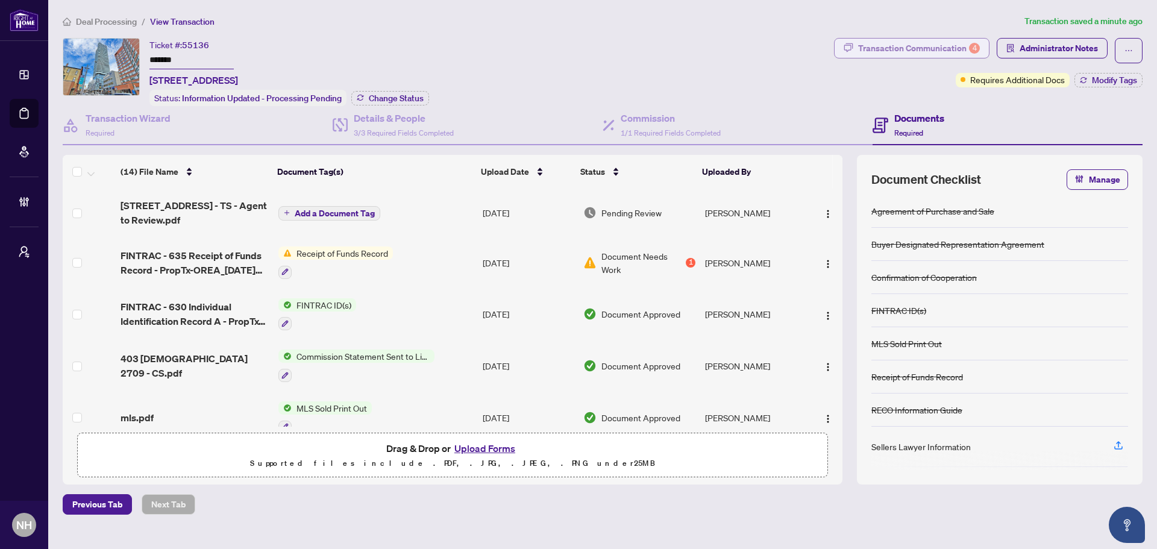
click at [904, 45] on div "Transaction Communication 4" at bounding box center [919, 48] width 122 height 19
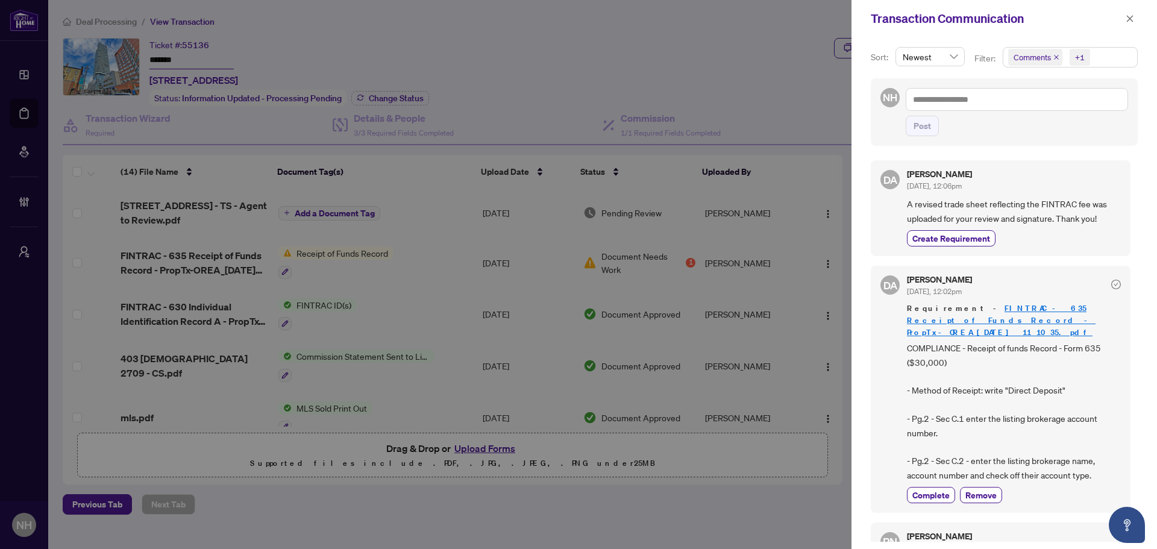
click at [1055, 57] on icon "close" at bounding box center [1056, 57] width 6 height 6
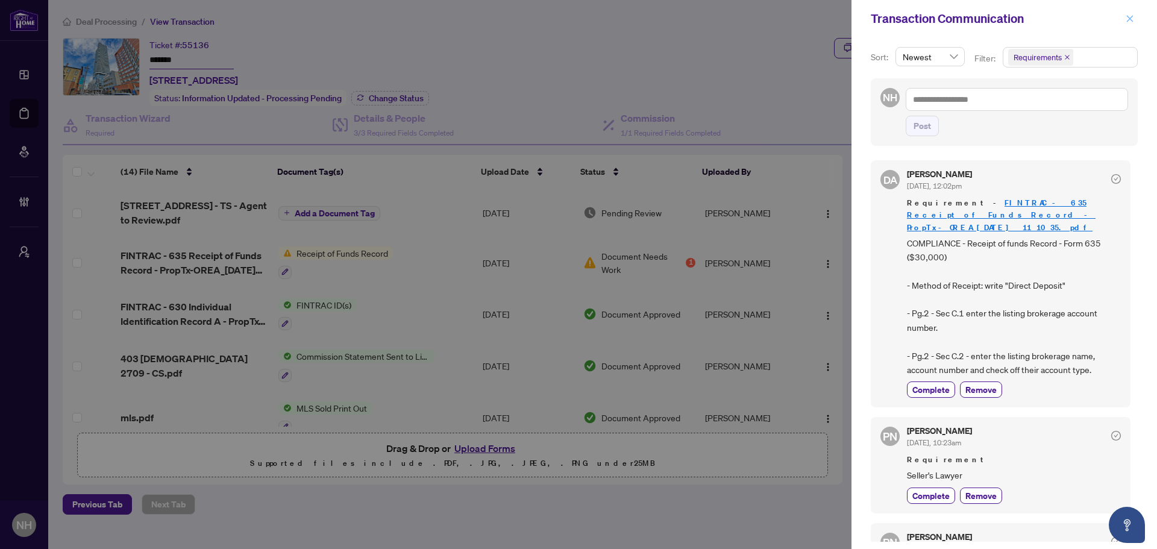
click at [1131, 22] on icon "close" at bounding box center [1129, 18] width 8 height 8
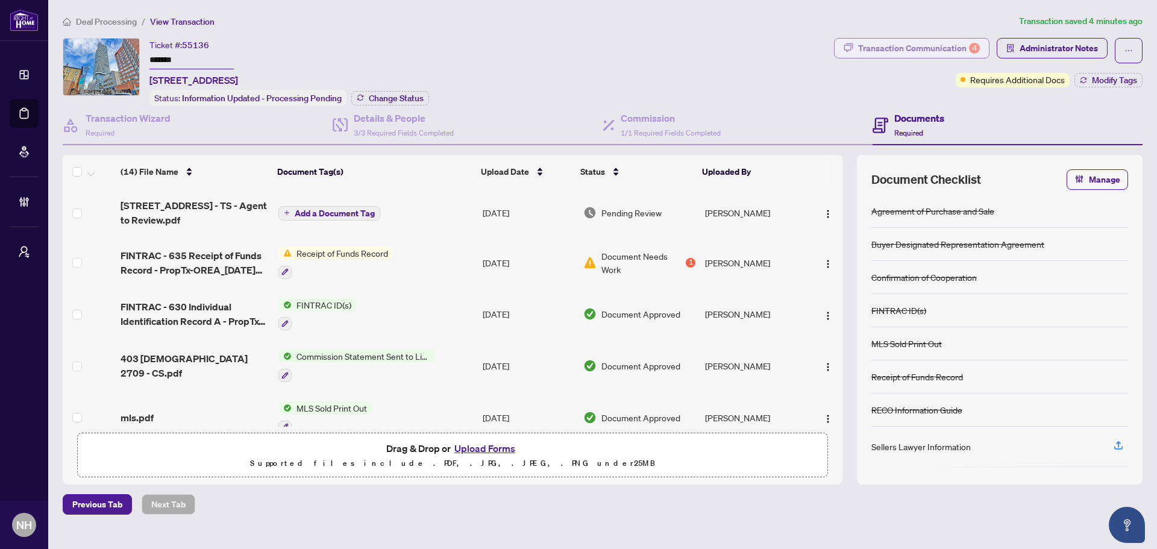
click at [911, 55] on div "Transaction Communication 4" at bounding box center [919, 48] width 122 height 19
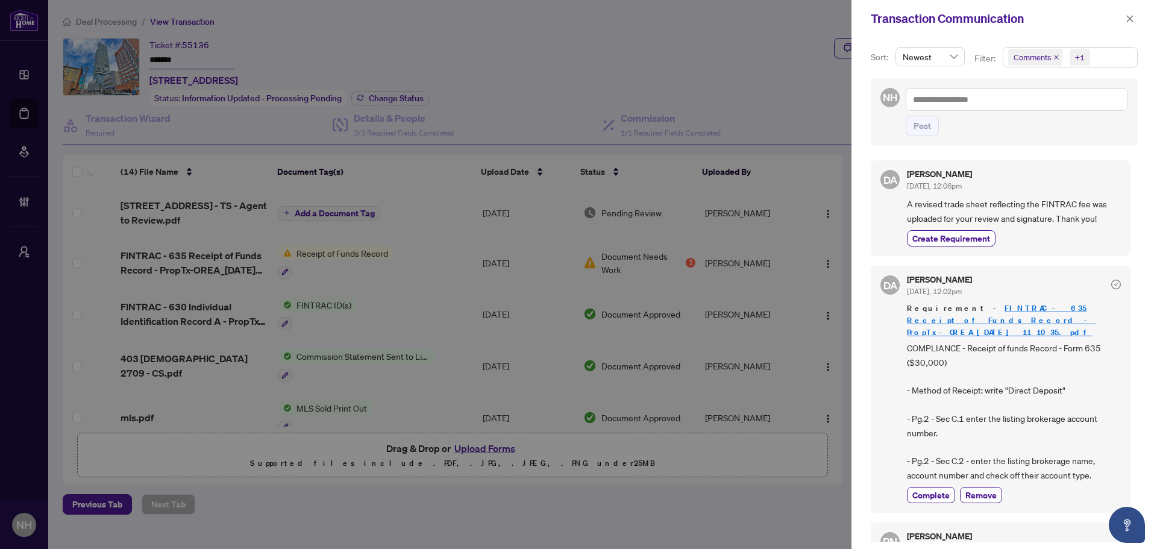
click at [1055, 58] on icon "close" at bounding box center [1056, 57] width 5 height 5
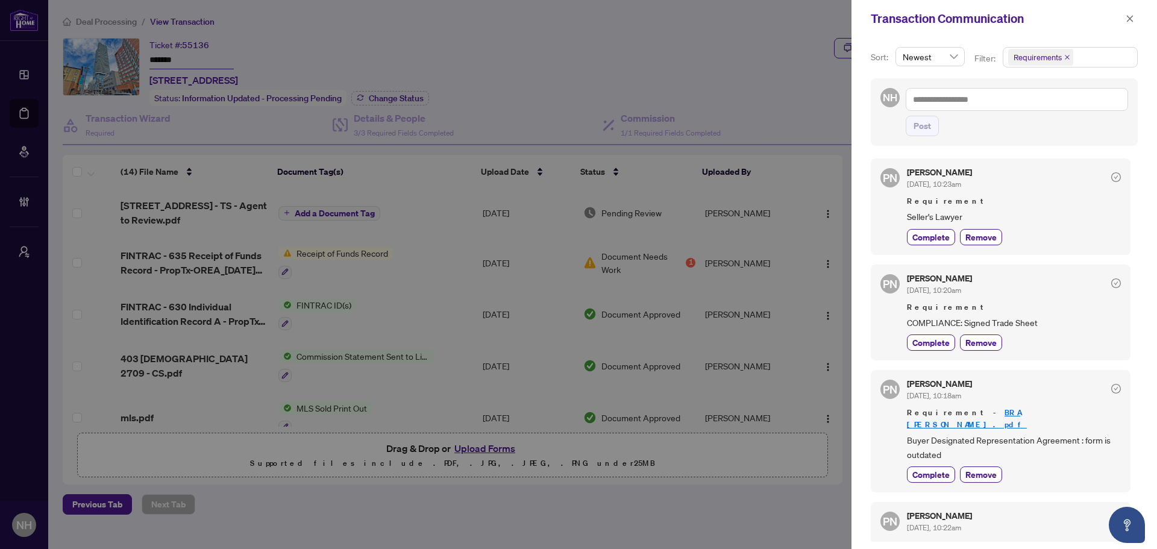
scroll to position [301, 0]
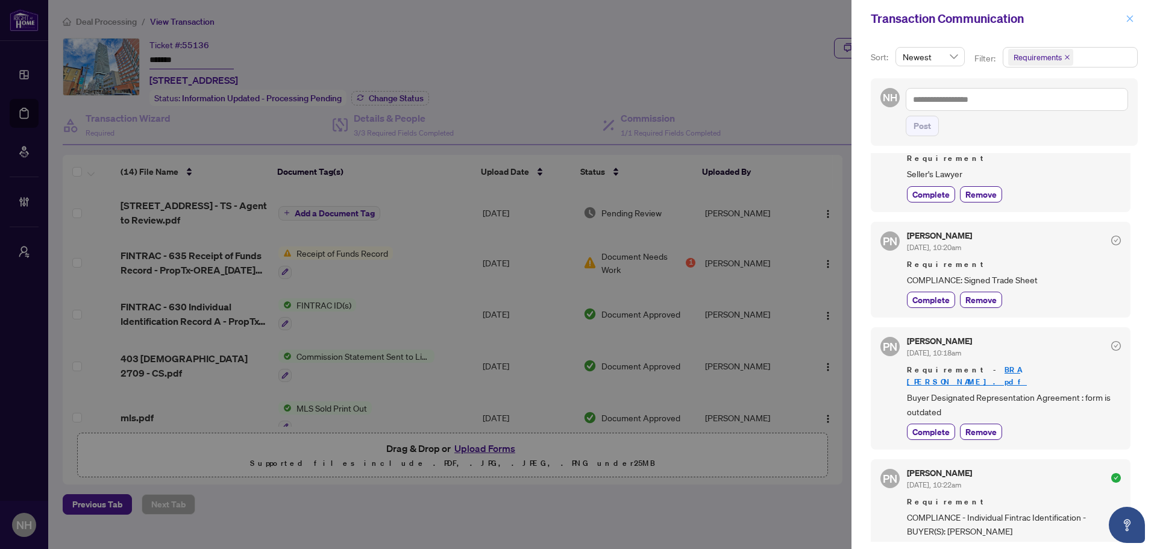
click at [1130, 14] on icon "close" at bounding box center [1129, 18] width 8 height 8
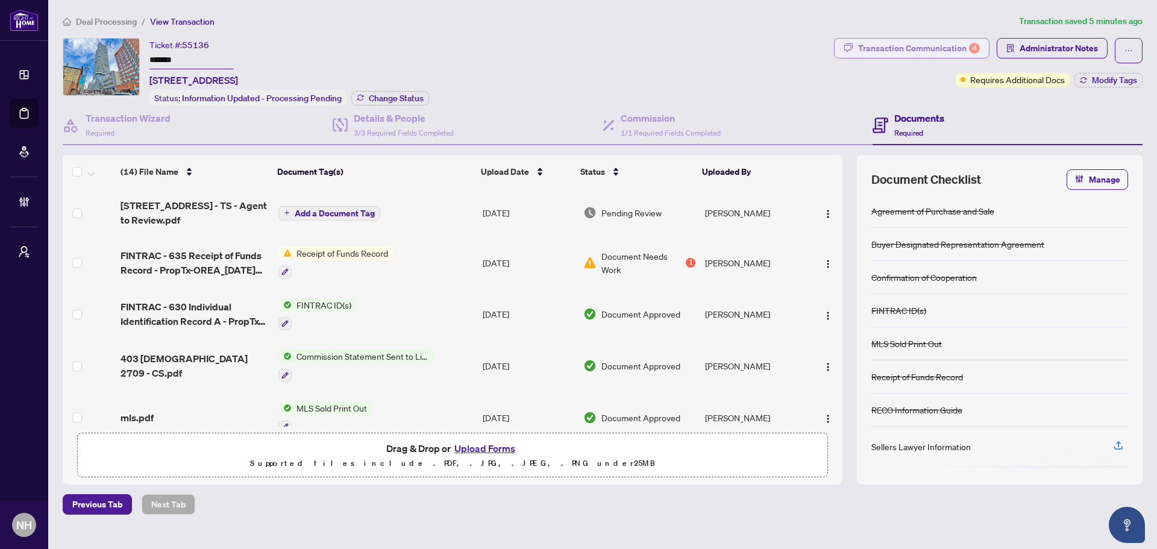
click at [926, 48] on div "Transaction Communication 4" at bounding box center [919, 48] width 122 height 19
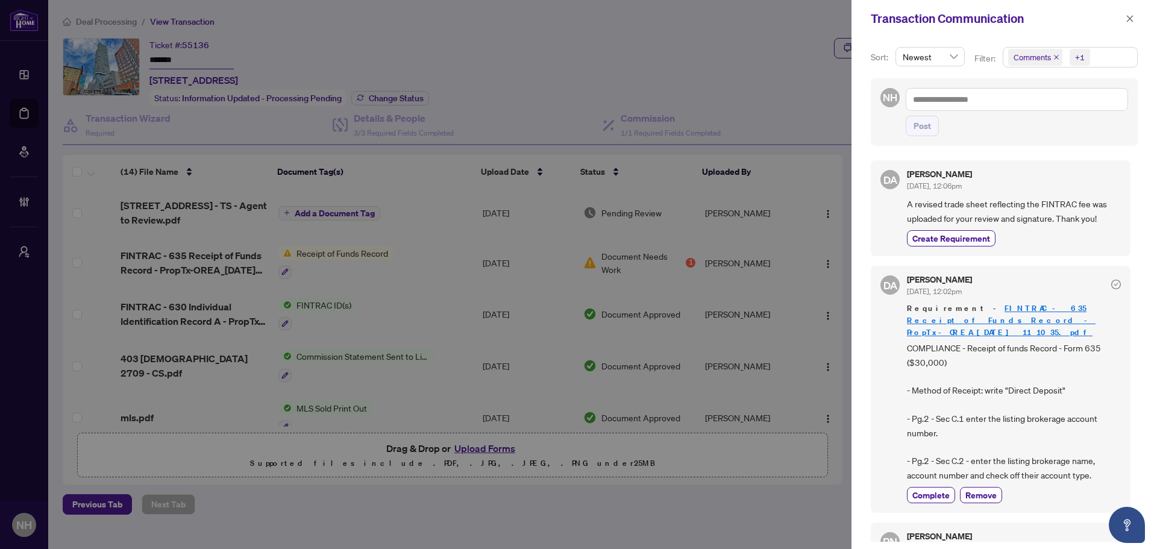
click at [1053, 57] on icon "close" at bounding box center [1056, 57] width 6 height 6
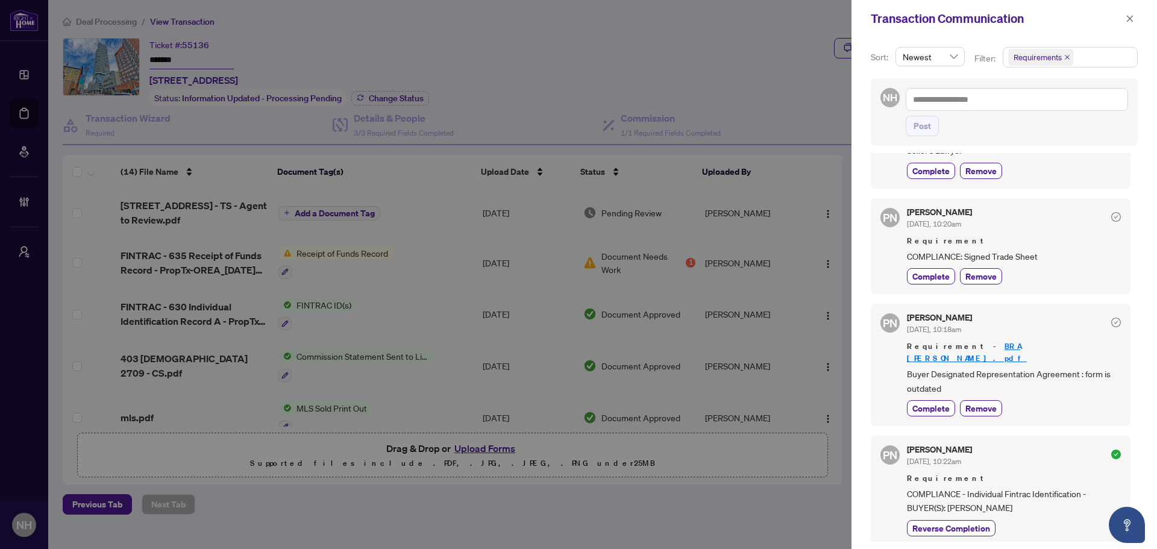
scroll to position [301, 0]
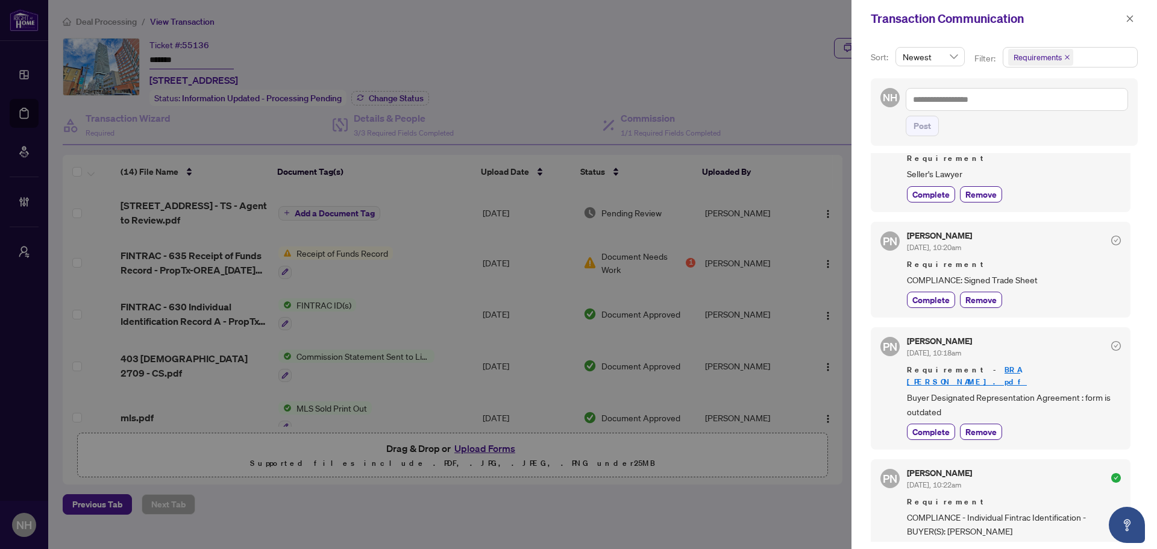
drag, startPoint x: 1128, startPoint y: 16, endPoint x: 1117, endPoint y: 27, distance: 15.3
click at [1128, 16] on icon "close" at bounding box center [1129, 18] width 8 height 8
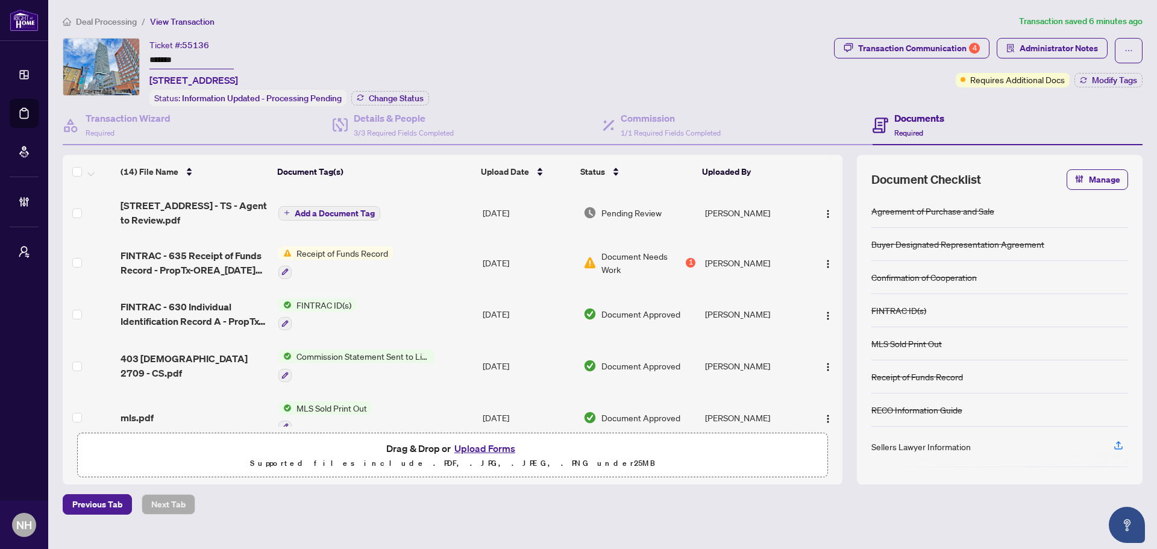
click at [119, 22] on span "Deal Processing" at bounding box center [106, 21] width 61 height 11
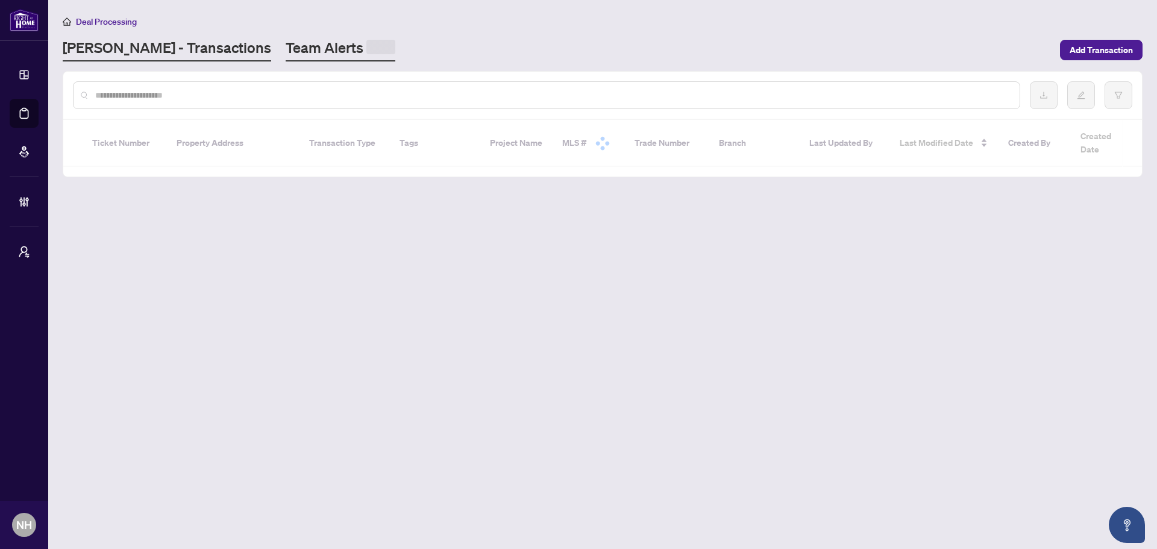
click at [286, 46] on link "Team Alerts" at bounding box center [341, 49] width 110 height 23
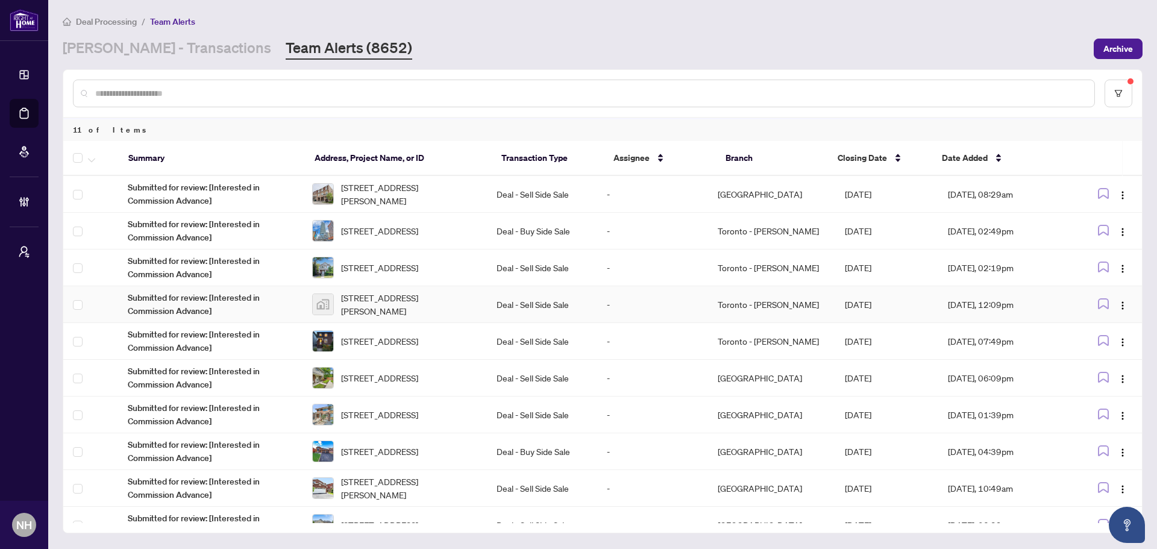
click at [393, 301] on span "11753 Sheppard Avenue East #1110, Scarborough, Toronto, Ontario M1B 5M3, Canada" at bounding box center [409, 304] width 136 height 27
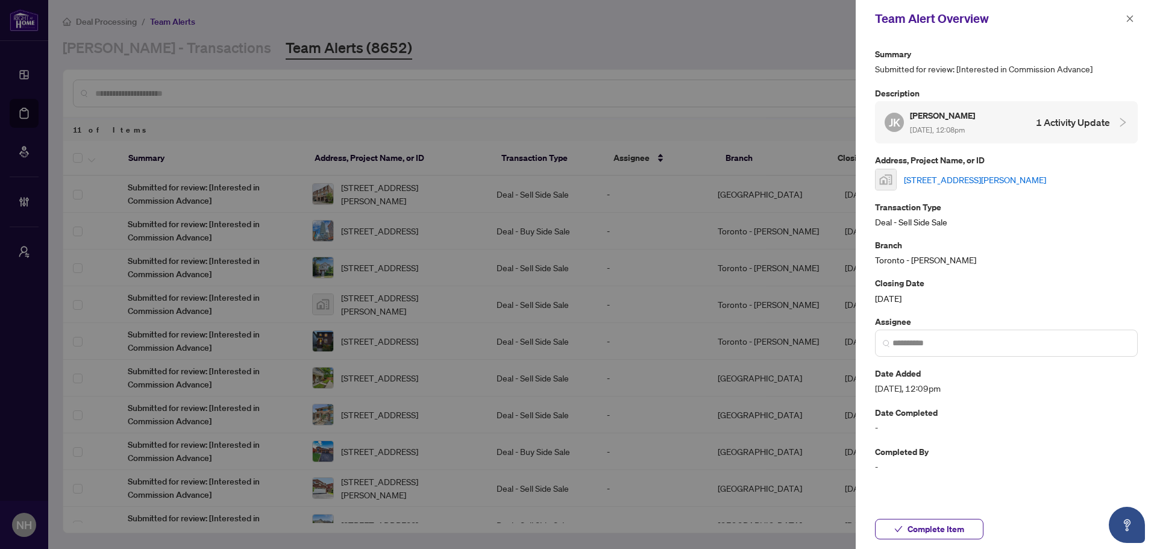
click at [1004, 173] on link "11753 Sheppard Avenue East #1110, Scarborough, Toronto, Ontario M1B 5M3, Canada" at bounding box center [975, 179] width 142 height 13
drag, startPoint x: 1132, startPoint y: 27, endPoint x: 1100, endPoint y: 30, distance: 32.0
click at [1131, 27] on span "button" at bounding box center [1129, 18] width 8 height 19
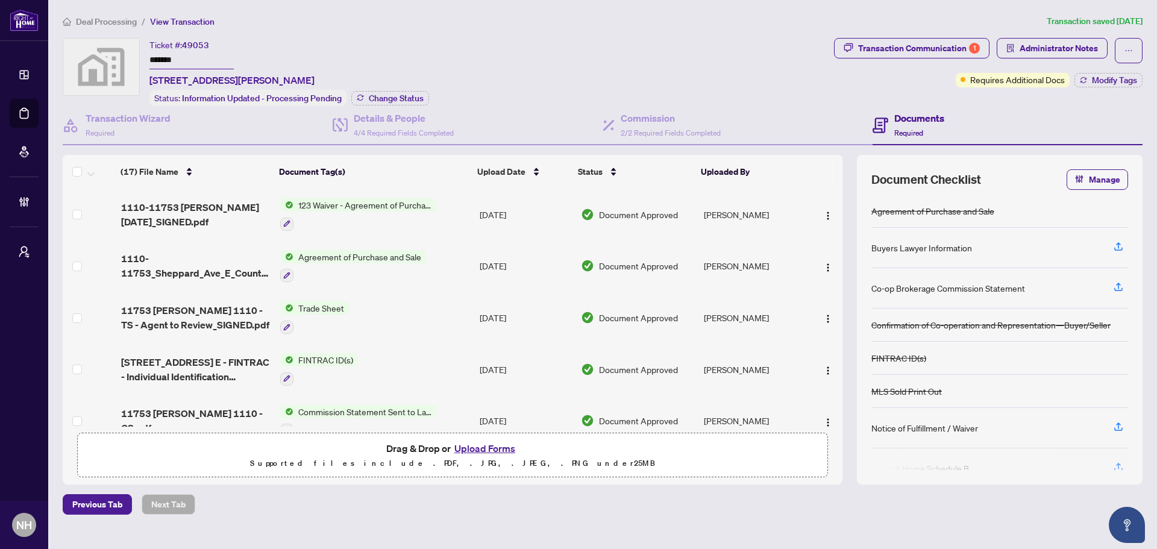
click at [942, 125] on div "Documents Required" at bounding box center [919, 125] width 50 height 28
click at [125, 127] on div "Transaction Wizard Required" at bounding box center [128, 125] width 85 height 28
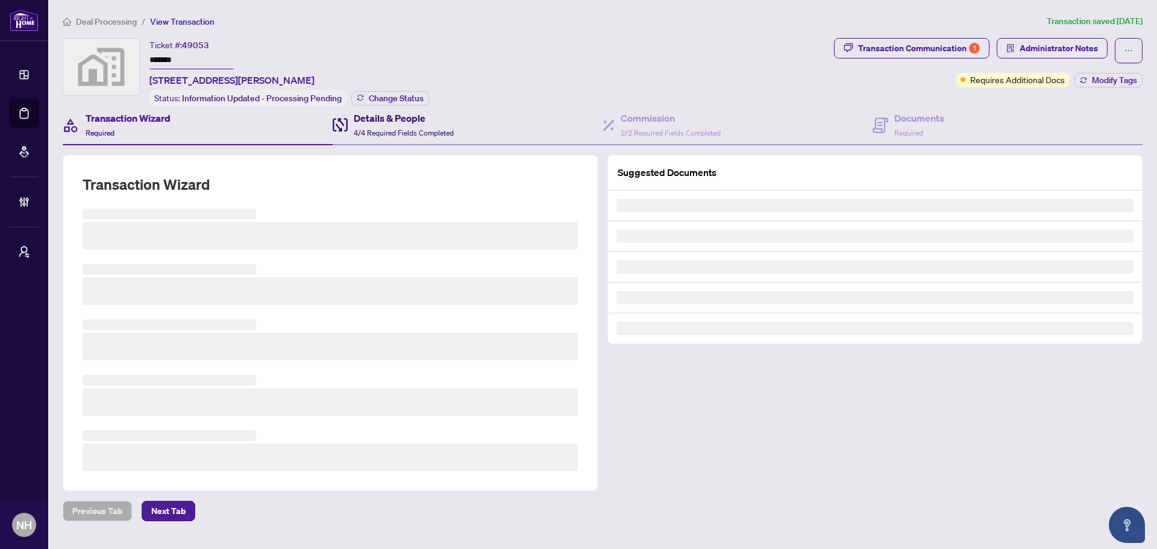
click at [401, 125] on div "Details & People 4/4 Required Fields Completed" at bounding box center [404, 125] width 100 height 28
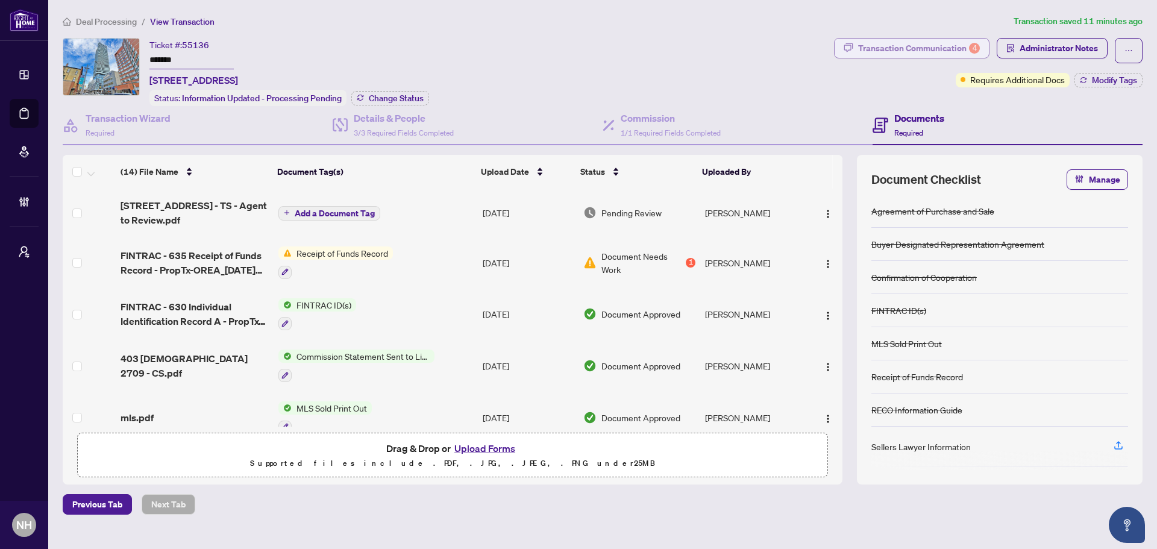
click at [925, 47] on div "Transaction Communication 4" at bounding box center [919, 48] width 122 height 19
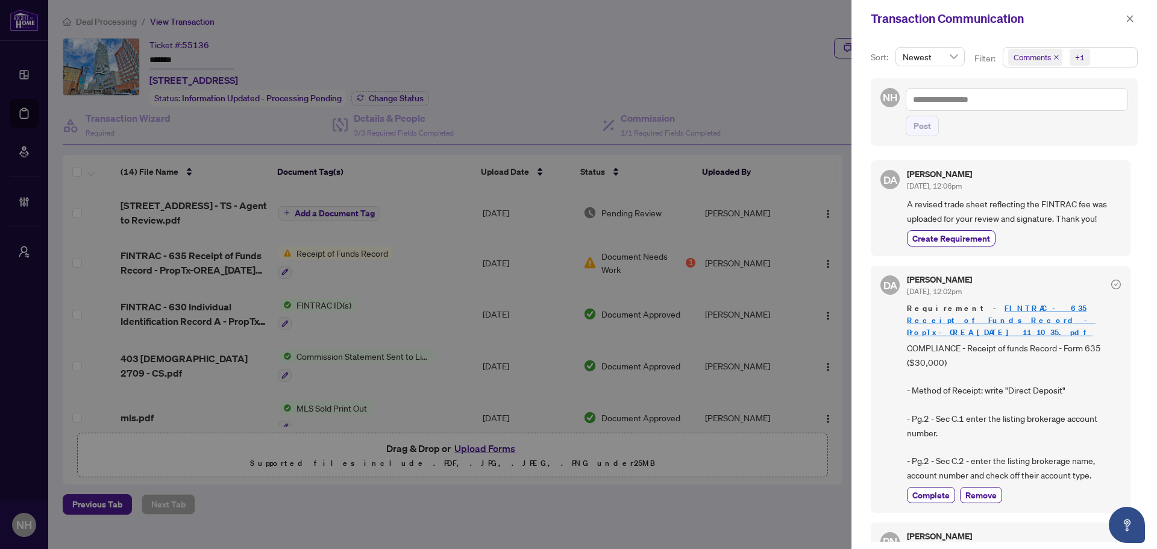
click at [1053, 57] on icon "close" at bounding box center [1056, 57] width 6 height 6
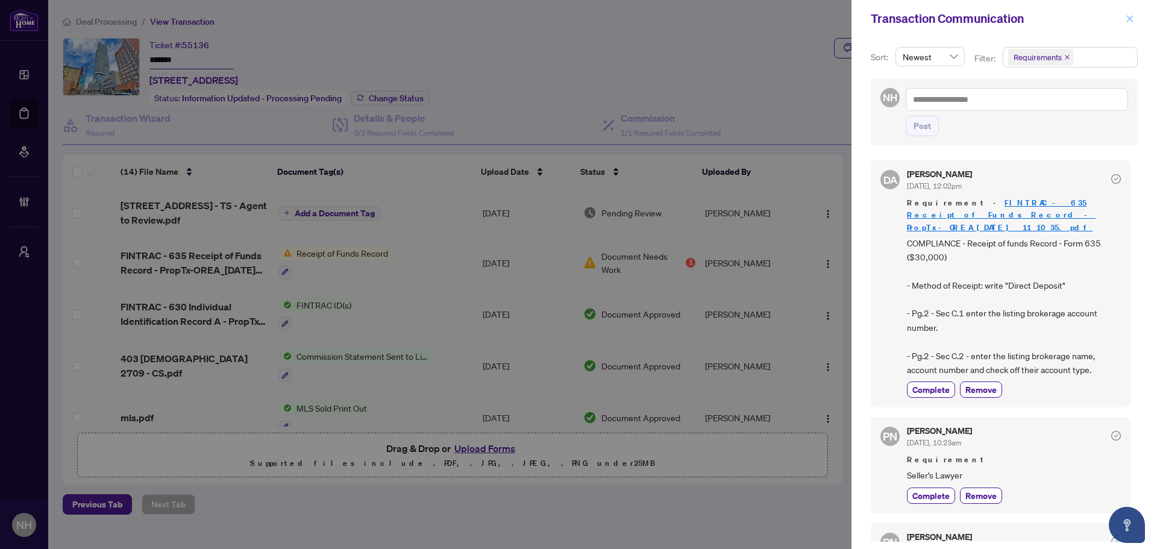
click at [1133, 26] on span "button" at bounding box center [1129, 18] width 8 height 19
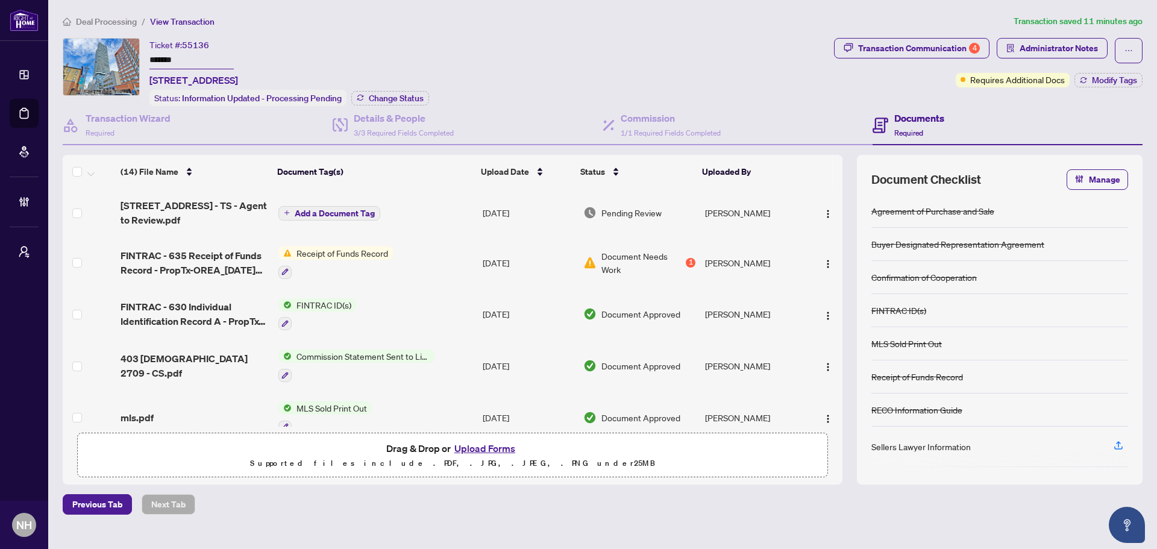
click at [898, 58] on span "Transaction Communication 4" at bounding box center [911, 50] width 155 height 25
click at [900, 52] on div "Transaction Communication 4" at bounding box center [919, 48] width 122 height 19
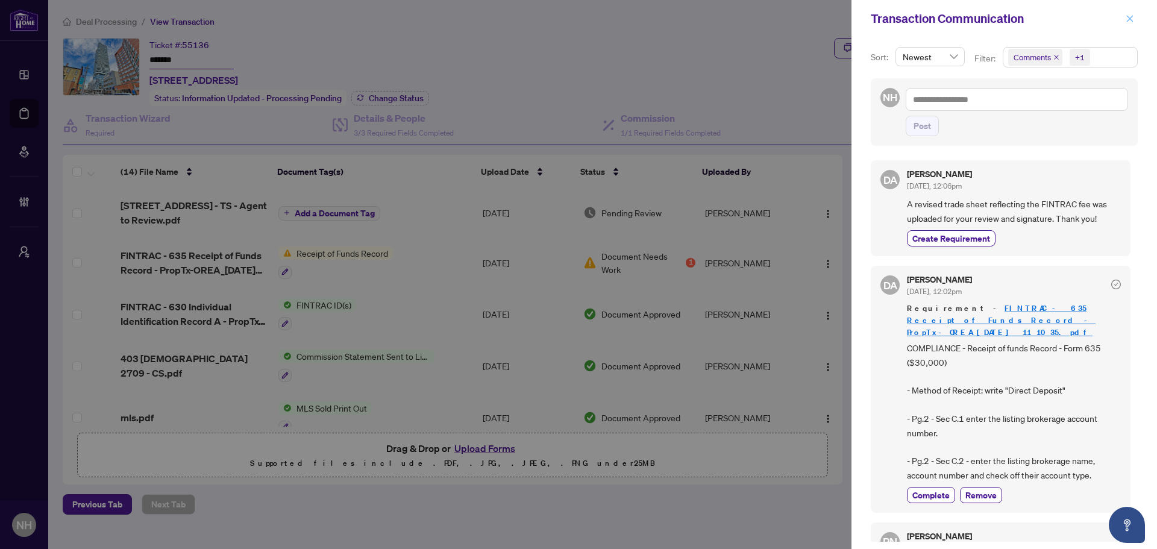
click at [1129, 23] on span "button" at bounding box center [1129, 18] width 8 height 19
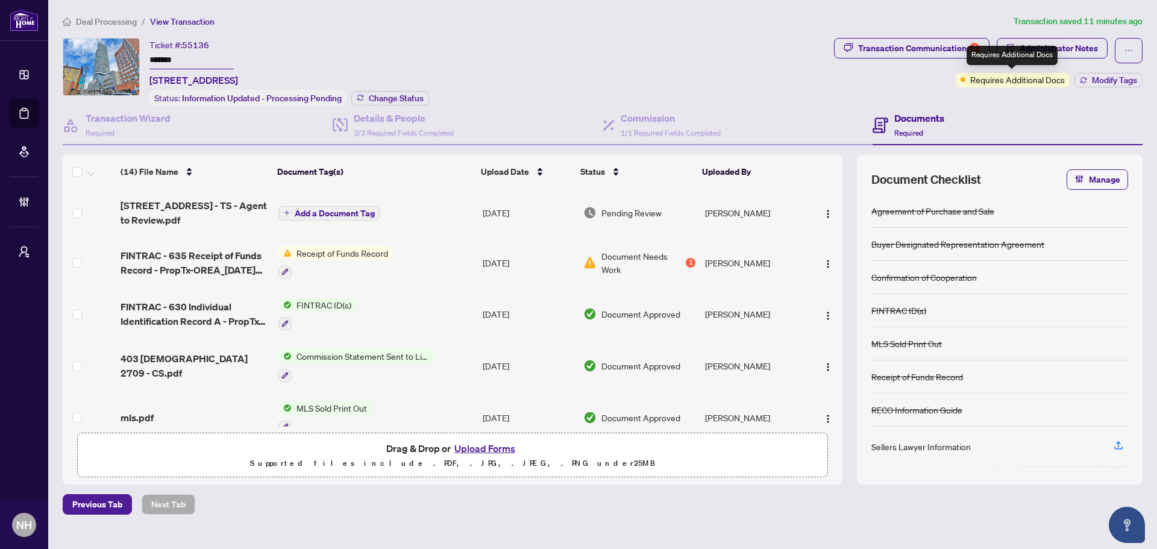
click at [1052, 46] on div "Requires Additional Docs" at bounding box center [1011, 55] width 91 height 19
click at [1084, 49] on span "Administrator Notes" at bounding box center [1058, 48] width 78 height 19
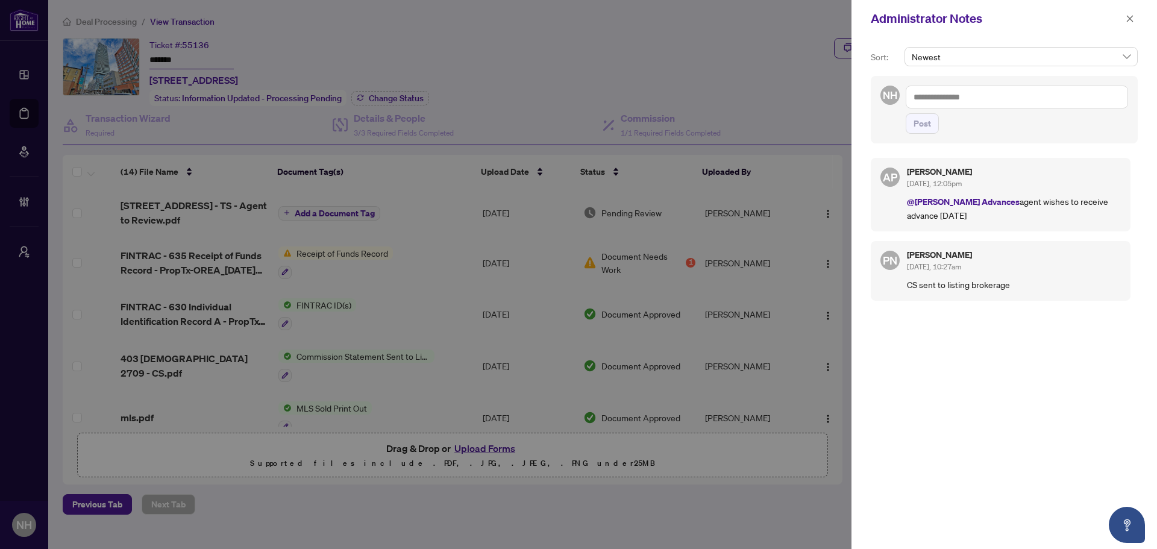
click at [976, 99] on textarea at bounding box center [1016, 97] width 222 height 23
type textarea "*"
click at [972, 105] on span "Anin da Paul" at bounding box center [989, 105] width 83 height 11
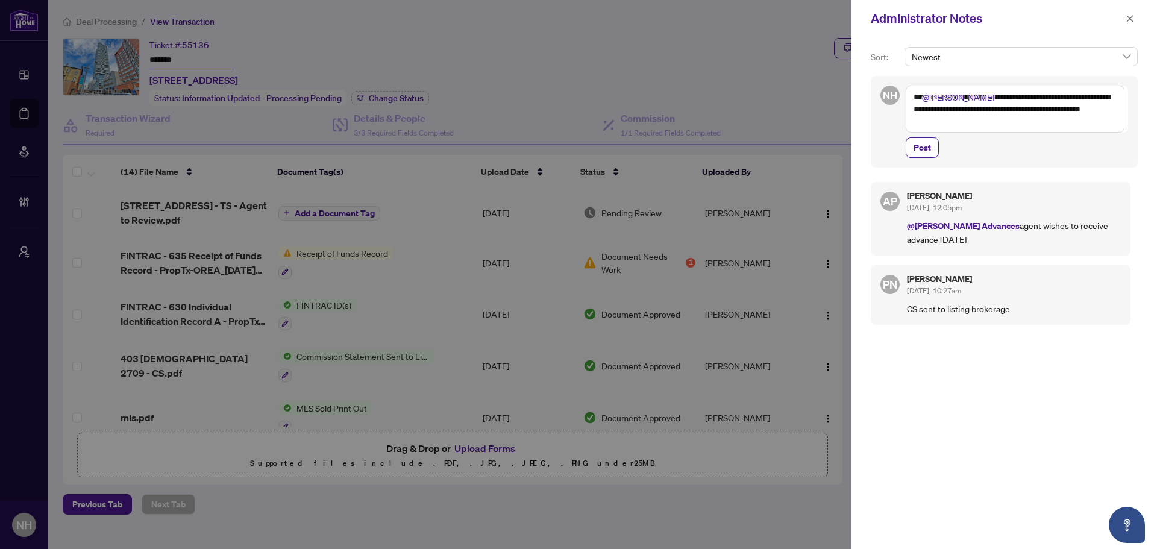
click at [993, 127] on textarea "**********" at bounding box center [1014, 109] width 219 height 47
click at [1085, 111] on textarea "**********" at bounding box center [1014, 109] width 219 height 47
click at [958, 124] on textarea "**********" at bounding box center [1014, 109] width 219 height 47
click at [989, 120] on textarea "**********" at bounding box center [1014, 109] width 219 height 47
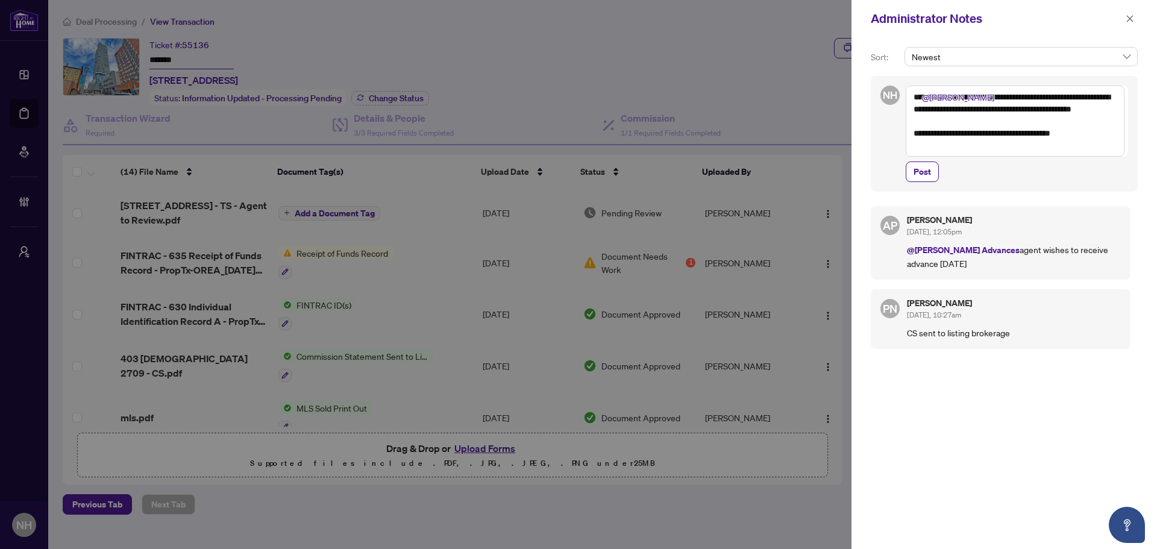
type textarea "**********"
click at [1133, 22] on icon "close" at bounding box center [1129, 18] width 8 height 8
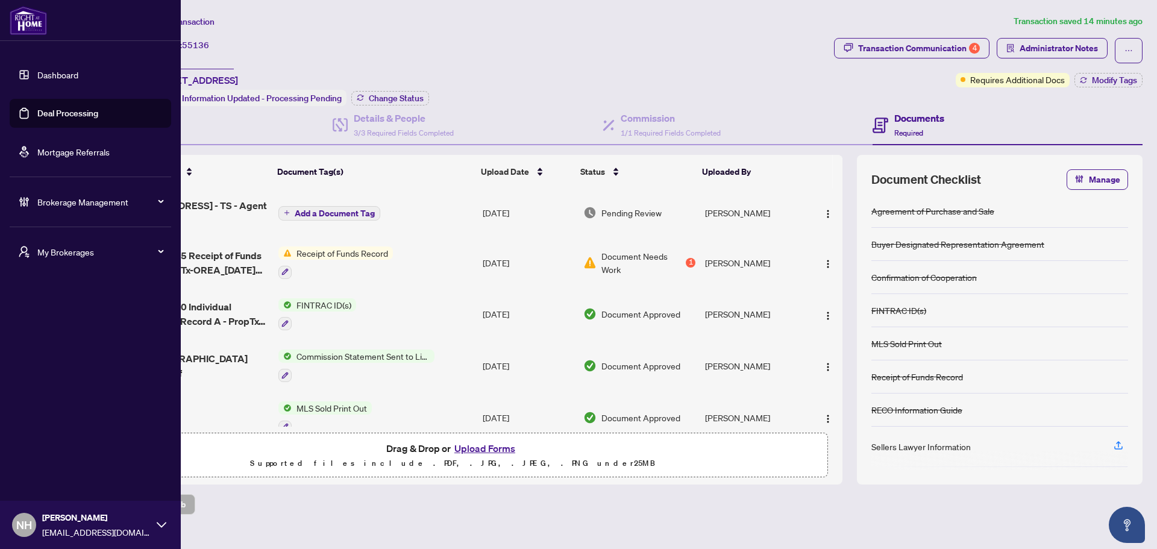
click at [73, 252] on span "My Brokerages" at bounding box center [99, 251] width 125 height 13
click at [79, 339] on span "RAHR Investment Group" at bounding box center [93, 338] width 137 height 13
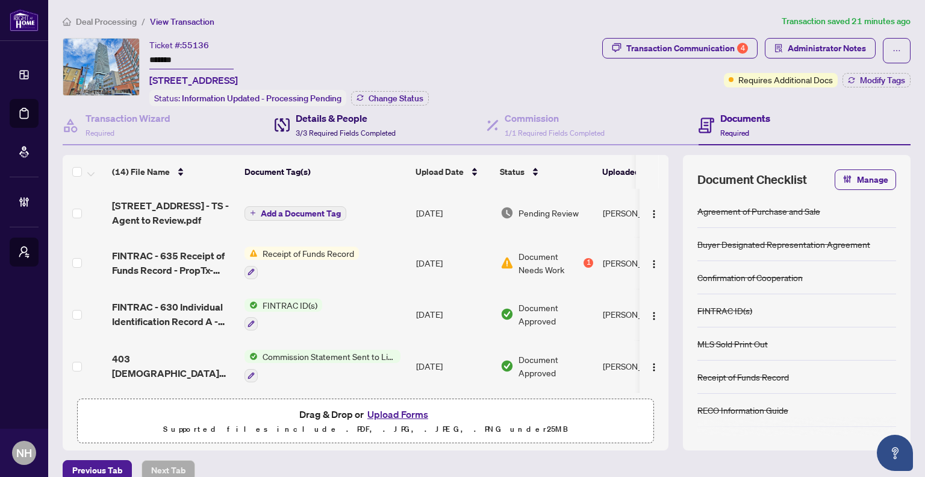
click at [349, 130] on span "3/3 Required Fields Completed" at bounding box center [346, 132] width 100 height 9
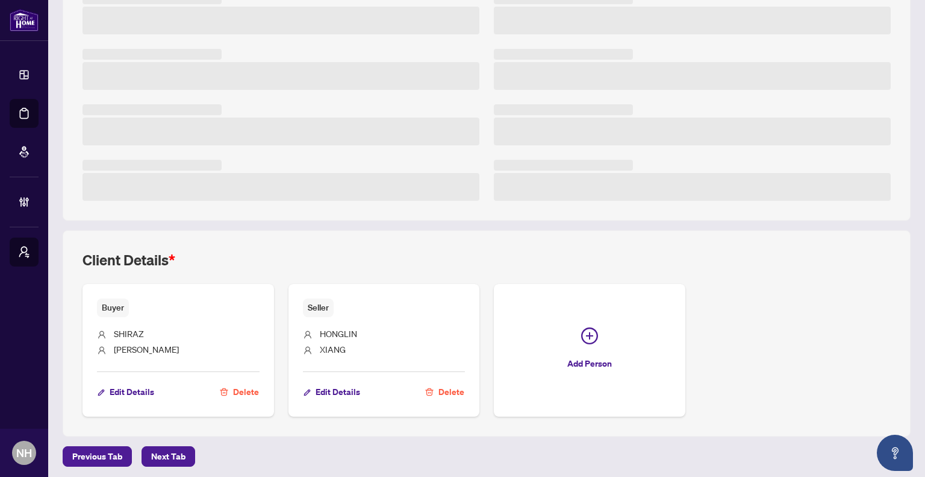
scroll to position [104, 0]
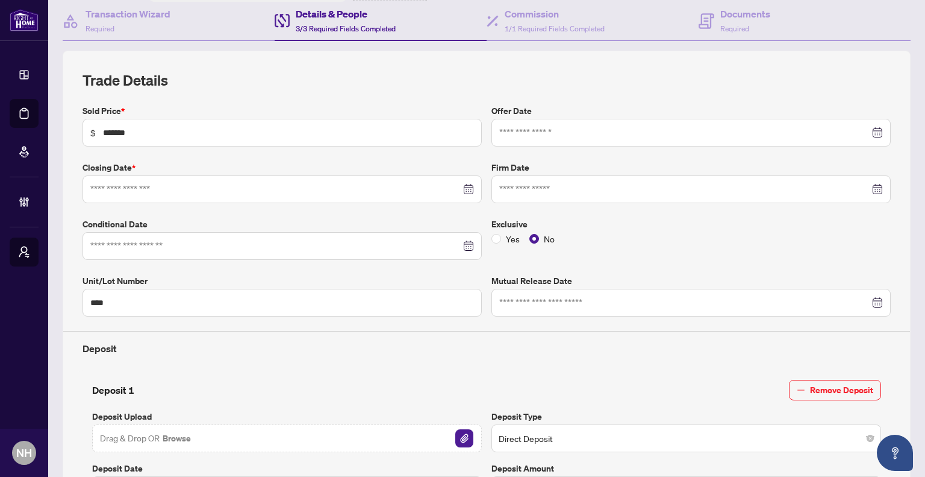
type input "**********"
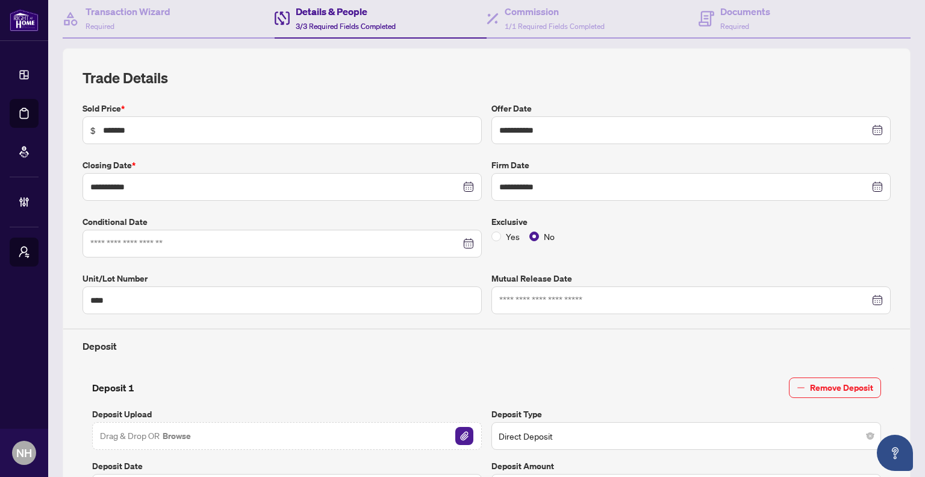
scroll to position [0, 0]
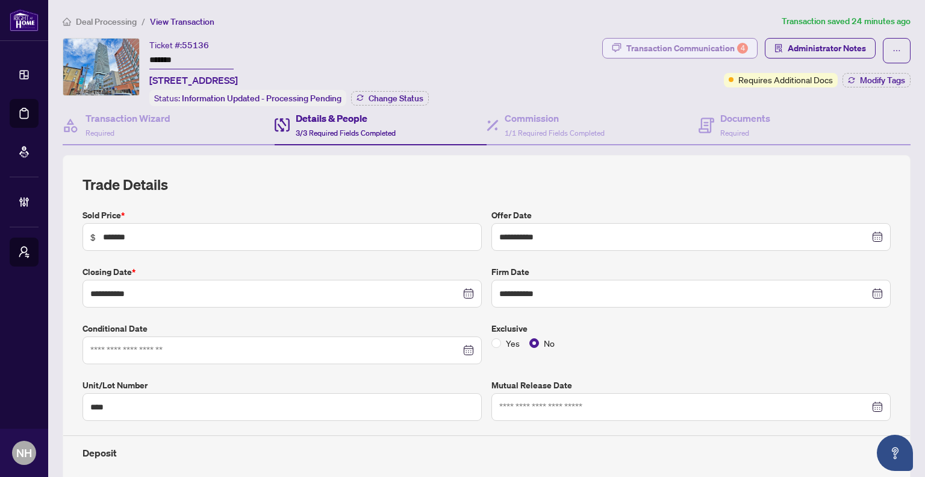
click at [686, 48] on div "Transaction Communication 4" at bounding box center [687, 48] width 122 height 19
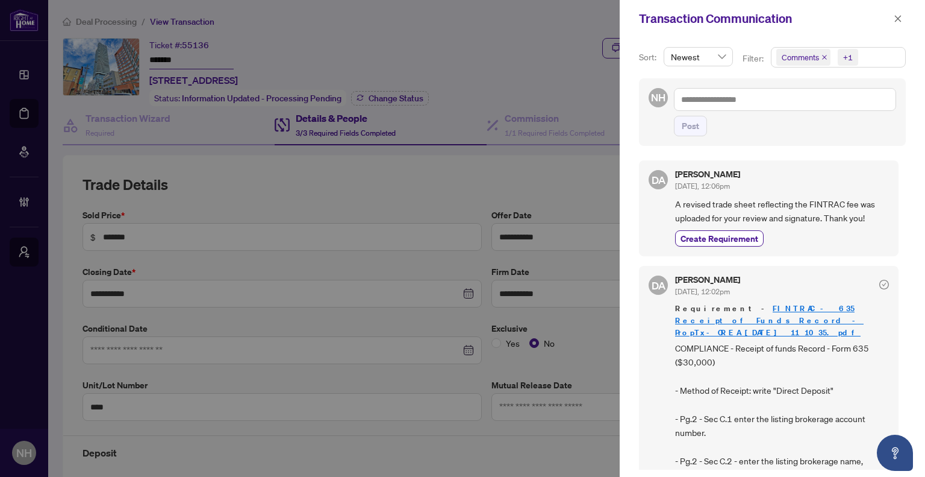
click at [824, 54] on icon "close" at bounding box center [825, 57] width 6 height 6
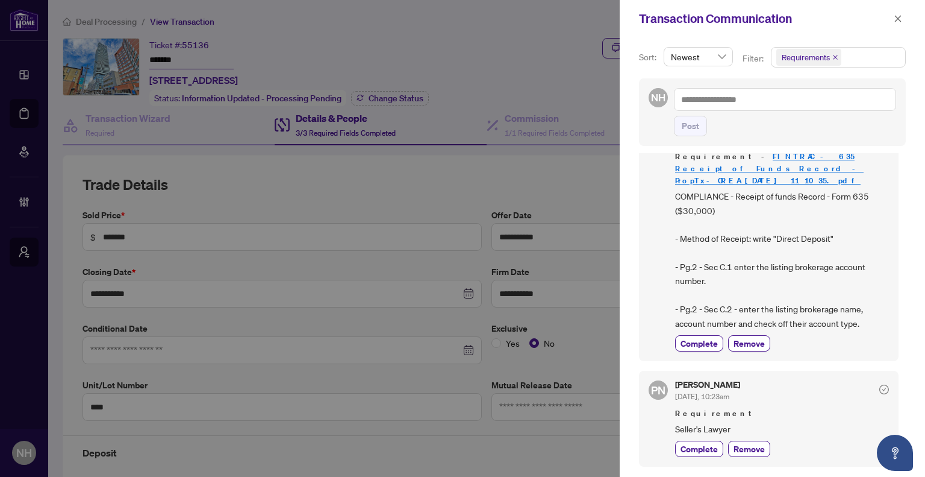
scroll to position [120, 0]
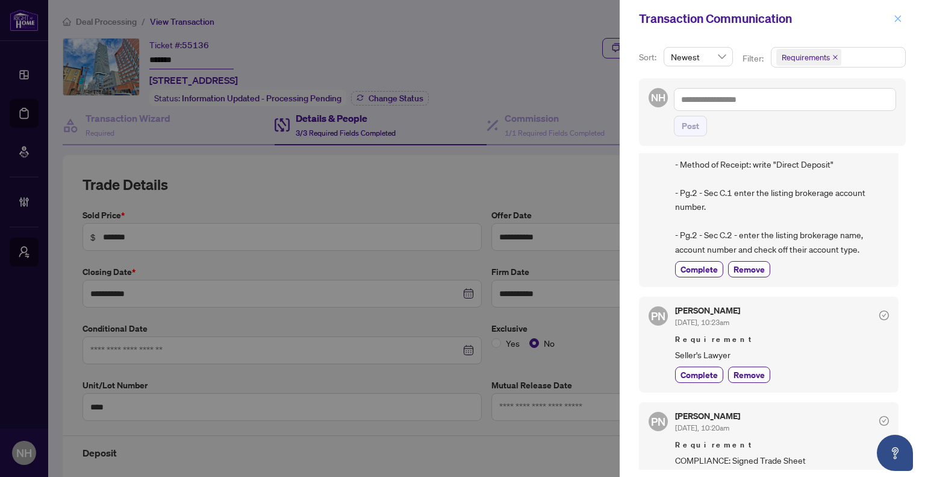
click at [897, 19] on icon "close" at bounding box center [898, 18] width 7 height 7
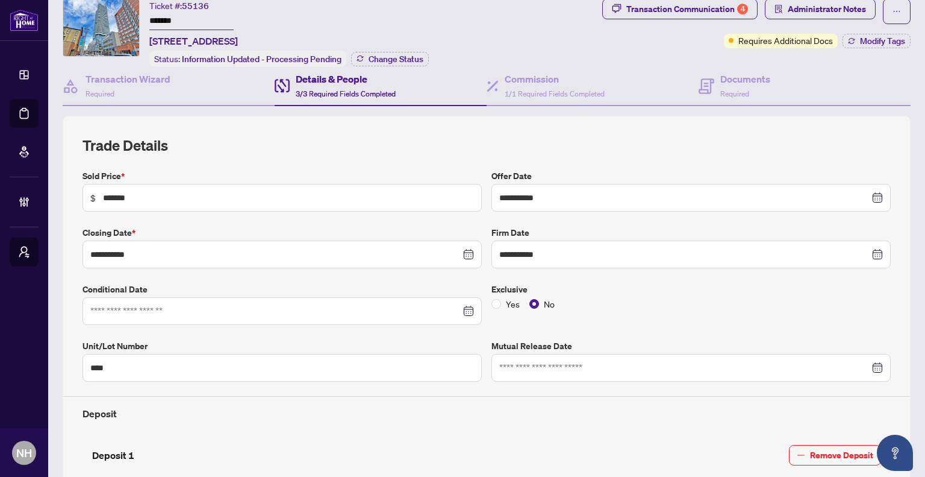
scroll to position [60, 0]
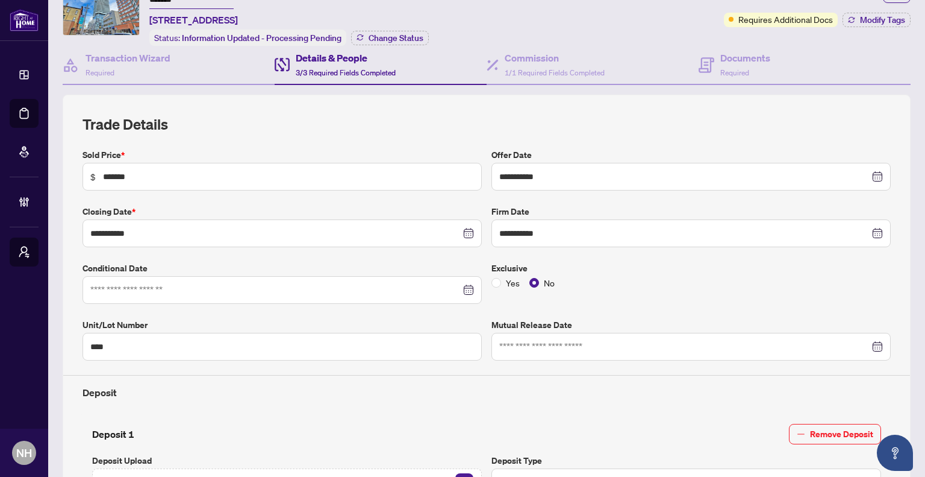
drag, startPoint x: 601, startPoint y: 66, endPoint x: 588, endPoint y: 87, distance: 25.4
click at [601, 66] on div "Commission 1/1 Required Fields Completed" at bounding box center [593, 65] width 212 height 39
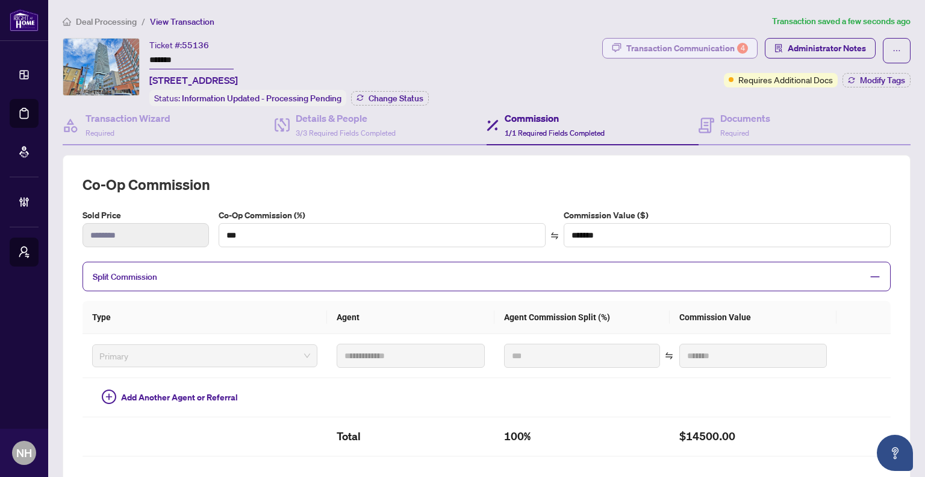
click at [690, 49] on div "Transaction Communication 4" at bounding box center [687, 48] width 122 height 19
type textarea "**********"
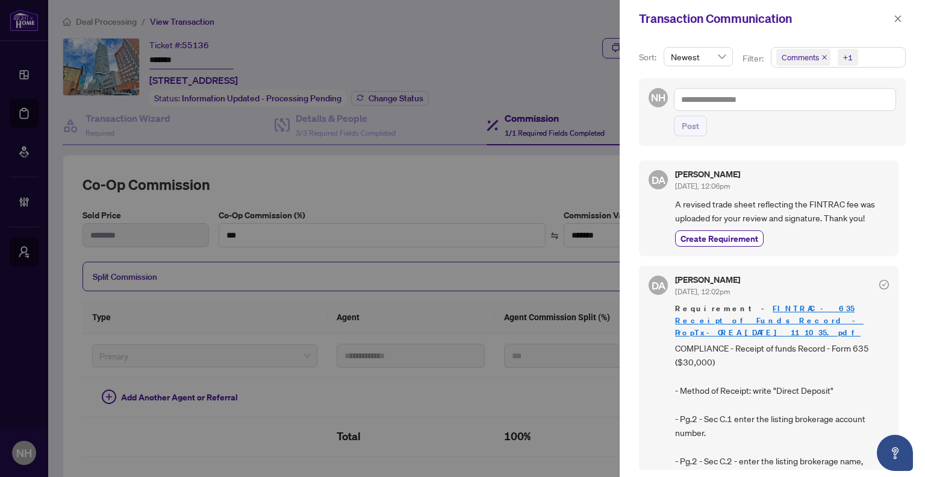
click at [825, 58] on icon "close" at bounding box center [824, 57] width 5 height 5
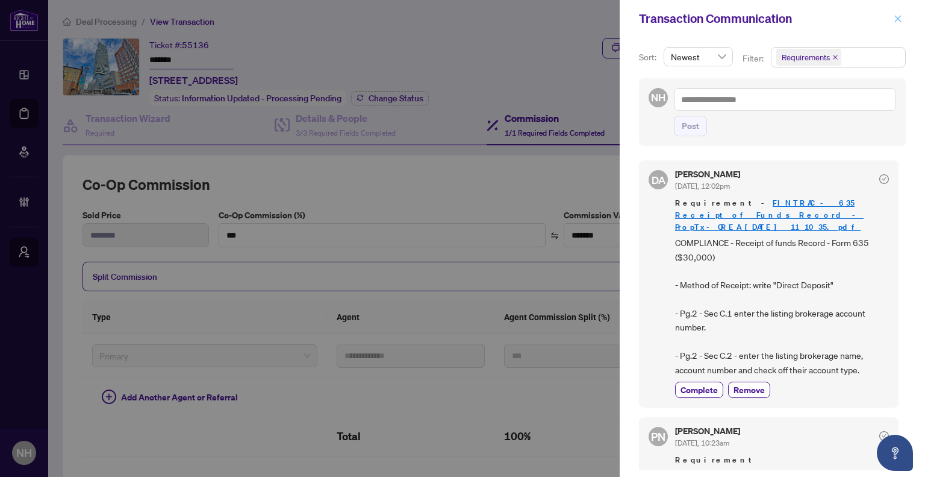
click at [893, 23] on button "button" at bounding box center [898, 18] width 16 height 14
